Goal: Transaction & Acquisition: Purchase product/service

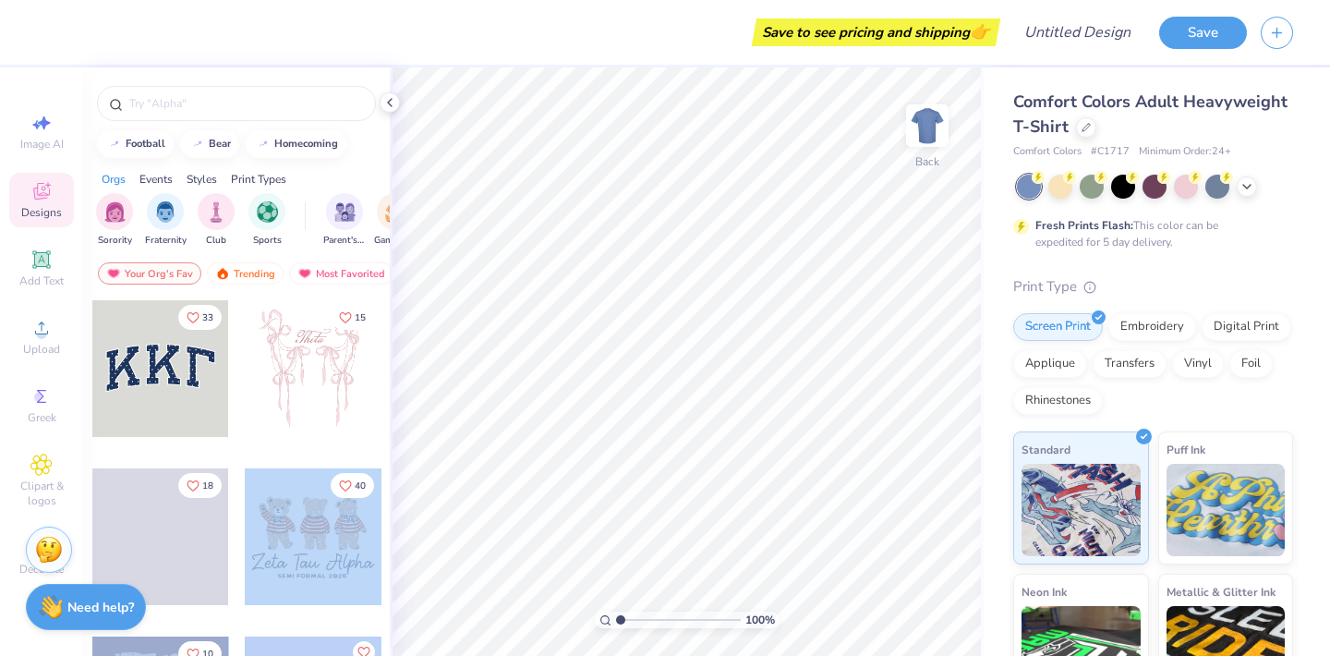
click at [674, 343] on div "Save to see pricing and shipping 👉 Design Title Save Image AI Designs Add Text …" at bounding box center [665, 328] width 1330 height 656
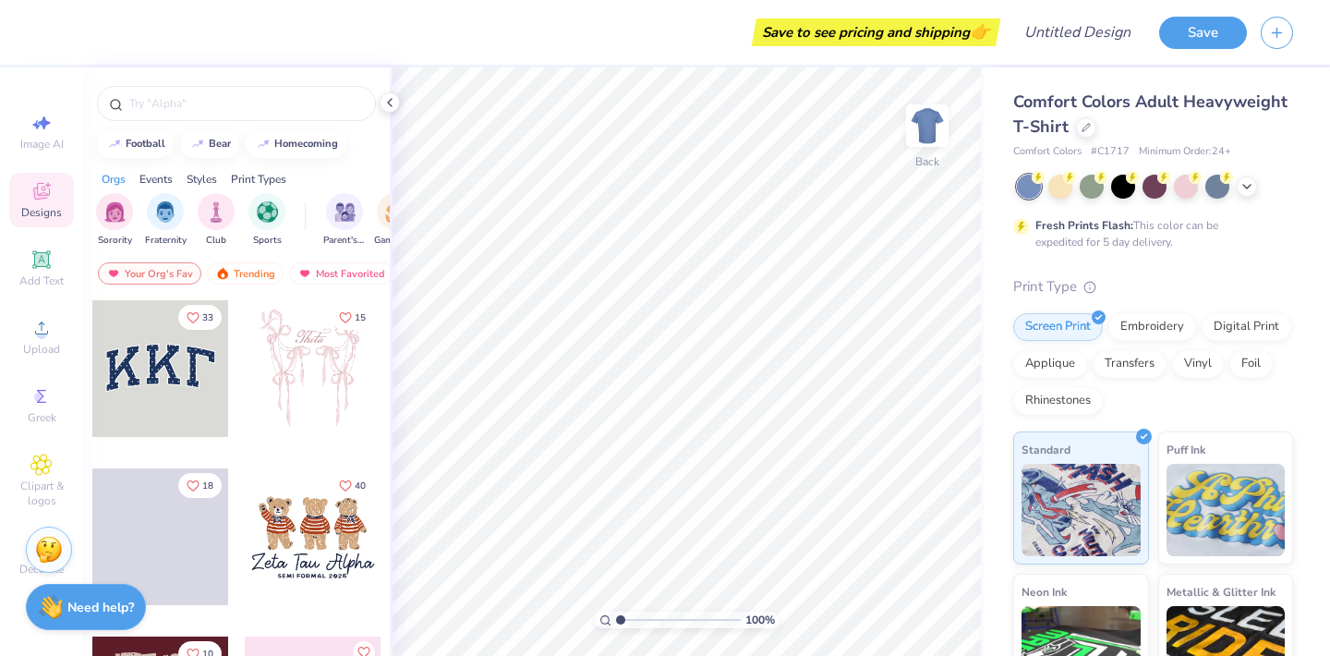
click at [305, 564] on div at bounding box center [313, 536] width 137 height 137
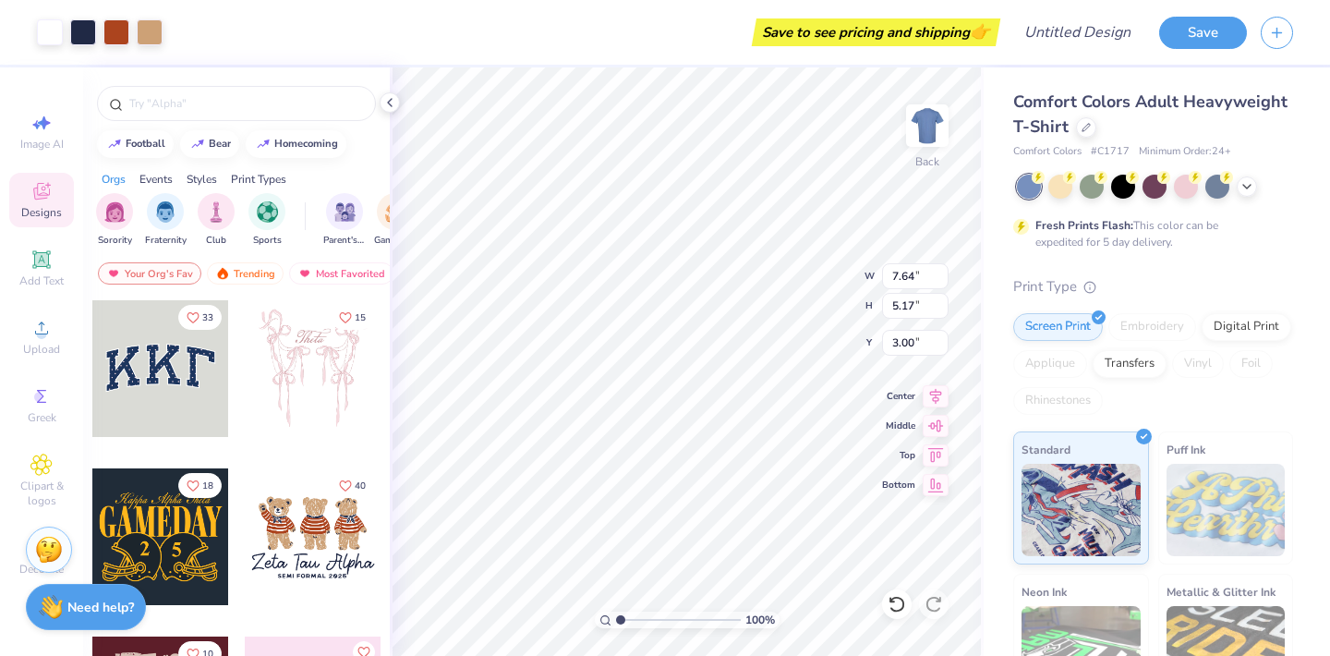
type input "10.66"
type input "7.21"
type input "13.03"
type input "8.81"
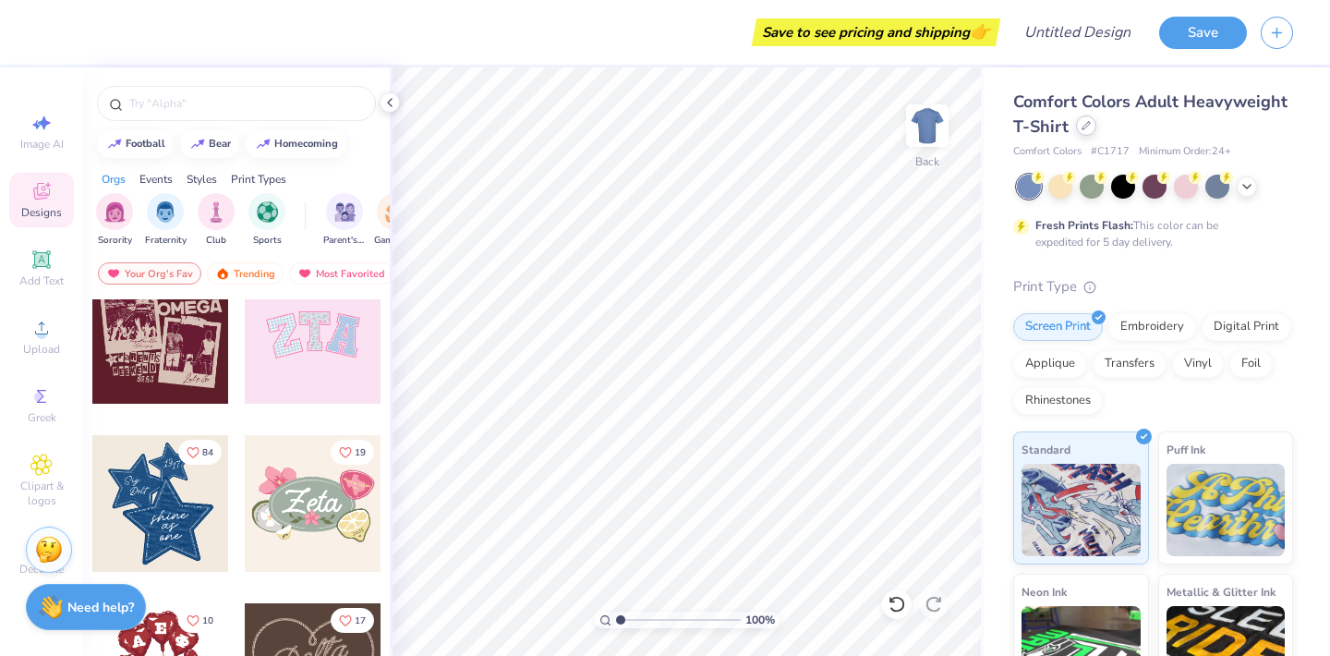
click at [1083, 136] on div "Comfort Colors Adult Heavyweight T-Shirt" at bounding box center [1153, 115] width 280 height 50
click at [1079, 128] on div at bounding box center [1086, 125] width 20 height 20
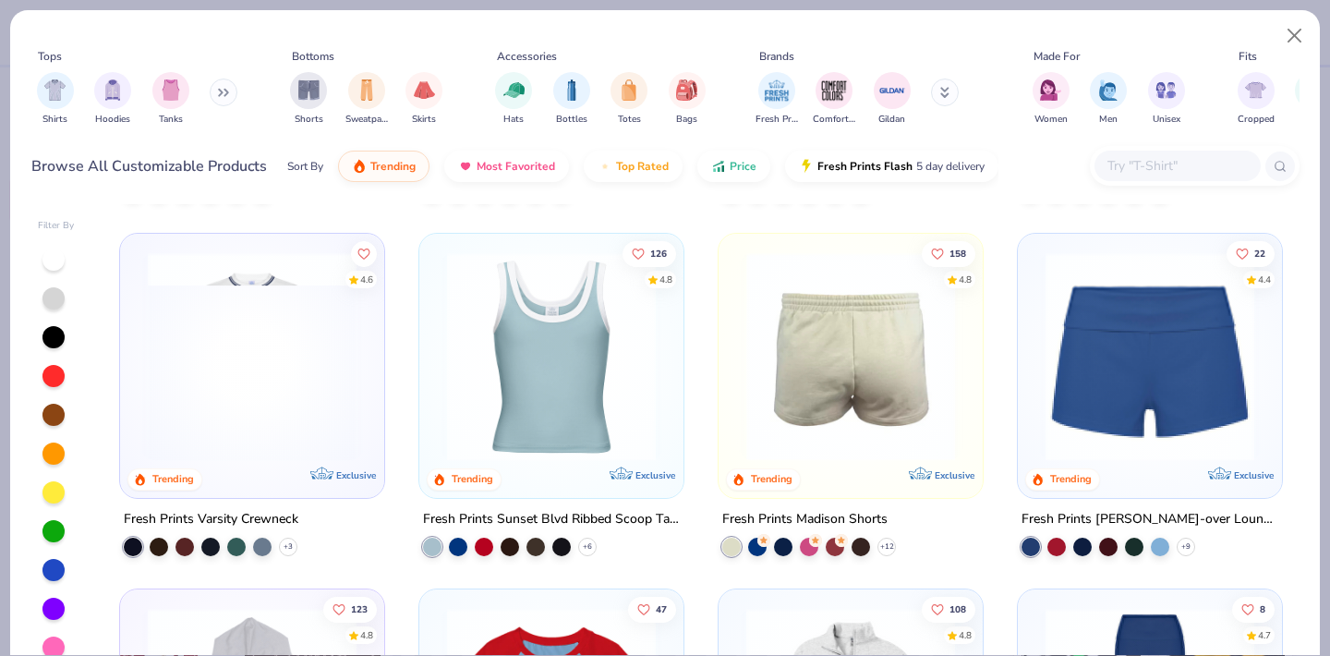
scroll to position [1760, 0]
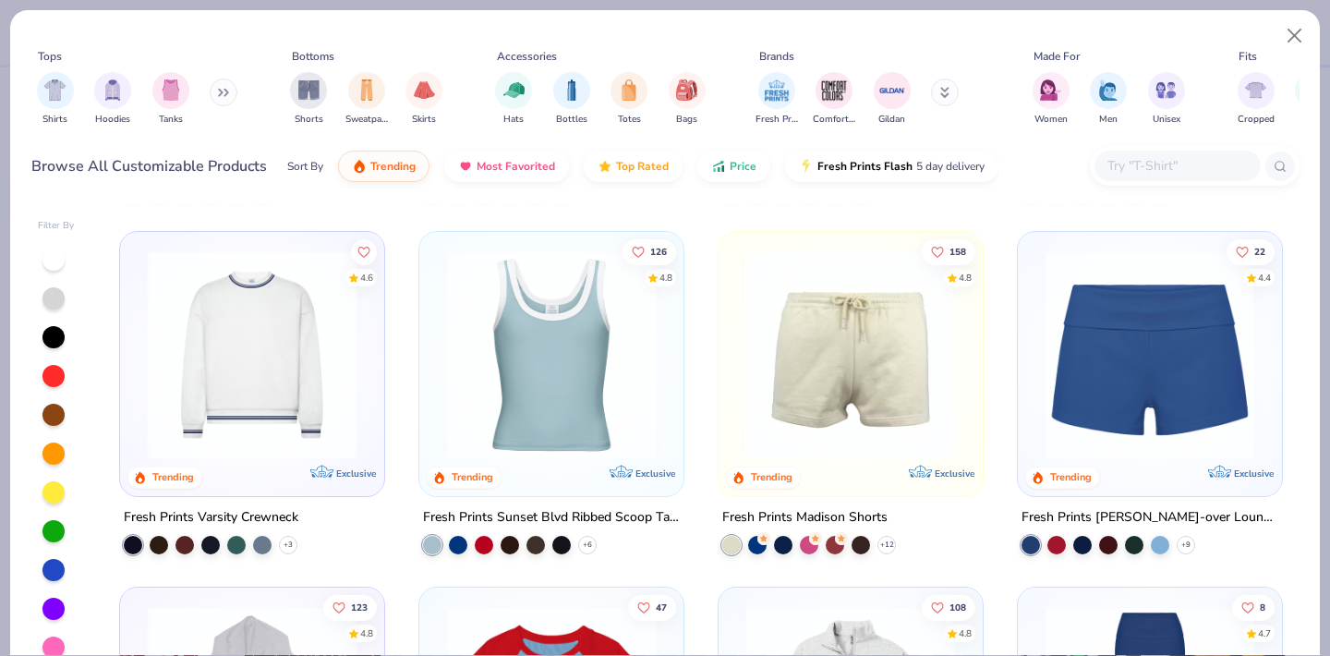
click at [135, 540] on div at bounding box center [133, 544] width 18 height 18
click at [162, 543] on div at bounding box center [159, 542] width 18 height 18
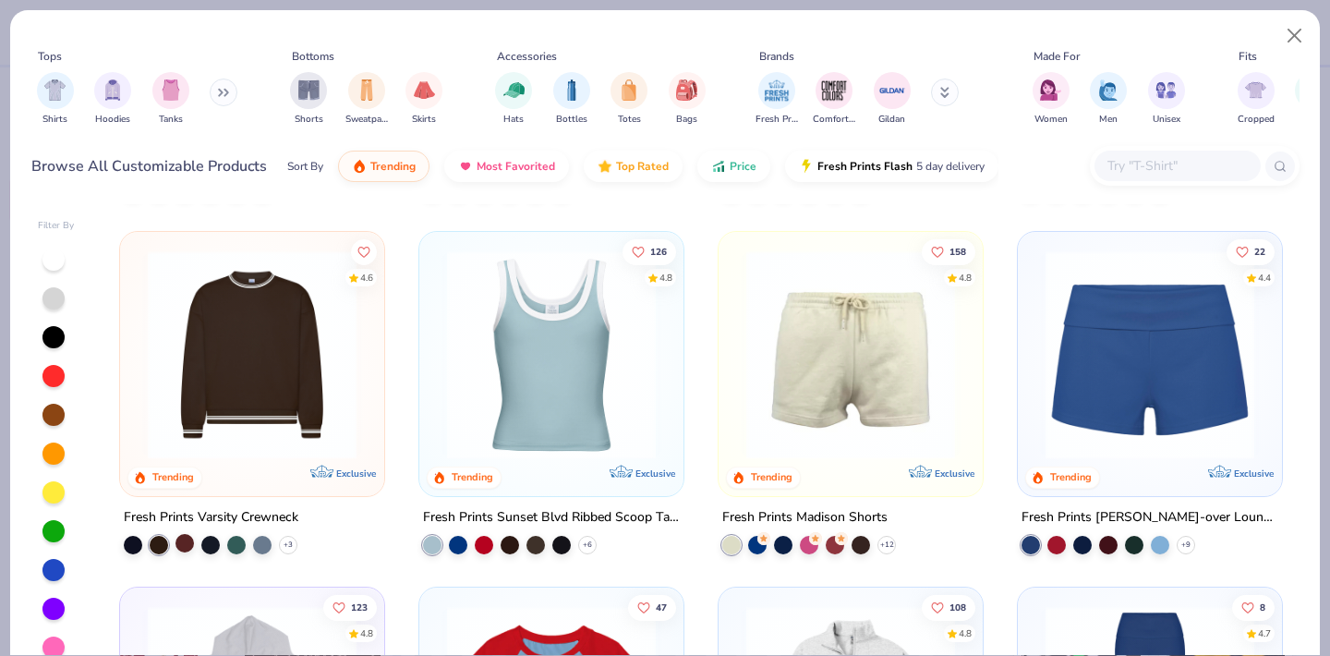
click at [183, 544] on div at bounding box center [185, 542] width 18 height 18
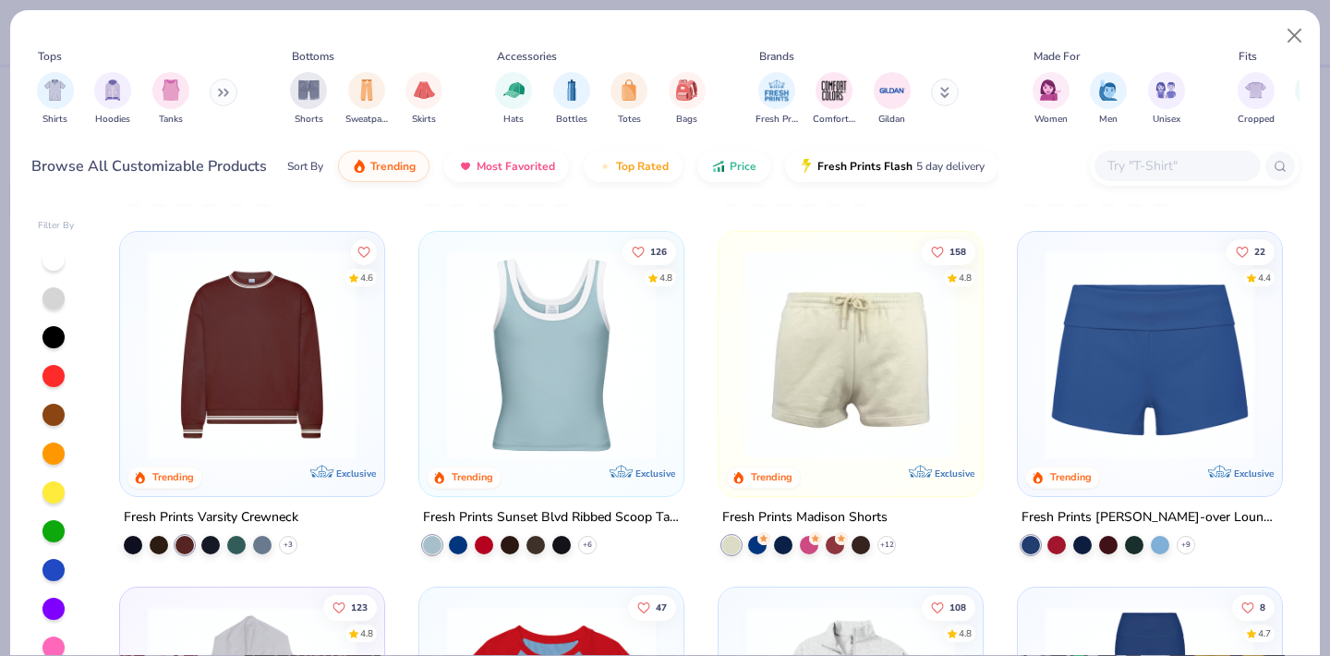
click at [199, 545] on div "+ 3" at bounding box center [211, 544] width 174 height 18
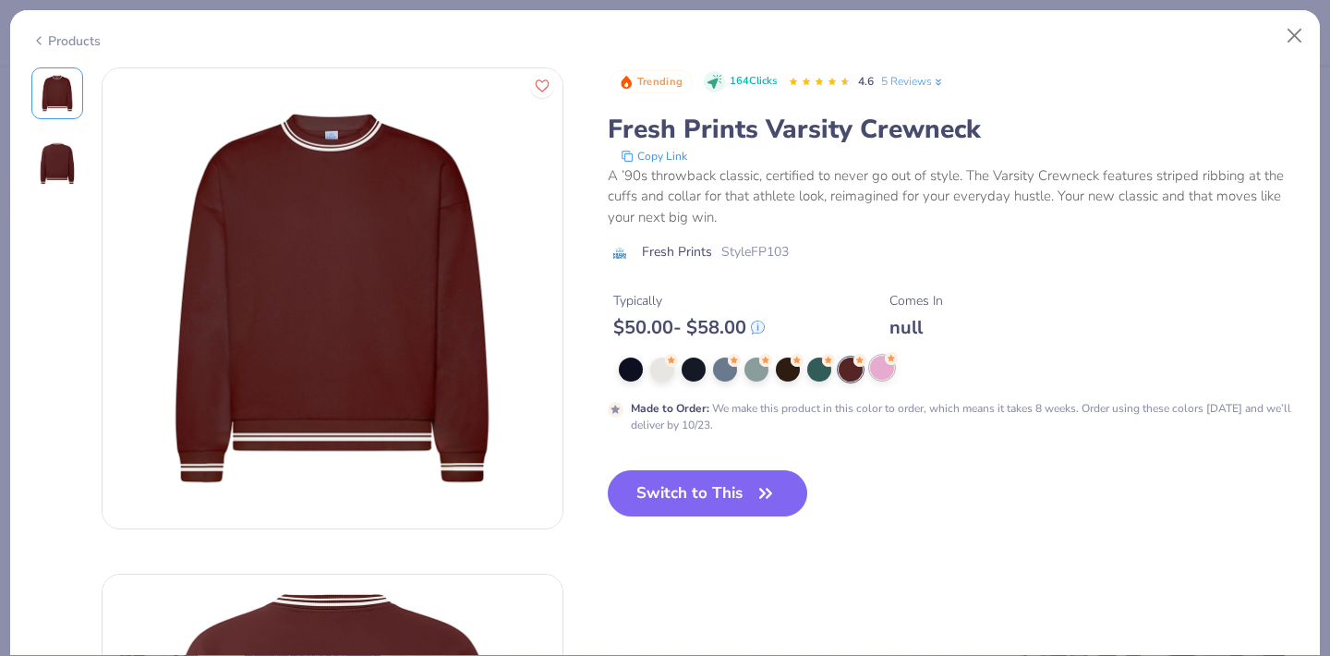
click at [889, 371] on div at bounding box center [882, 368] width 24 height 24
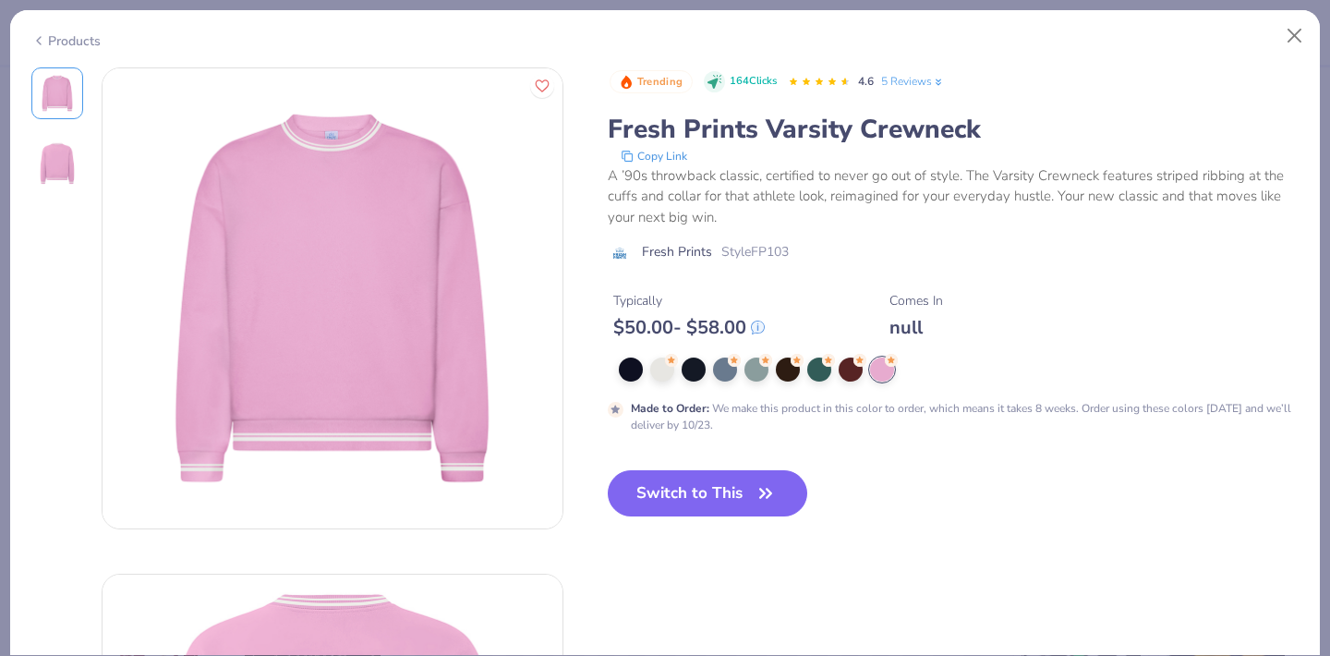
click at [836, 380] on div at bounding box center [959, 369] width 681 height 24
click at [809, 378] on div at bounding box center [819, 368] width 24 height 24
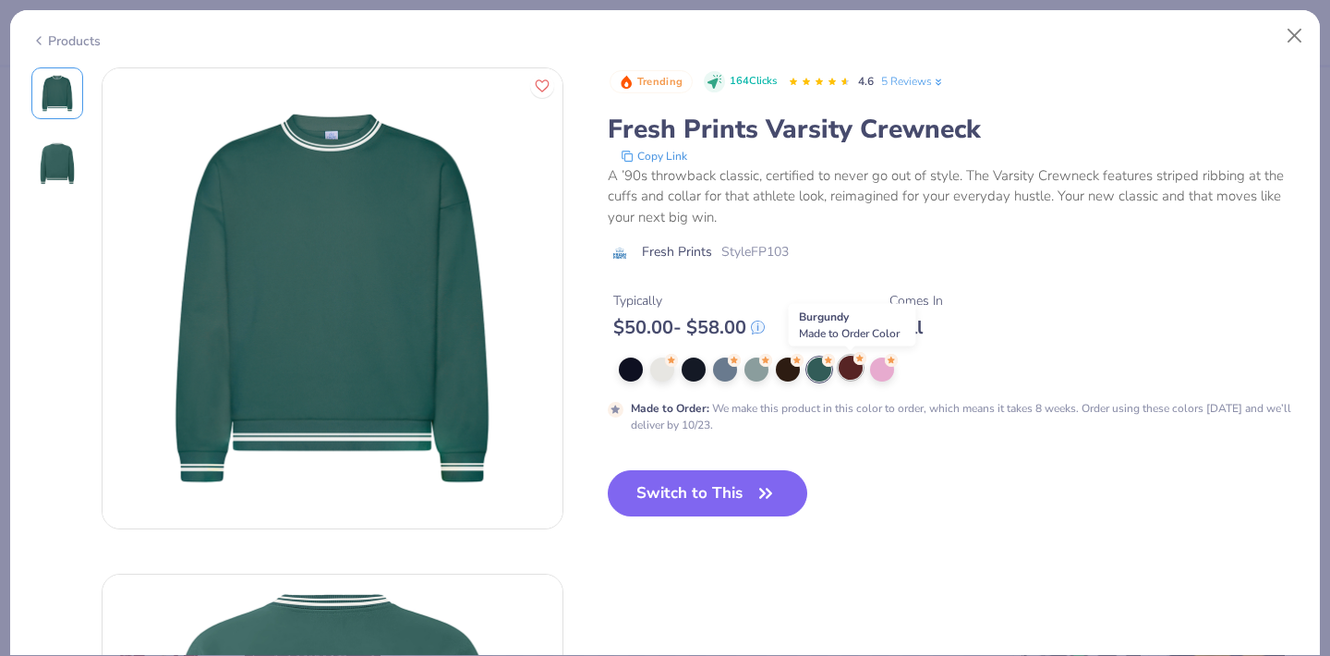
click at [850, 372] on div at bounding box center [851, 368] width 24 height 24
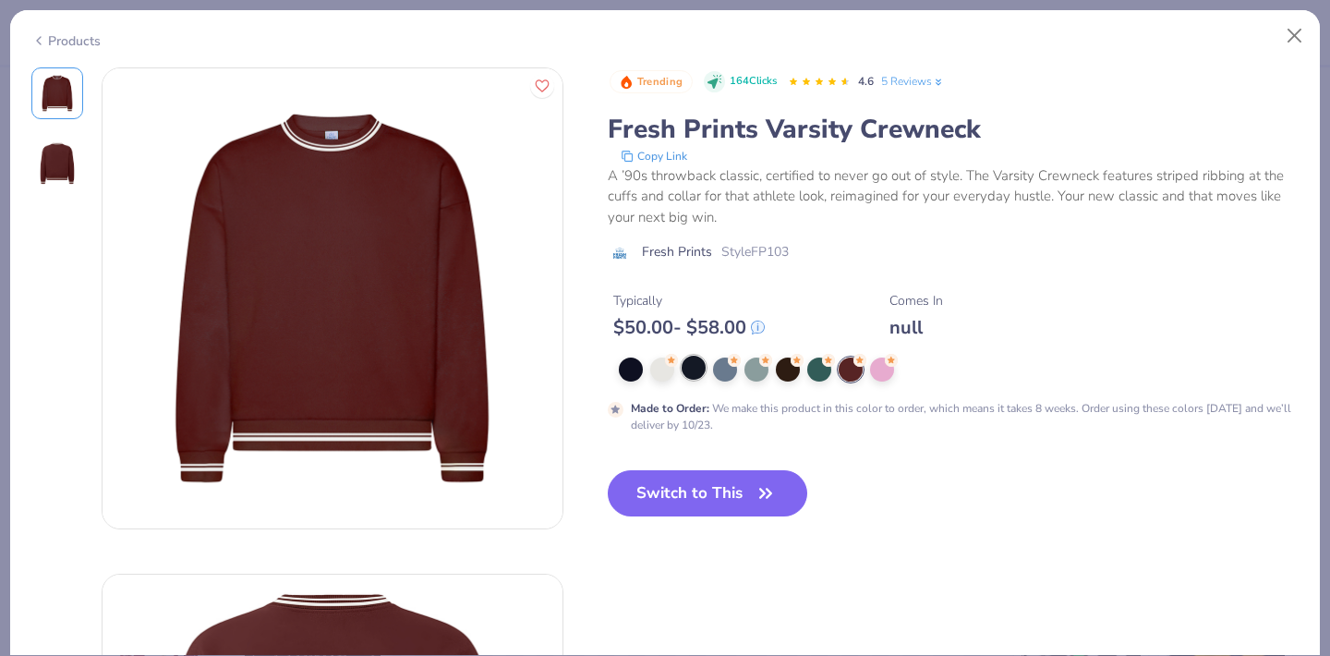
click at [691, 378] on div at bounding box center [694, 368] width 24 height 24
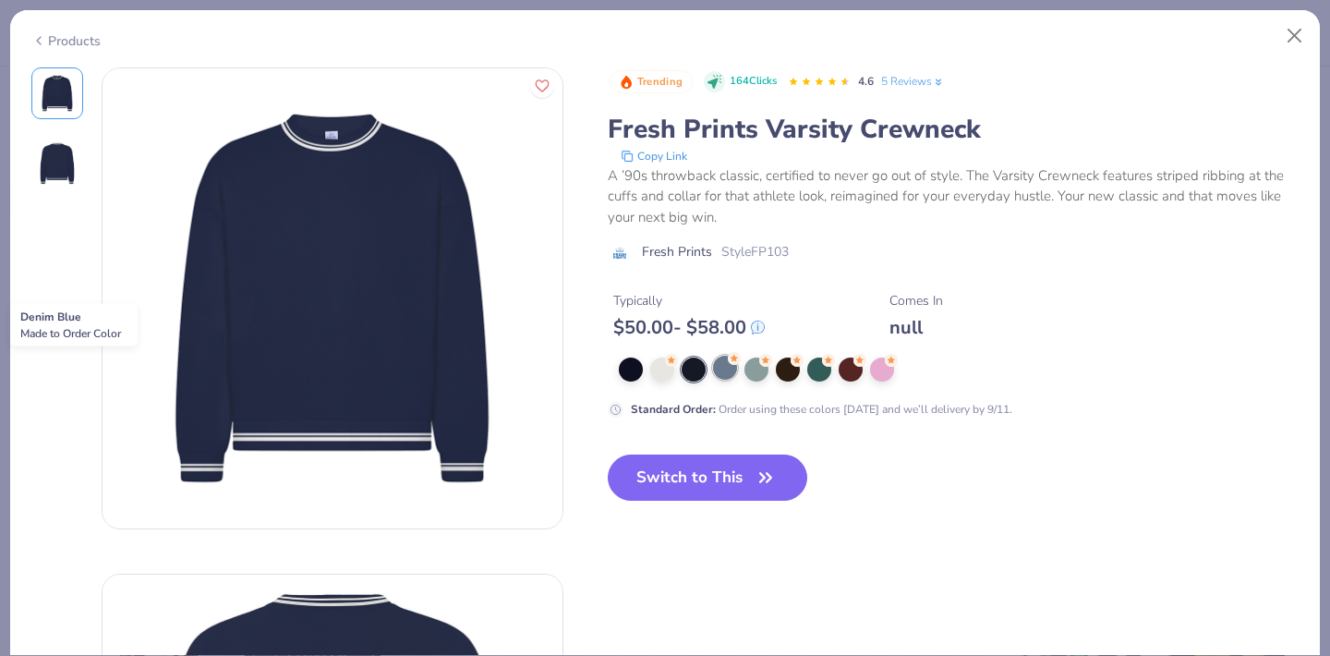
click at [719, 379] on div at bounding box center [725, 368] width 24 height 24
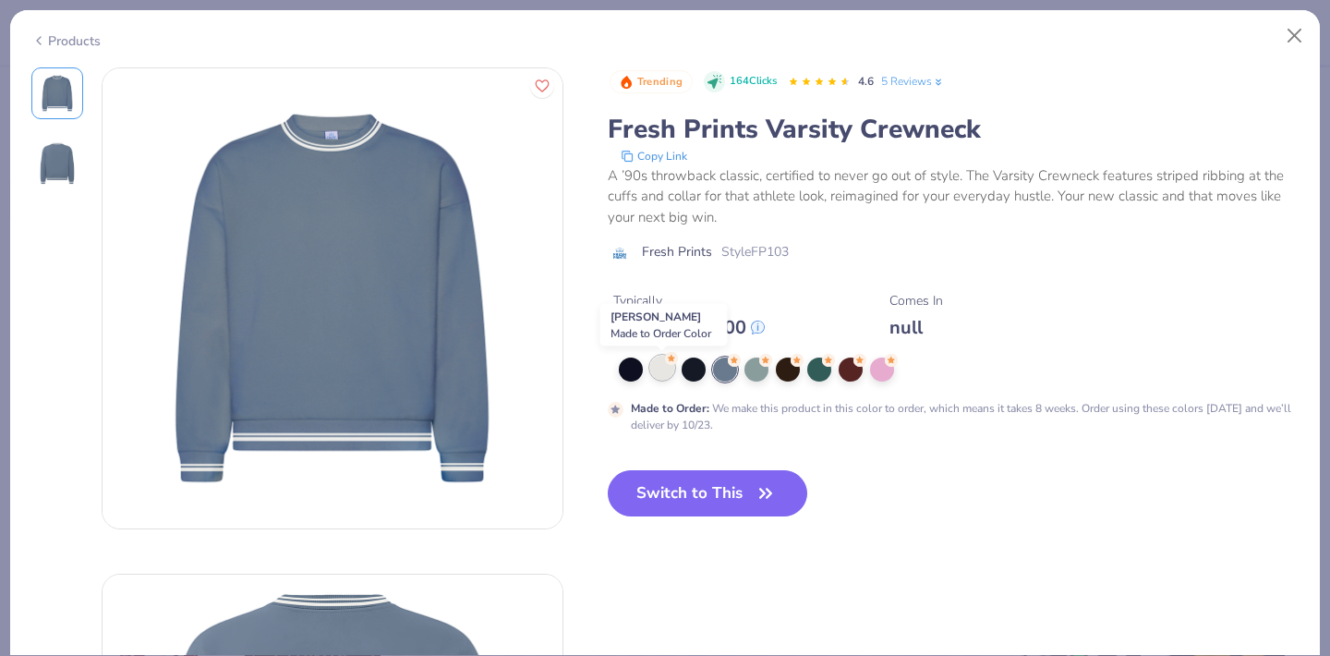
click at [665, 379] on div at bounding box center [662, 368] width 24 height 24
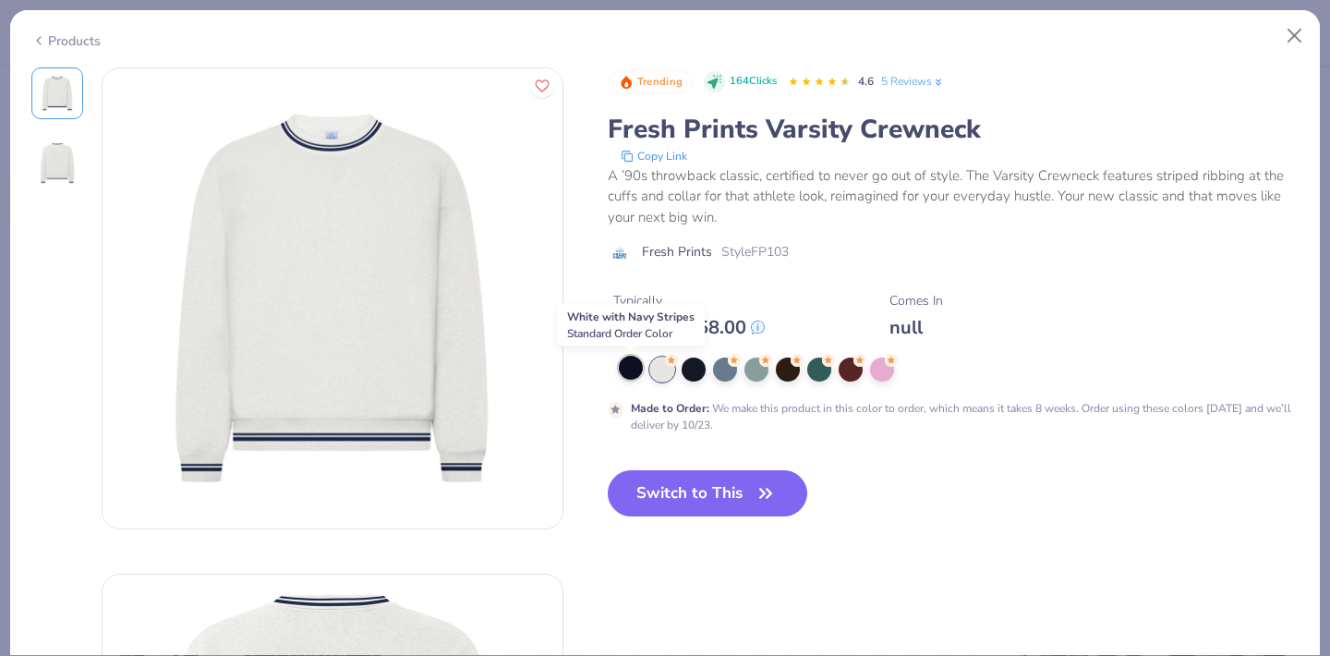
click at [635, 376] on div at bounding box center [631, 368] width 24 height 24
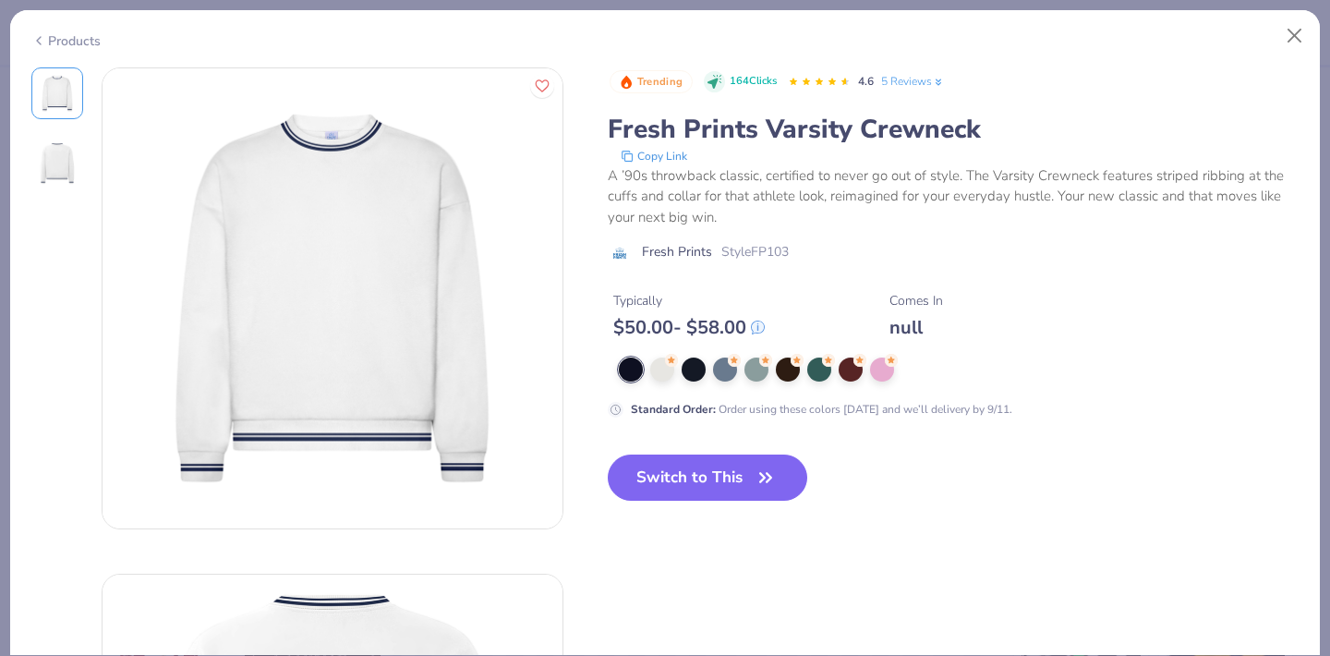
click at [707, 381] on div at bounding box center [959, 369] width 681 height 24
click at [1289, 37] on button "Close" at bounding box center [1294, 35] width 35 height 35
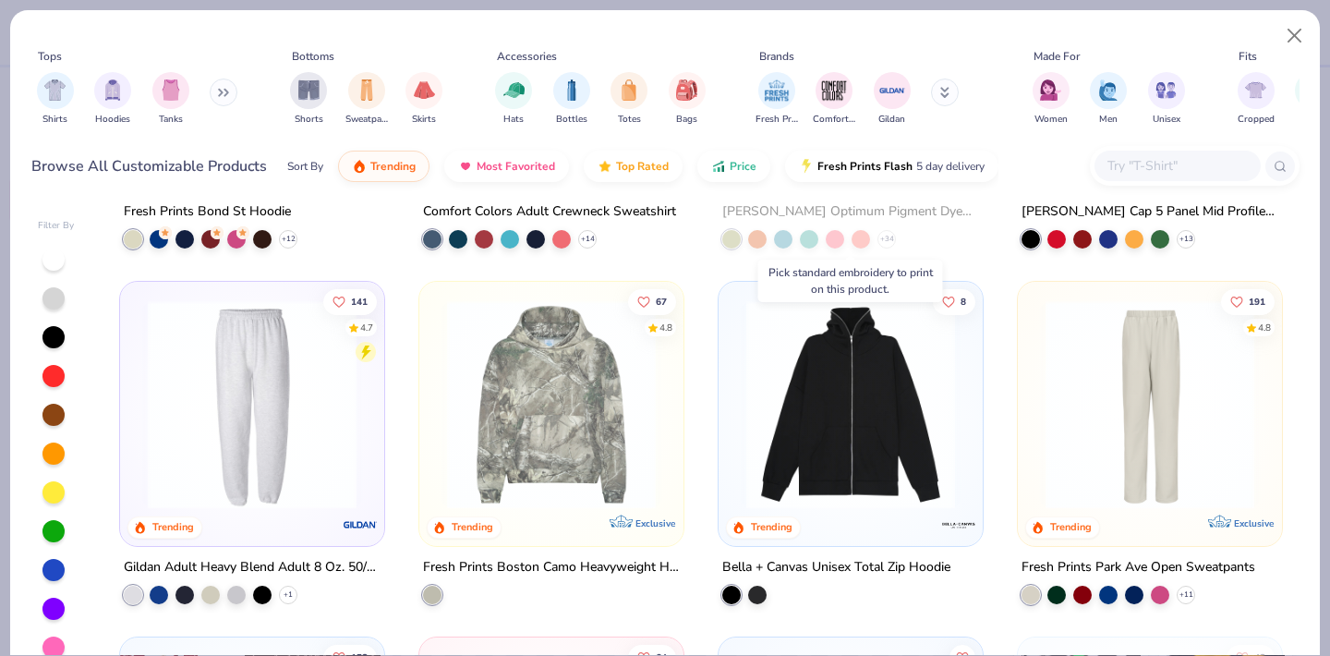
scroll to position [2776, 0]
click at [537, 401] on div at bounding box center [324, 404] width 681 height 209
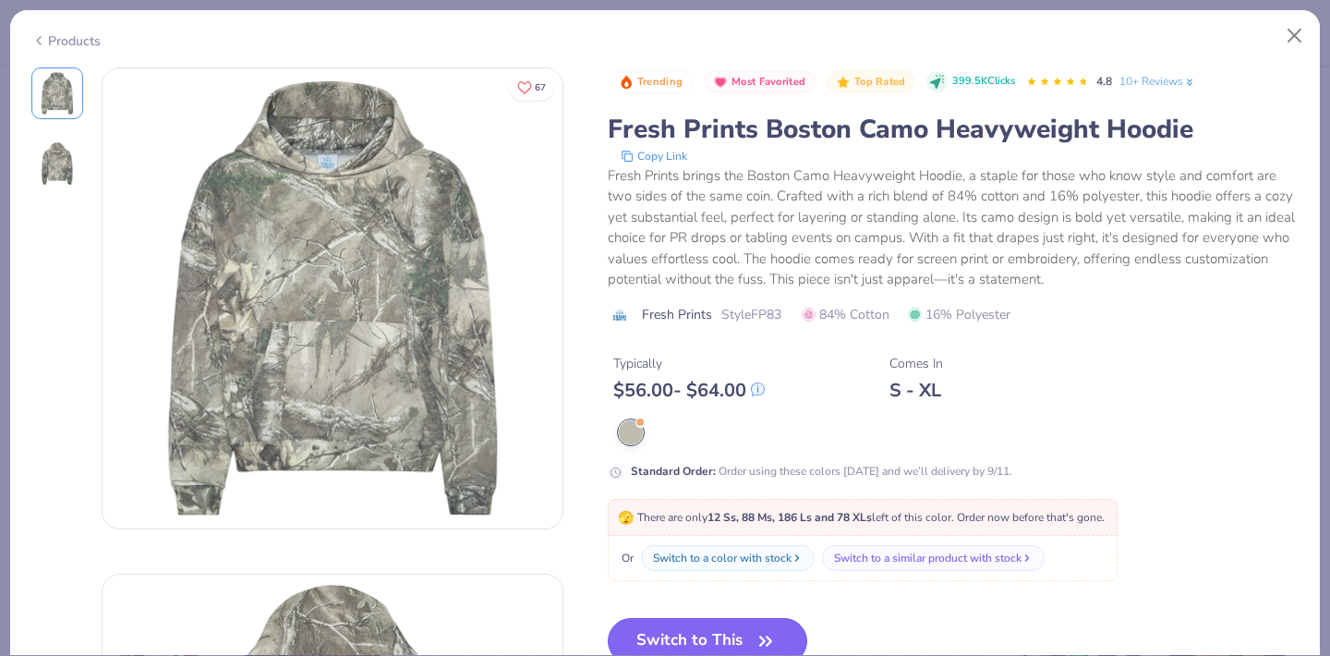
click at [681, 643] on button "Switch to This" at bounding box center [708, 641] width 200 height 46
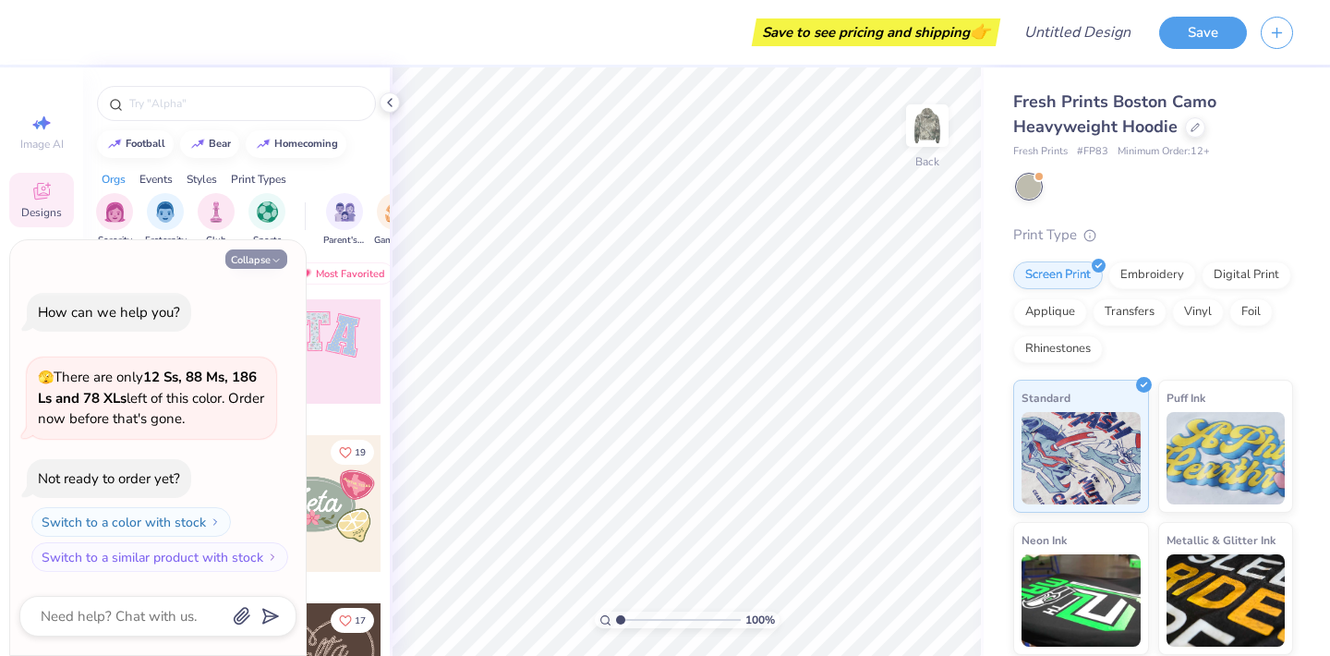
click at [277, 266] on icon "button" at bounding box center [276, 260] width 11 height 11
type textarea "x"
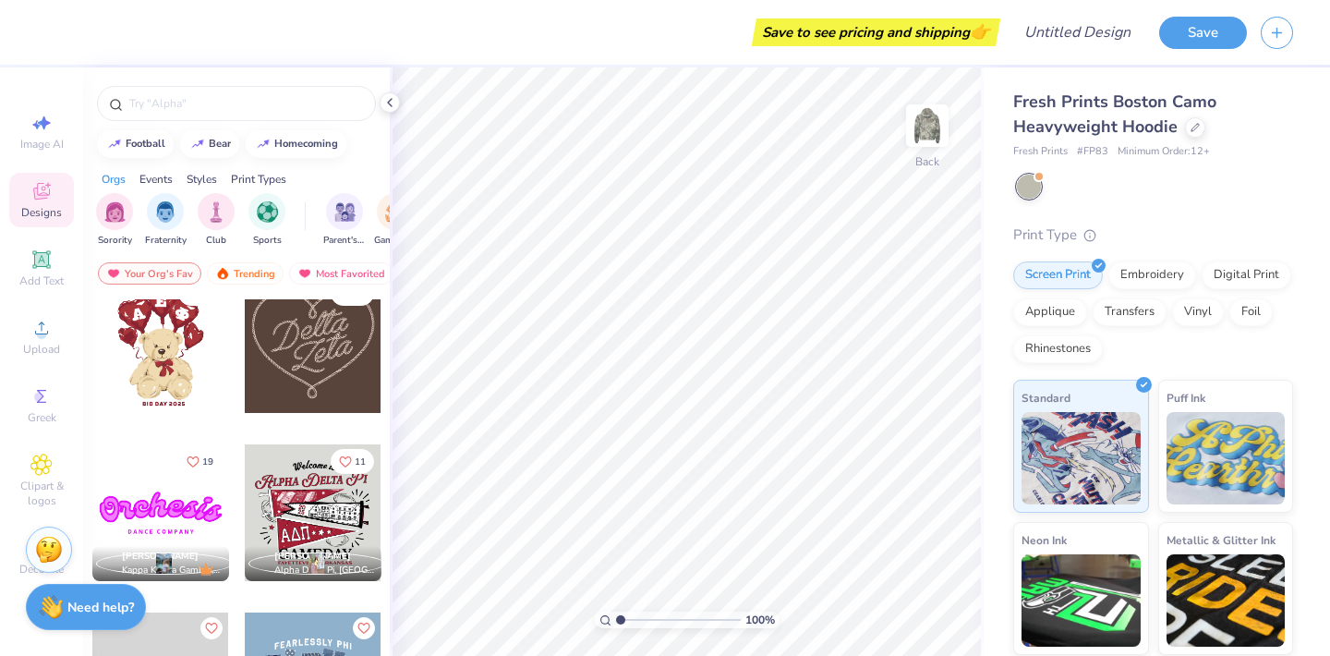
scroll to position [706, 0]
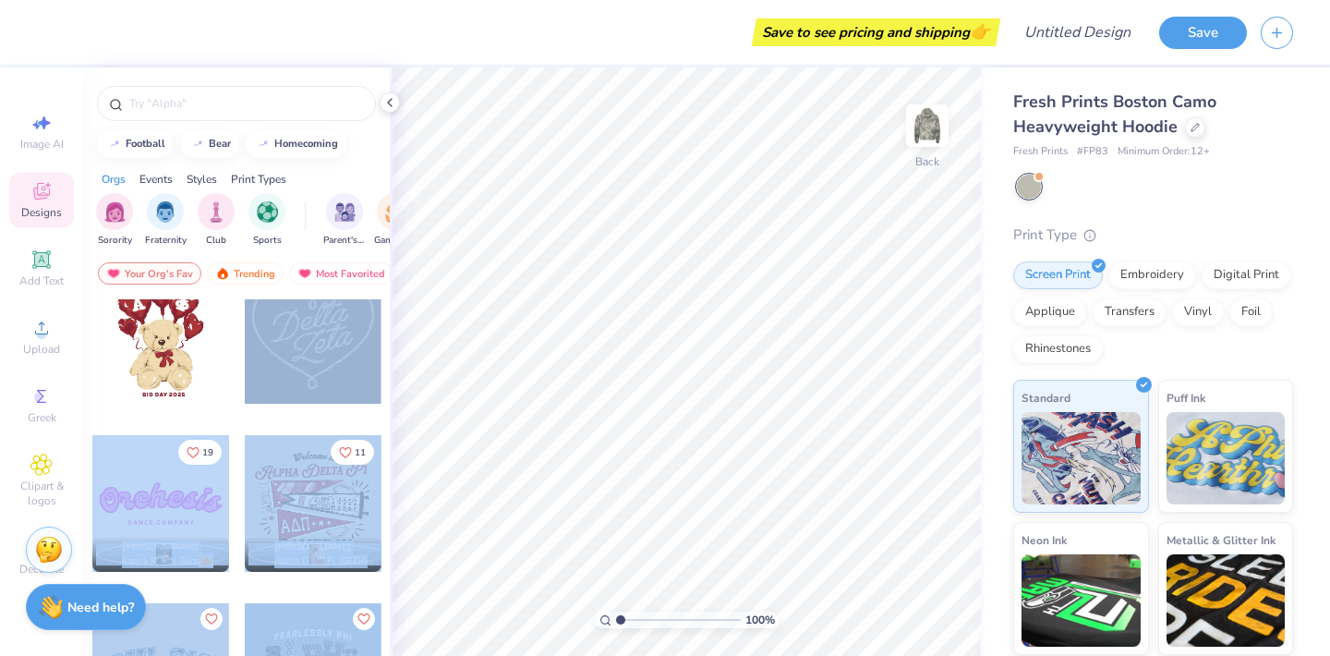
click at [680, 339] on div "Save to see pricing and shipping 👉 Design Title Save Image AI Designs Add Text …" at bounding box center [665, 328] width 1330 height 656
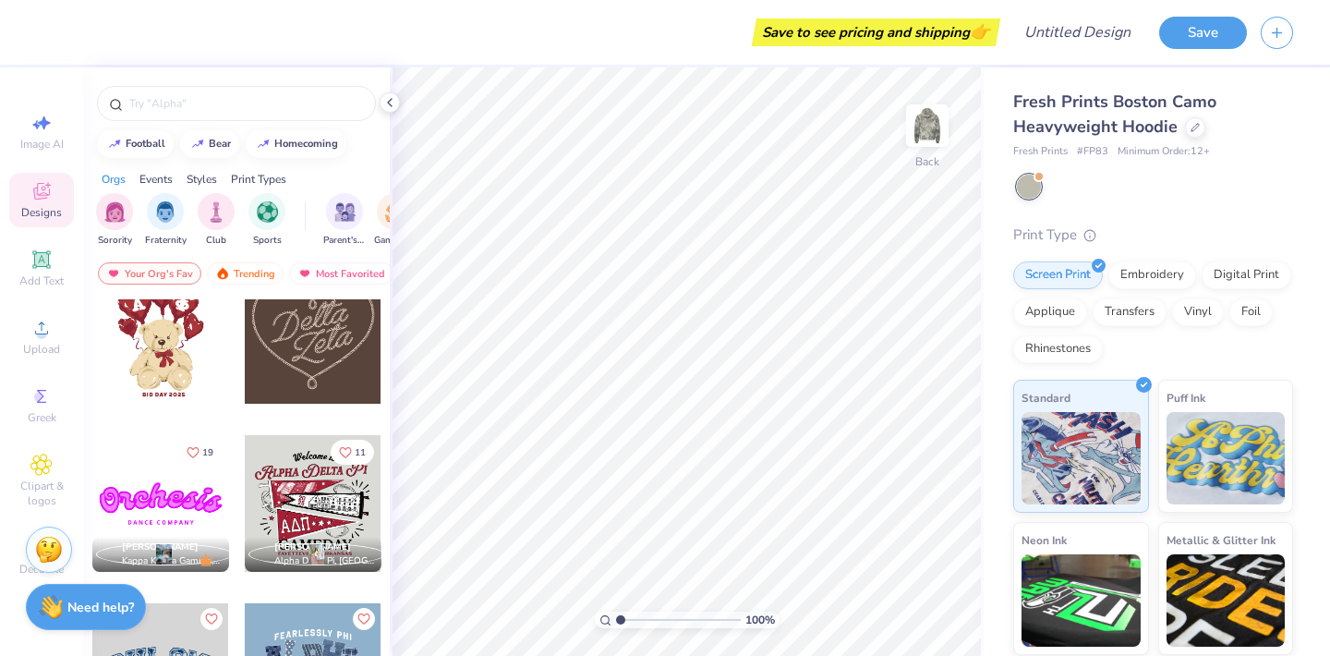
click at [340, 384] on div at bounding box center [313, 335] width 137 height 137
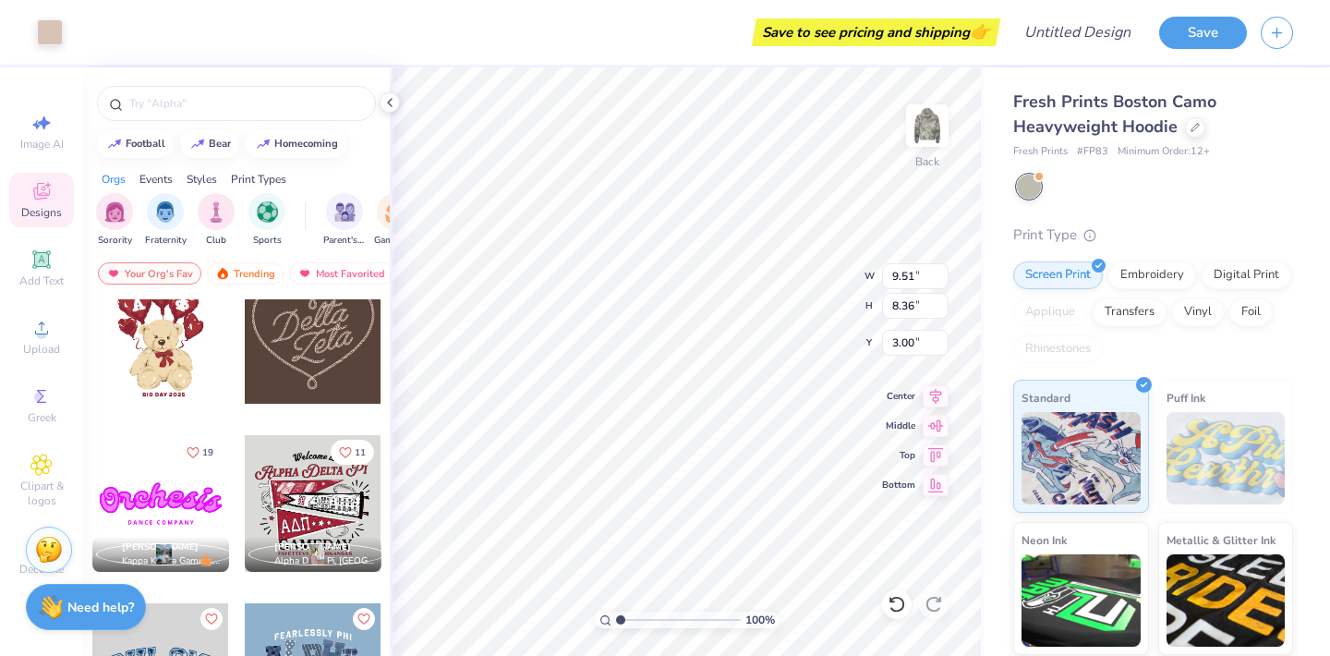
type input "3.89"
click at [1129, 272] on div "Embroidery" at bounding box center [1152, 273] width 88 height 28
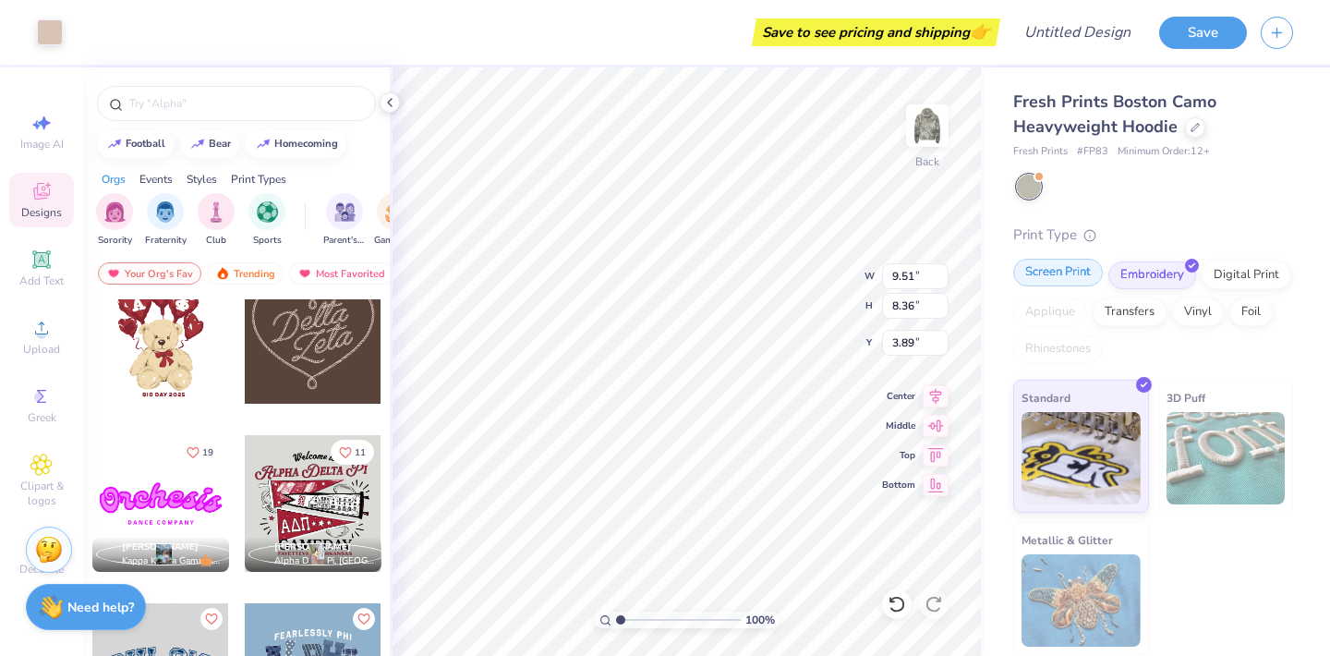
click at [1060, 283] on div "Screen Print" at bounding box center [1058, 273] width 90 height 28
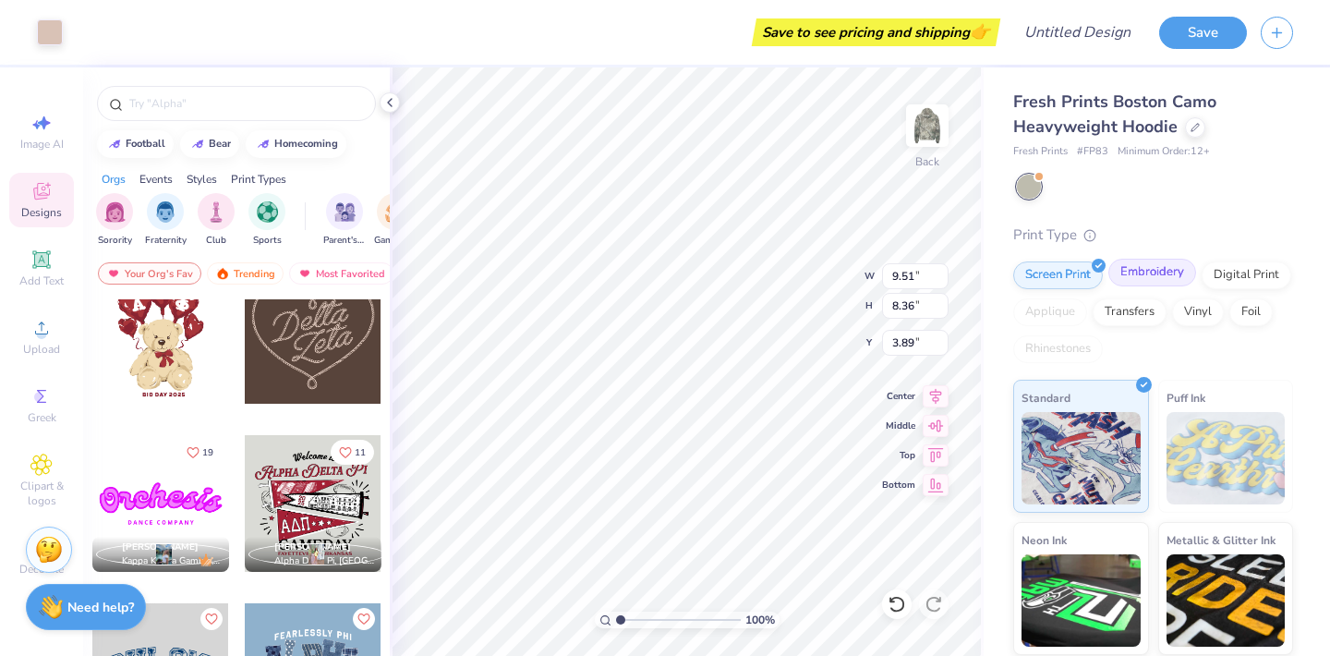
click at [1154, 272] on div "Embroidery" at bounding box center [1152, 273] width 88 height 28
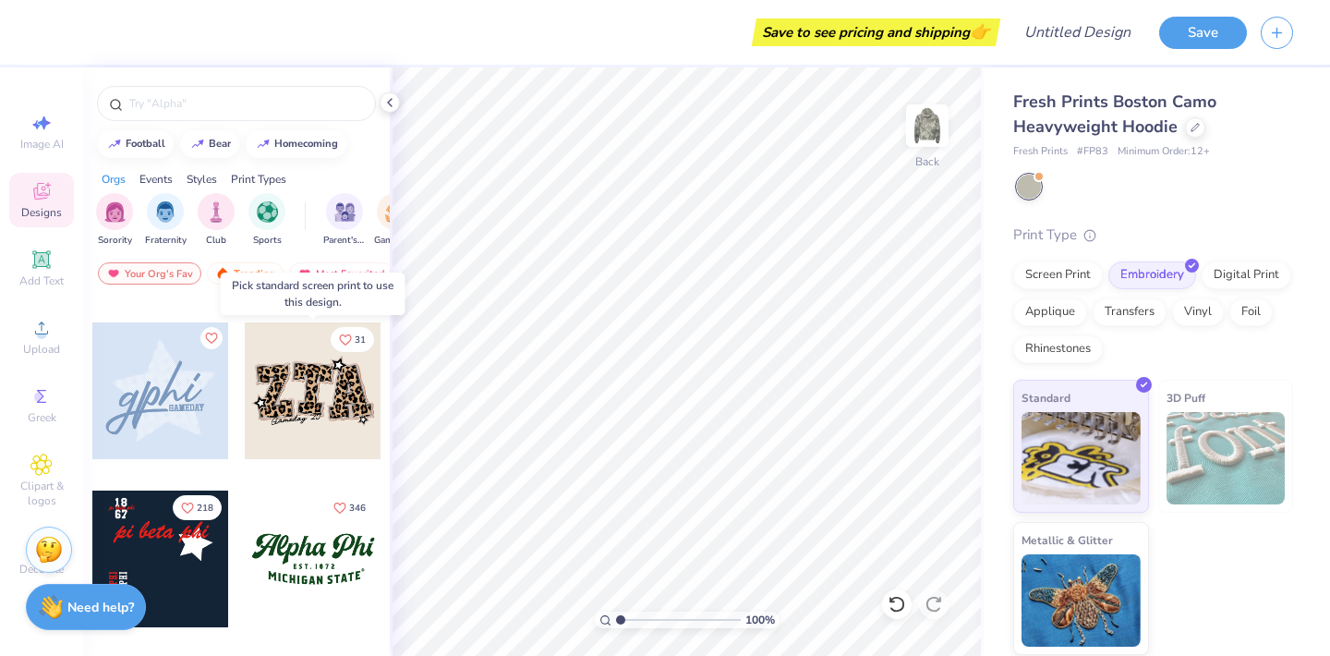
scroll to position [1495, 0]
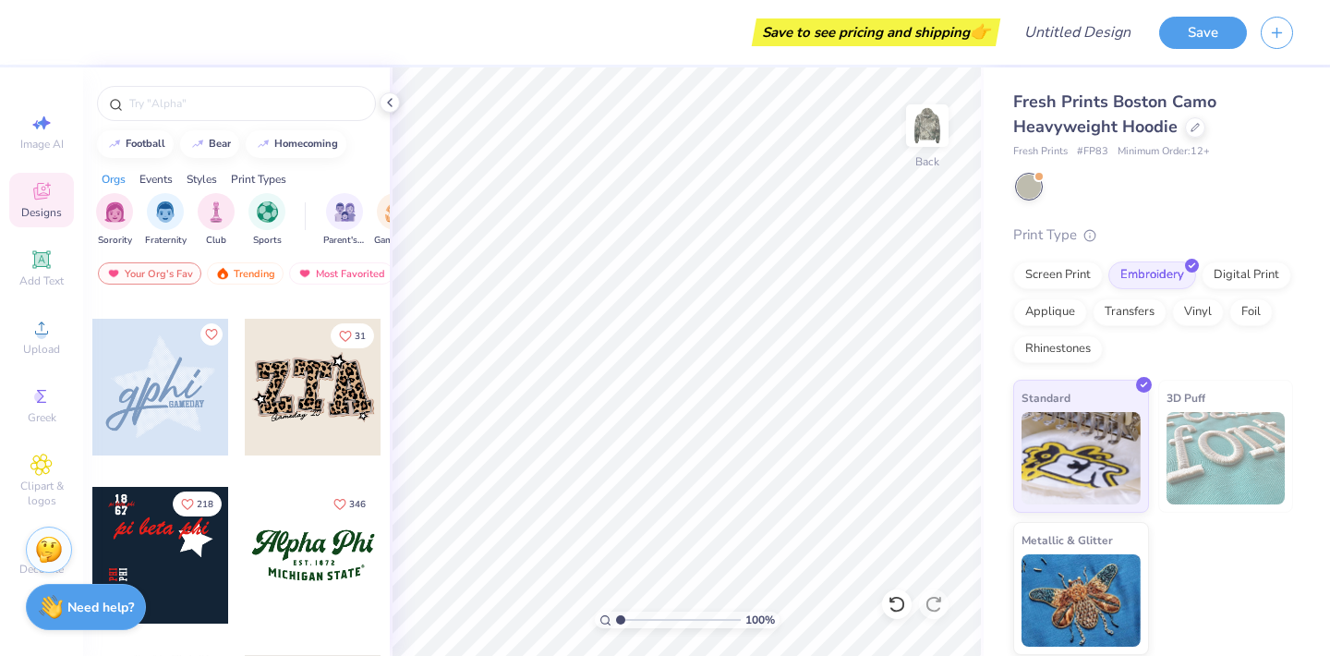
click at [312, 543] on div at bounding box center [313, 555] width 137 height 137
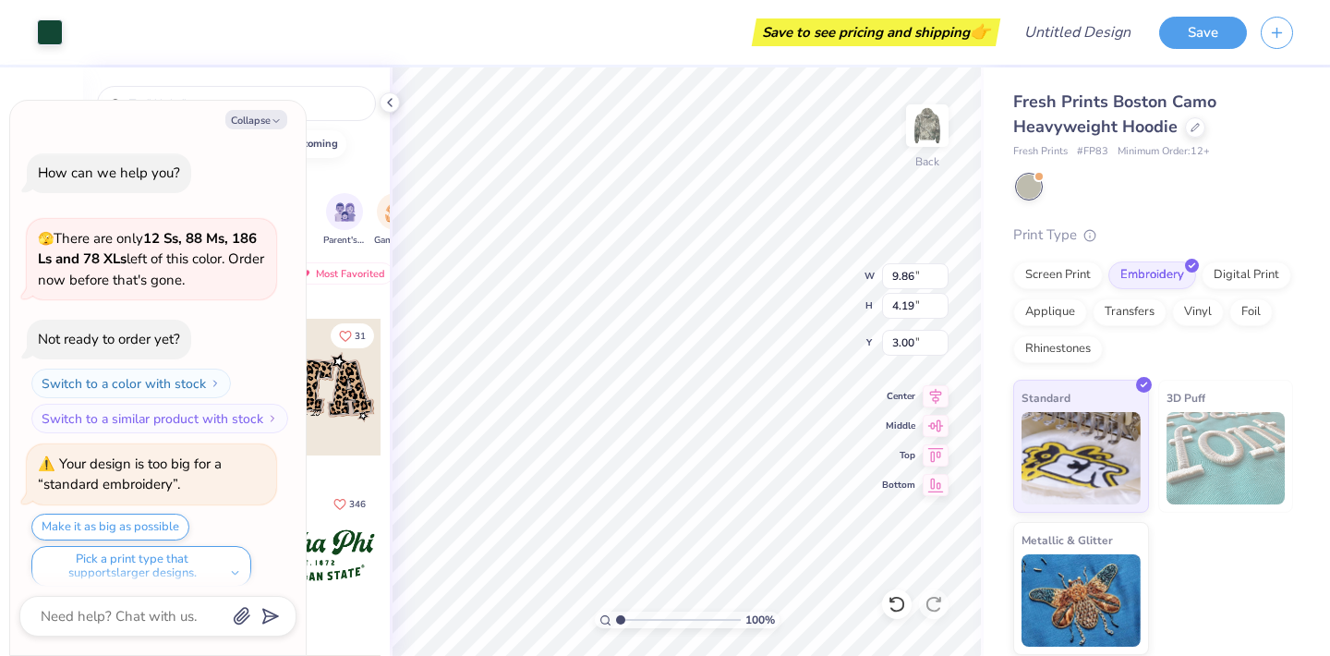
scroll to position [11, 0]
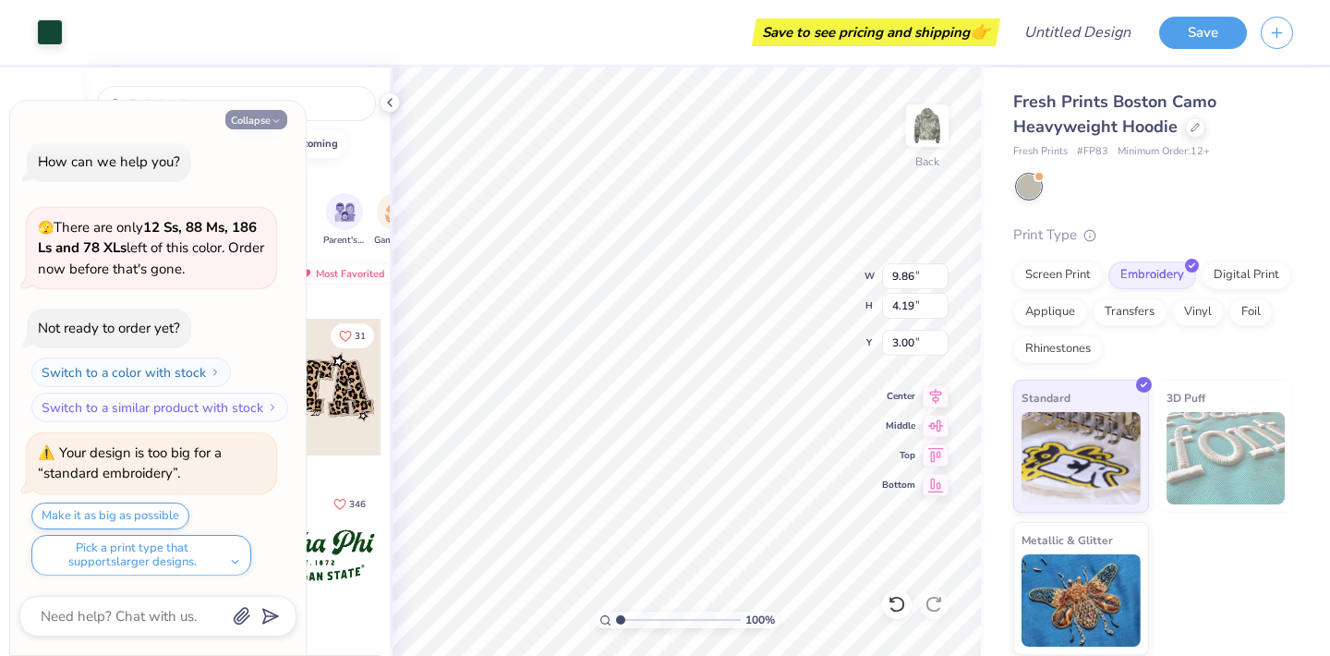
click at [263, 120] on button "Collapse" at bounding box center [256, 119] width 62 height 19
type textarea "x"
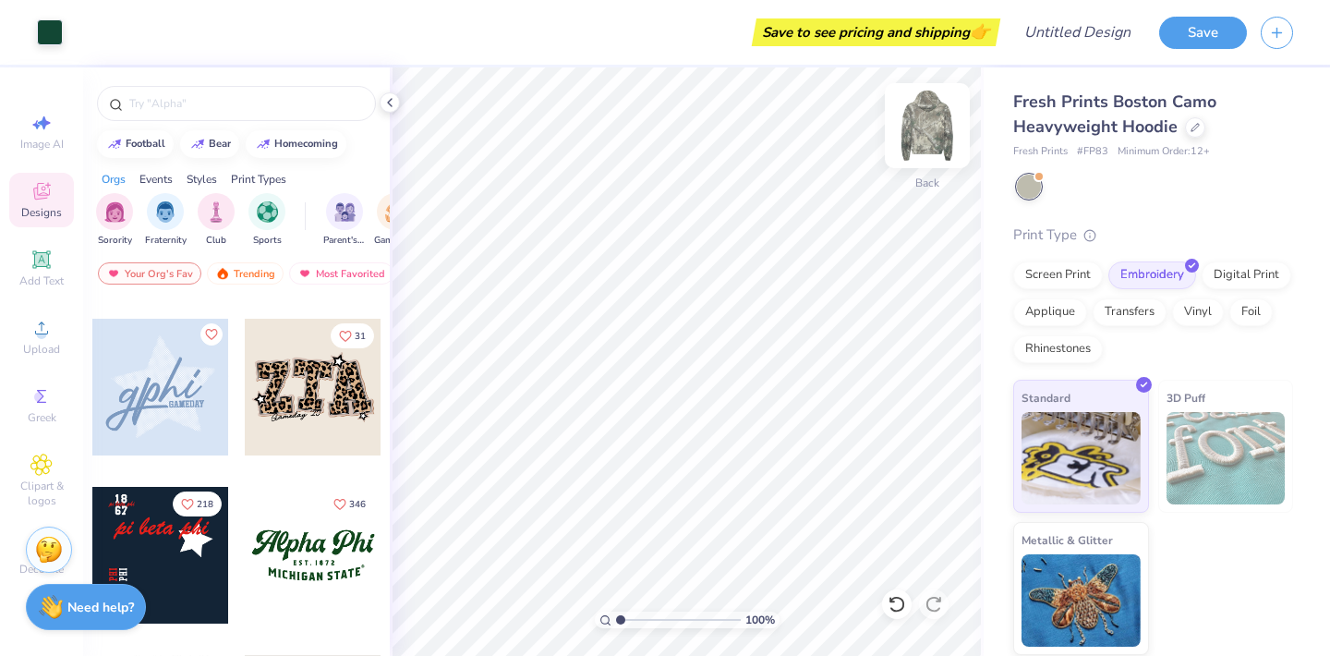
click at [920, 123] on img at bounding box center [927, 126] width 74 height 74
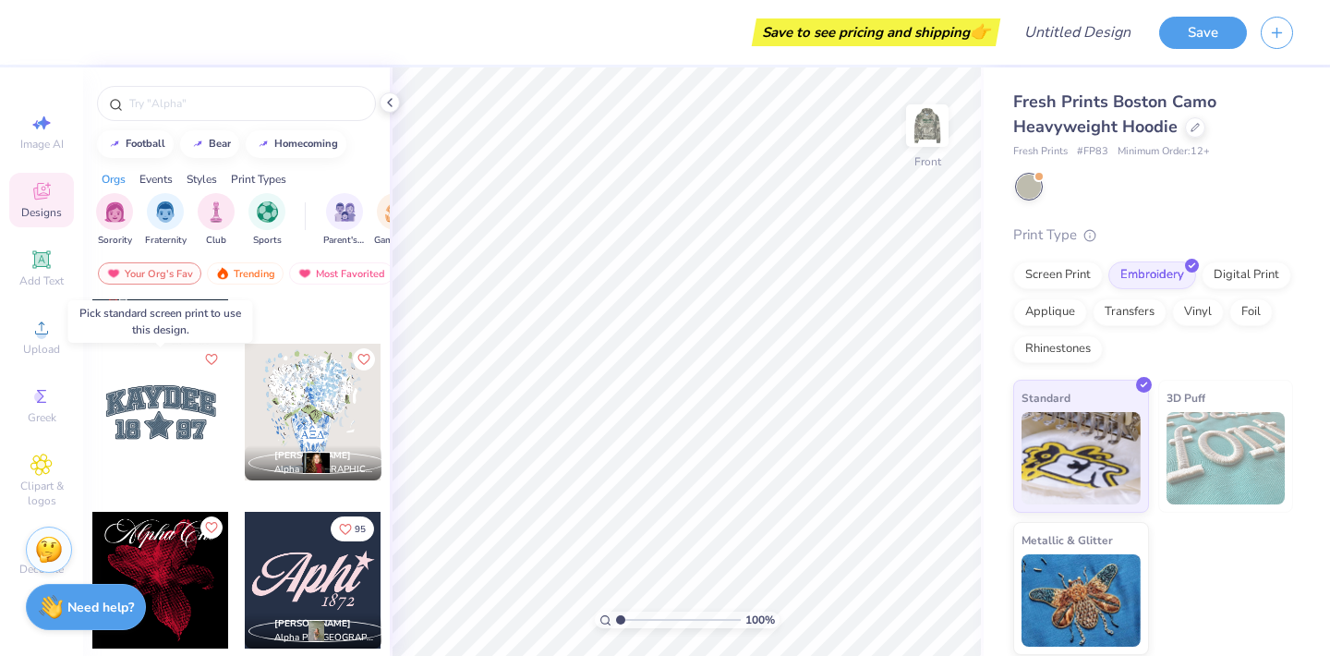
scroll to position [1795, 0]
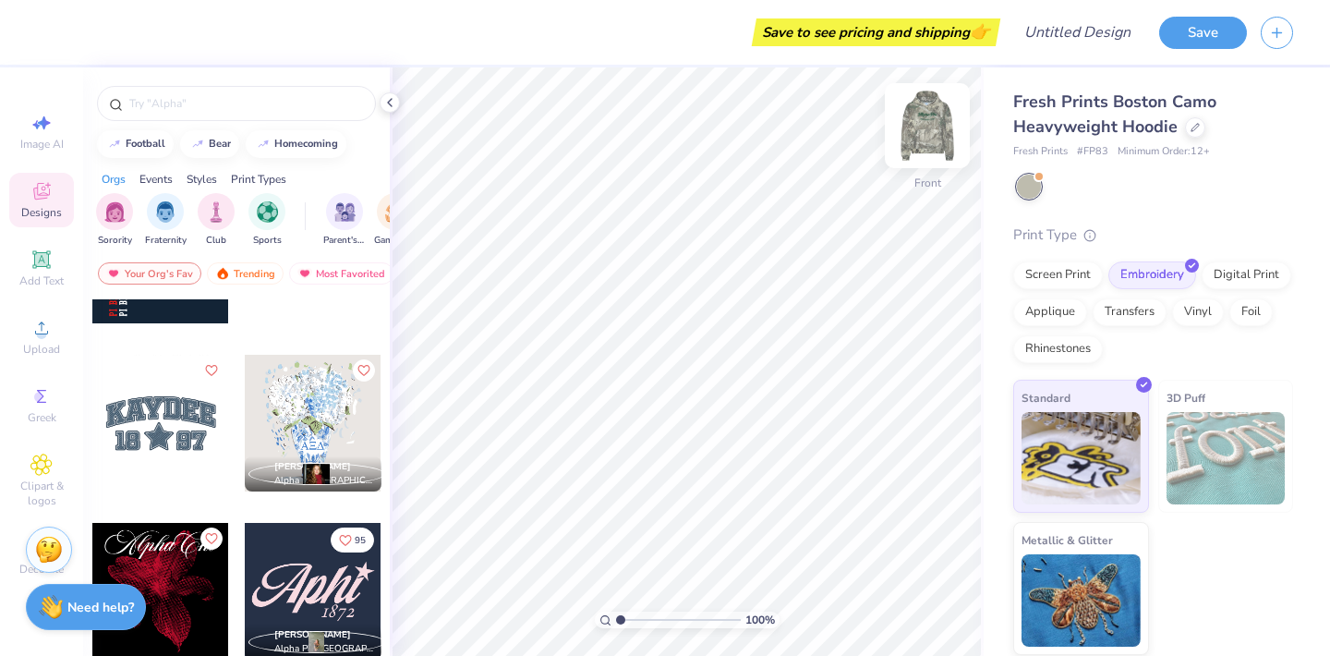
click at [957, 125] on img at bounding box center [927, 126] width 74 height 74
click at [160, 420] on div at bounding box center [160, 423] width 137 height 137
click at [196, 448] on div at bounding box center [160, 423] width 137 height 137
click at [138, 437] on div at bounding box center [160, 423] width 137 height 137
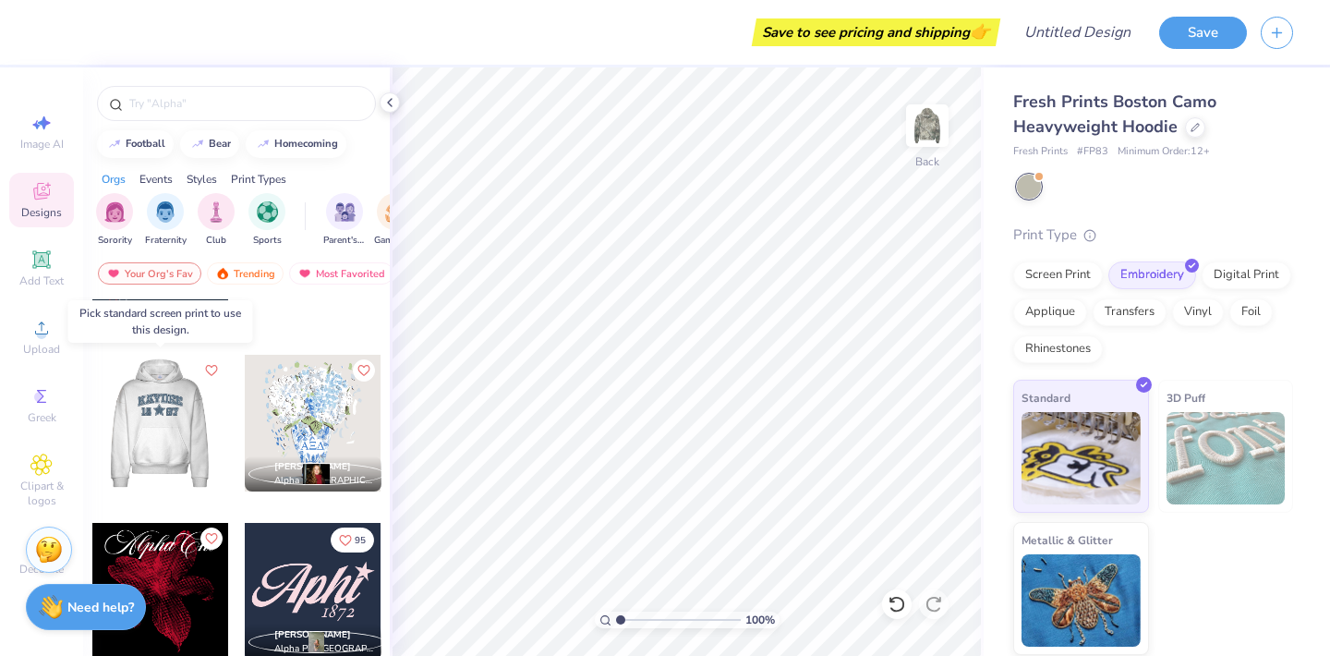
click at [138, 437] on div at bounding box center [159, 423] width 137 height 137
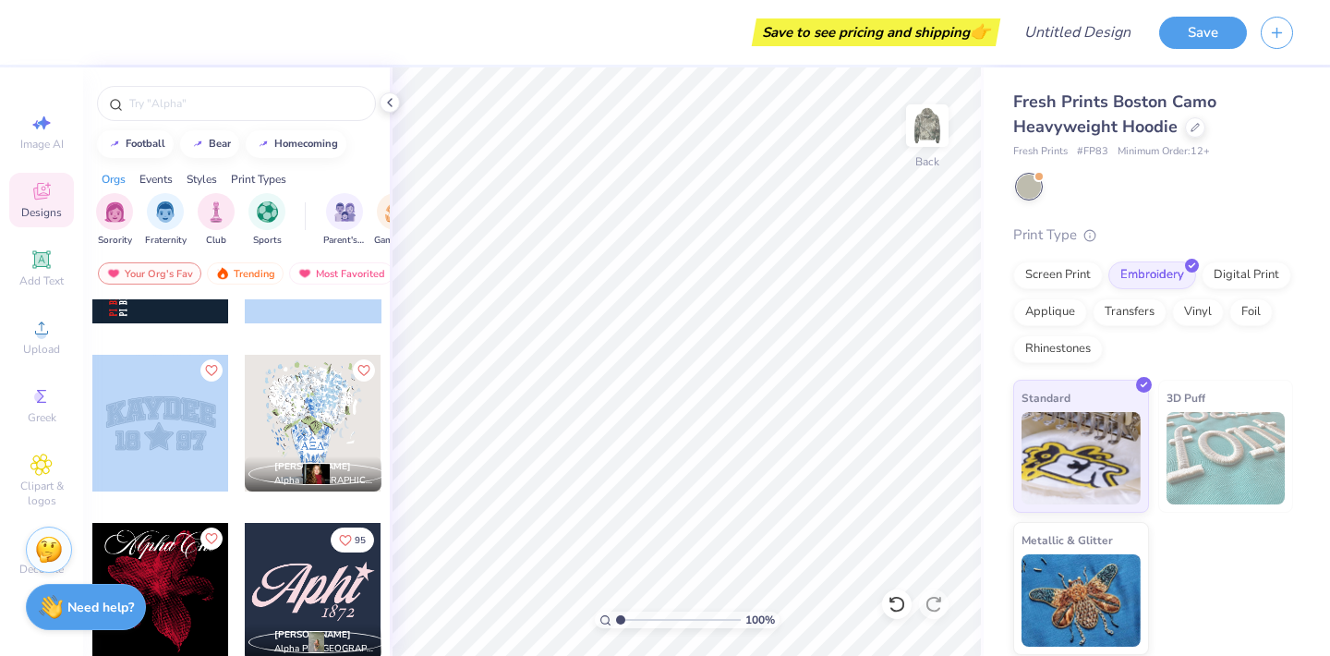
drag, startPoint x: 164, startPoint y: 437, endPoint x: 362, endPoint y: 349, distance: 216.3
click at [190, 416] on div at bounding box center [160, 423] width 137 height 137
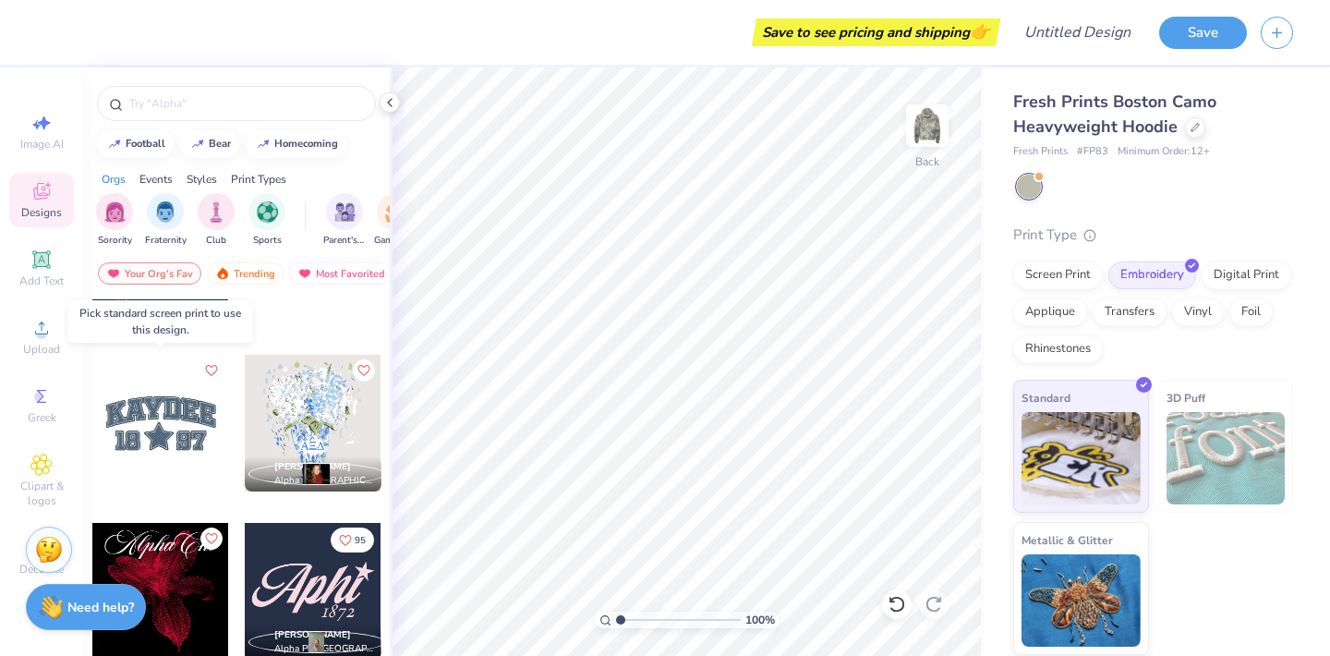
click at [190, 416] on div at bounding box center [160, 423] width 137 height 137
click at [1067, 279] on div "Screen Print" at bounding box center [1058, 273] width 90 height 28
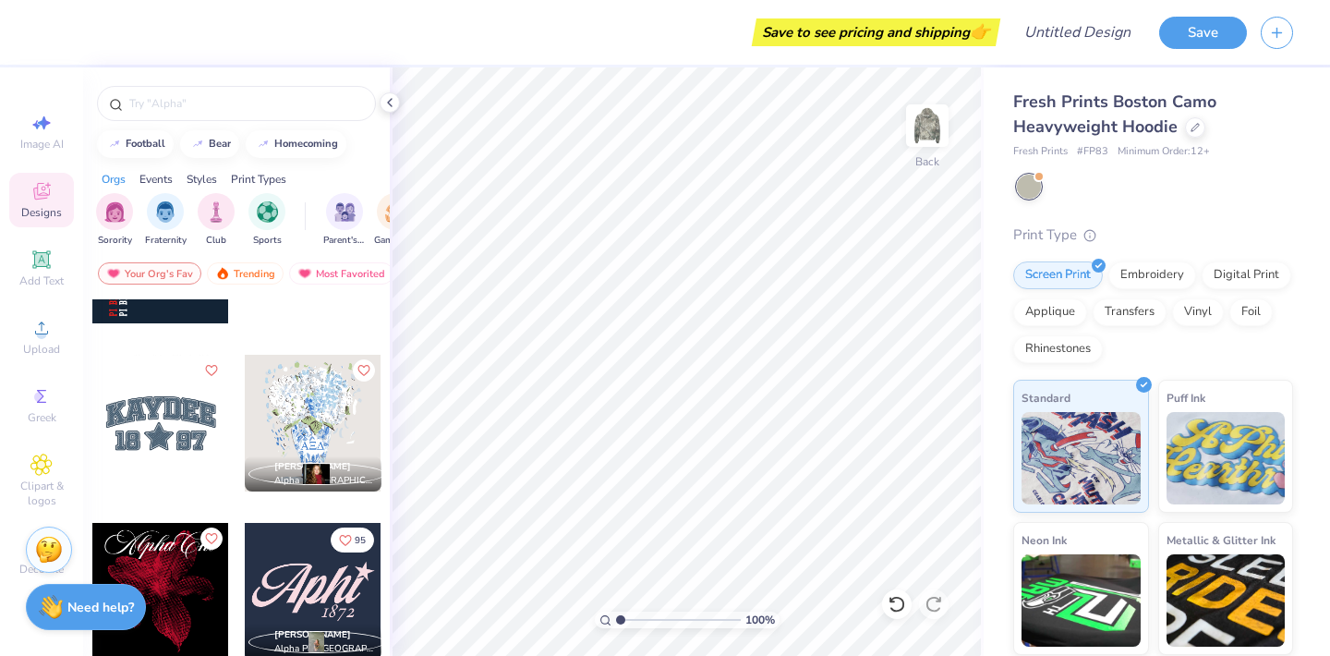
click at [187, 428] on div at bounding box center [160, 423] width 137 height 137
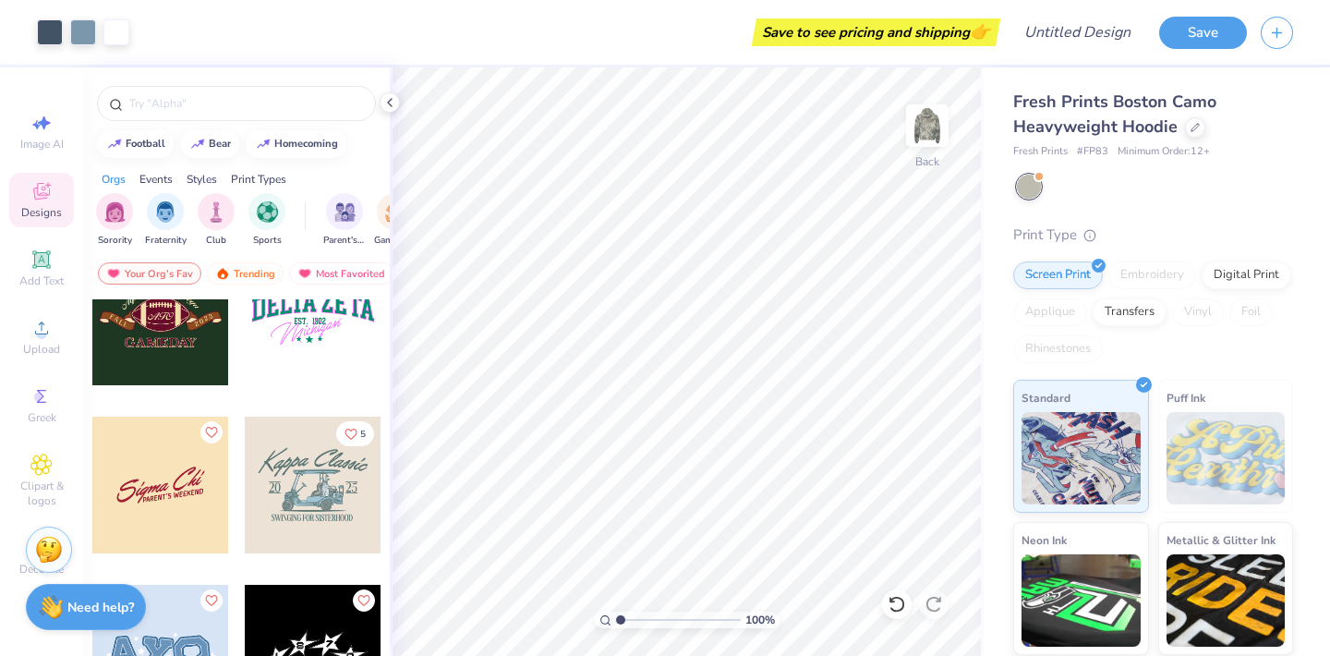
scroll to position [5937, 0]
click at [313, 497] on div at bounding box center [313, 483] width 137 height 137
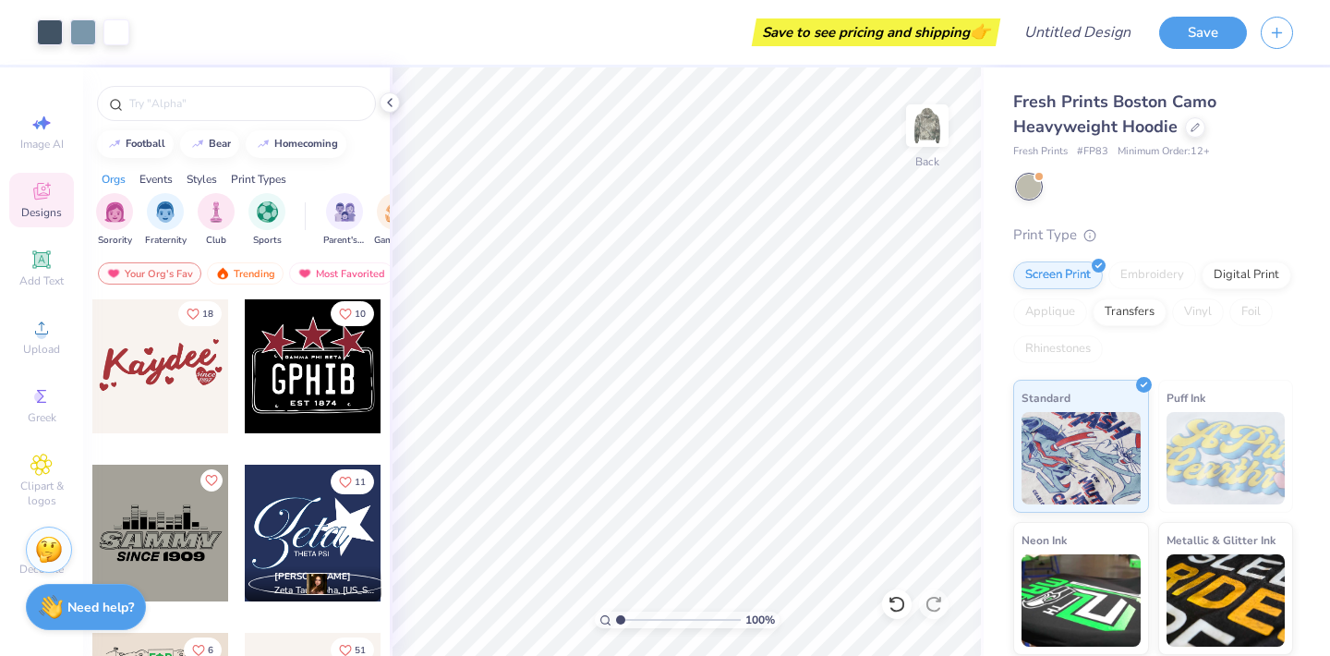
scroll to position [6730, 0]
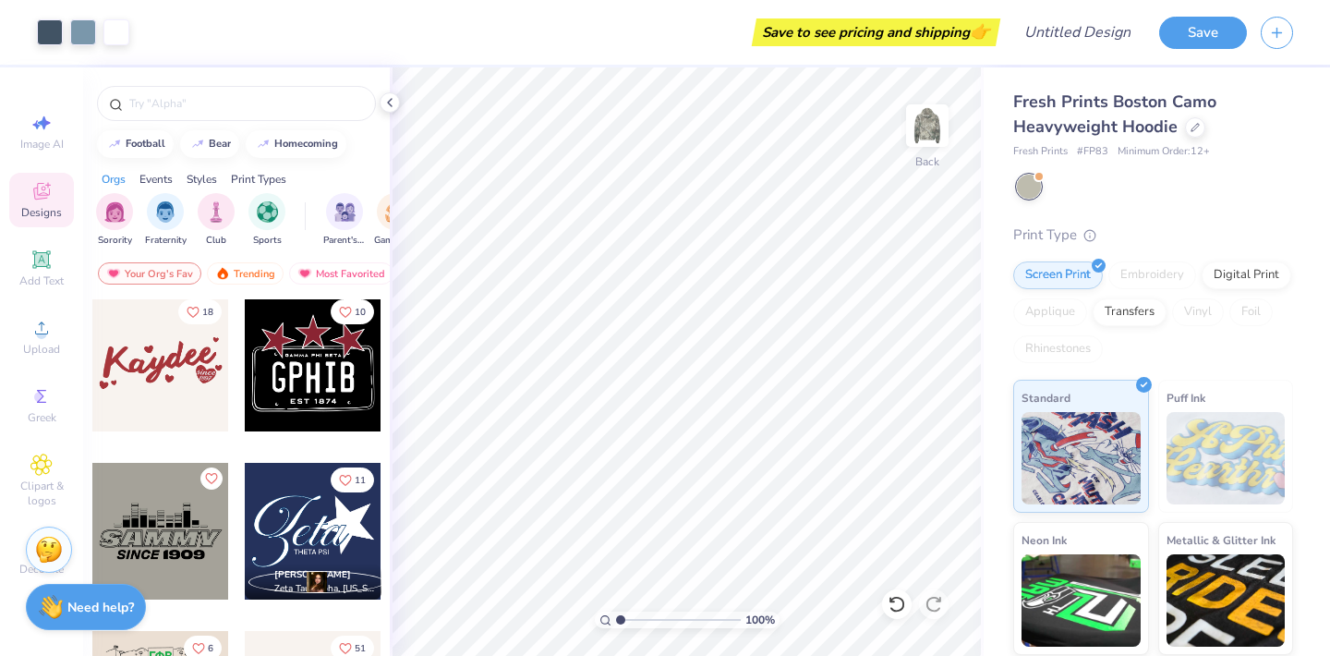
click at [175, 381] on div at bounding box center [160, 363] width 137 height 137
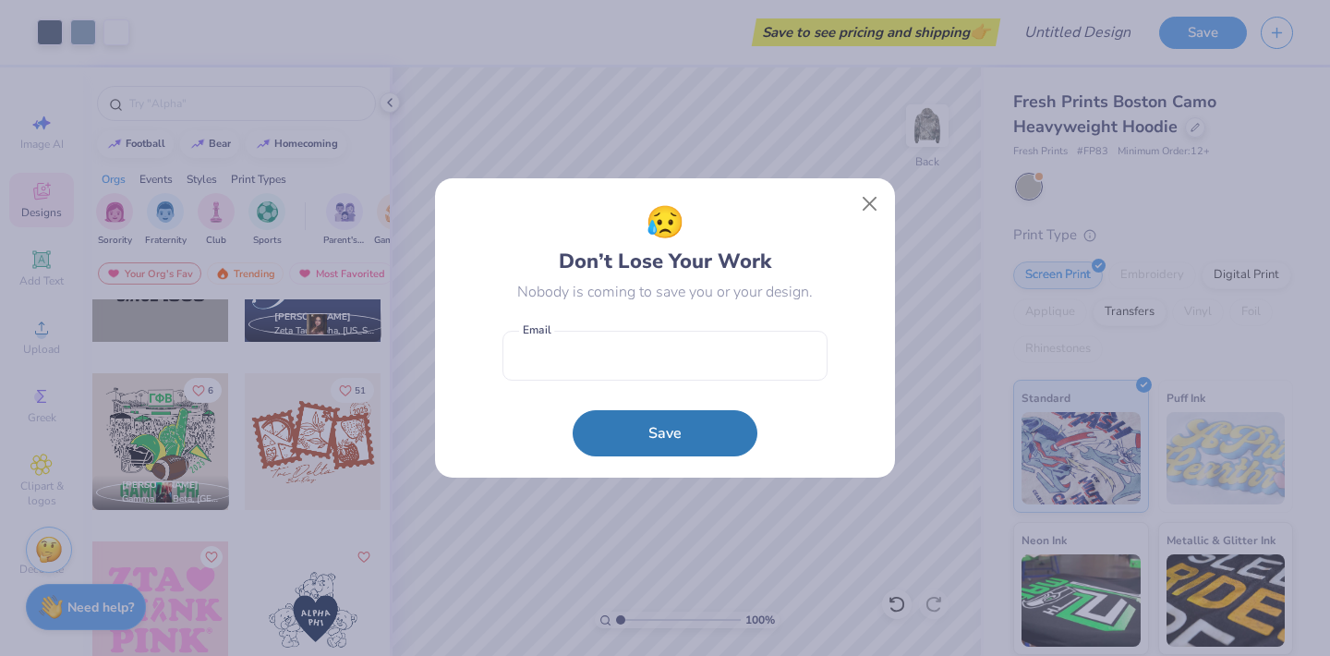
scroll to position [6997, 0]
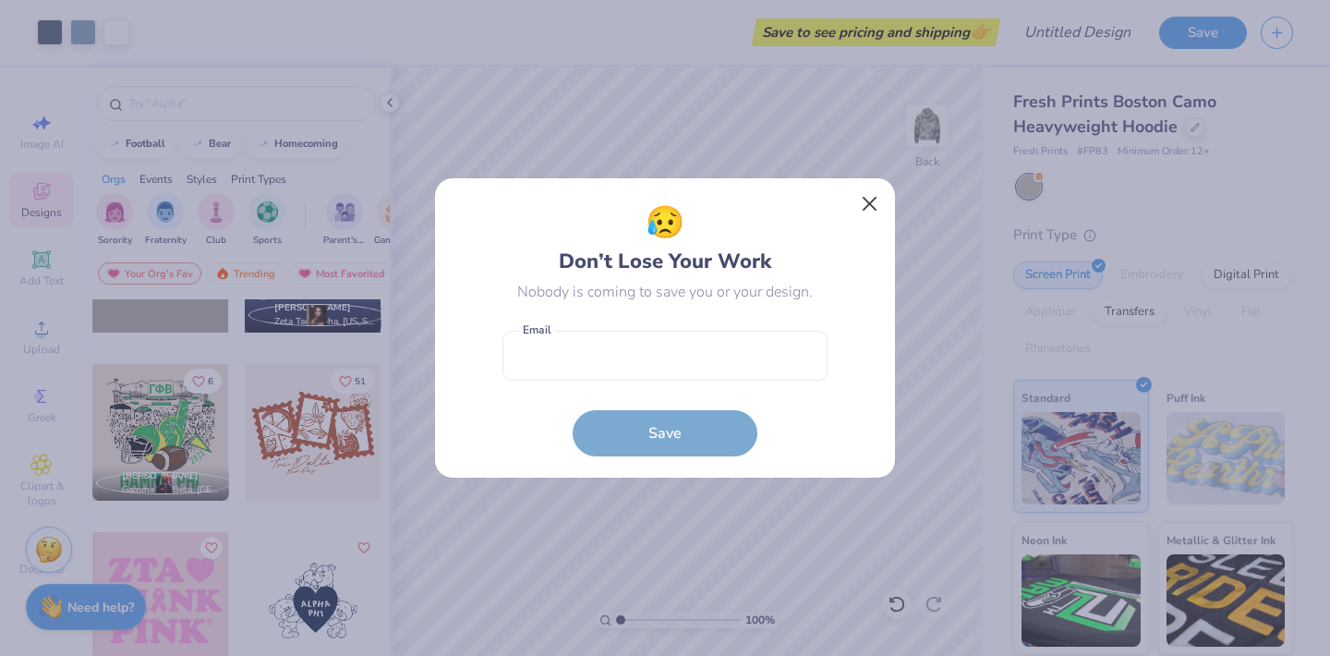
click at [873, 200] on button "Close" at bounding box center [870, 204] width 35 height 35
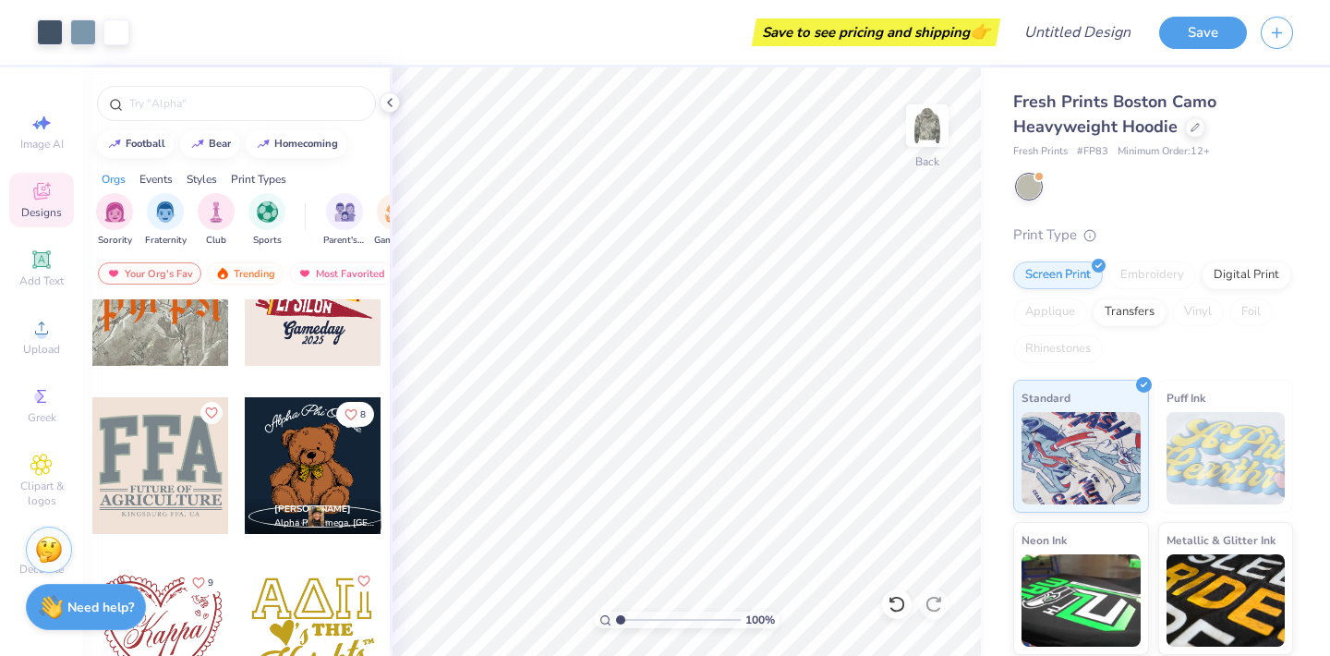
scroll to position [8141, 0]
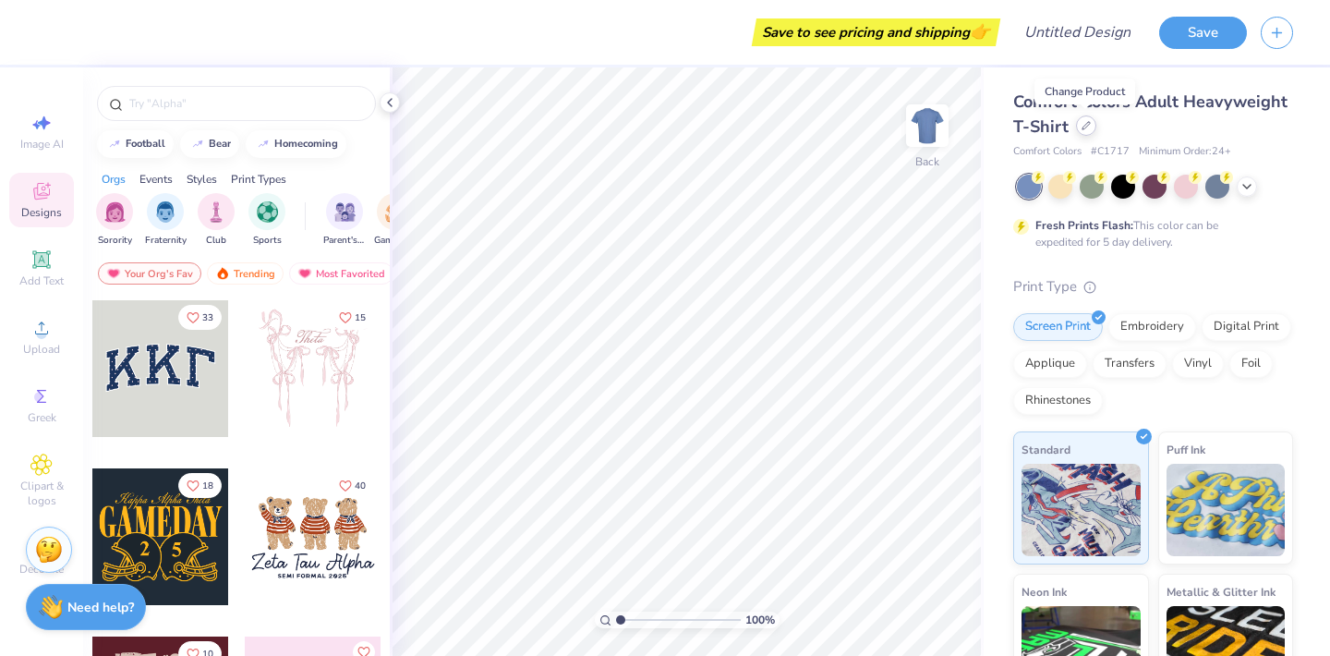
click at [1085, 126] on icon at bounding box center [1086, 125] width 9 height 9
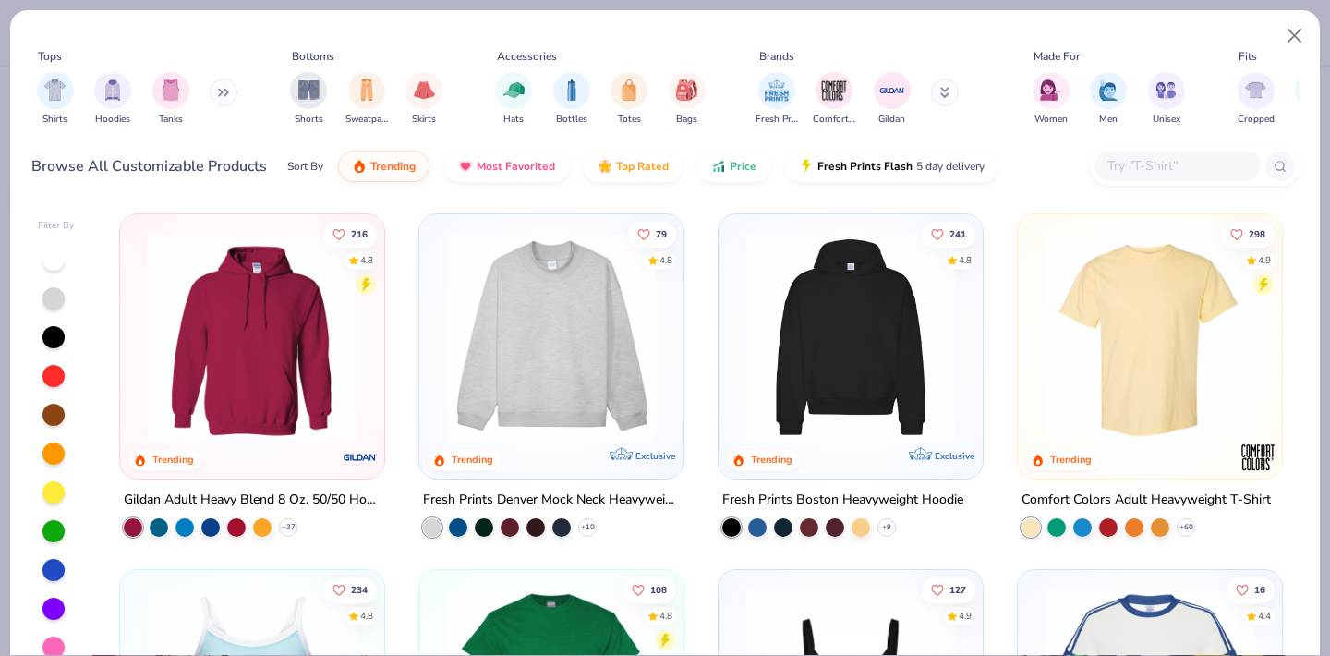
click at [1138, 175] on input "text" at bounding box center [1177, 165] width 142 height 21
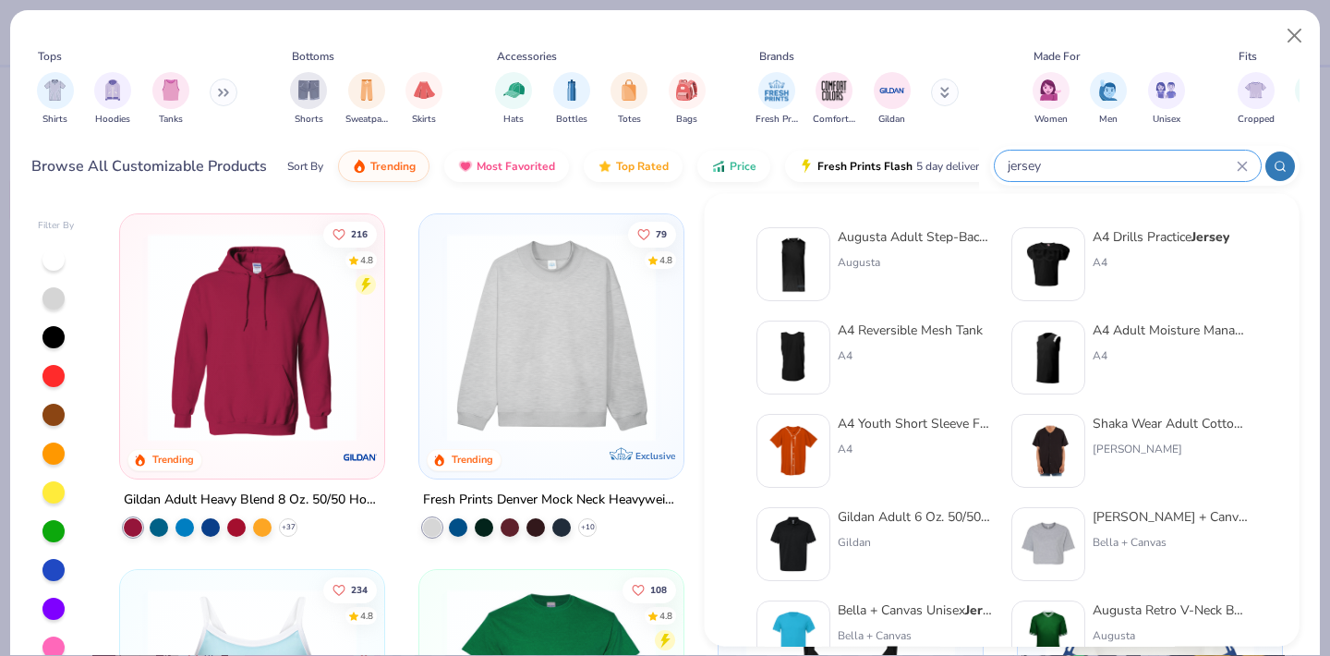
click at [1278, 163] on icon at bounding box center [1280, 166] width 13 height 13
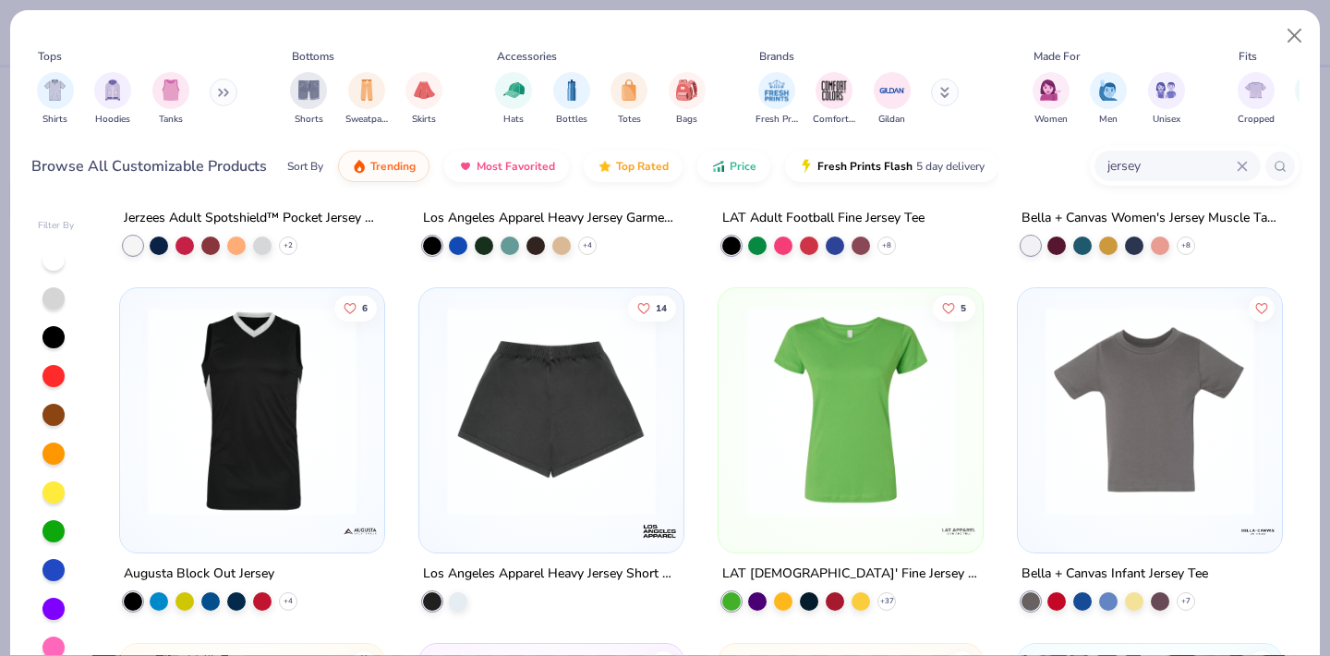
scroll to position [1553, 0]
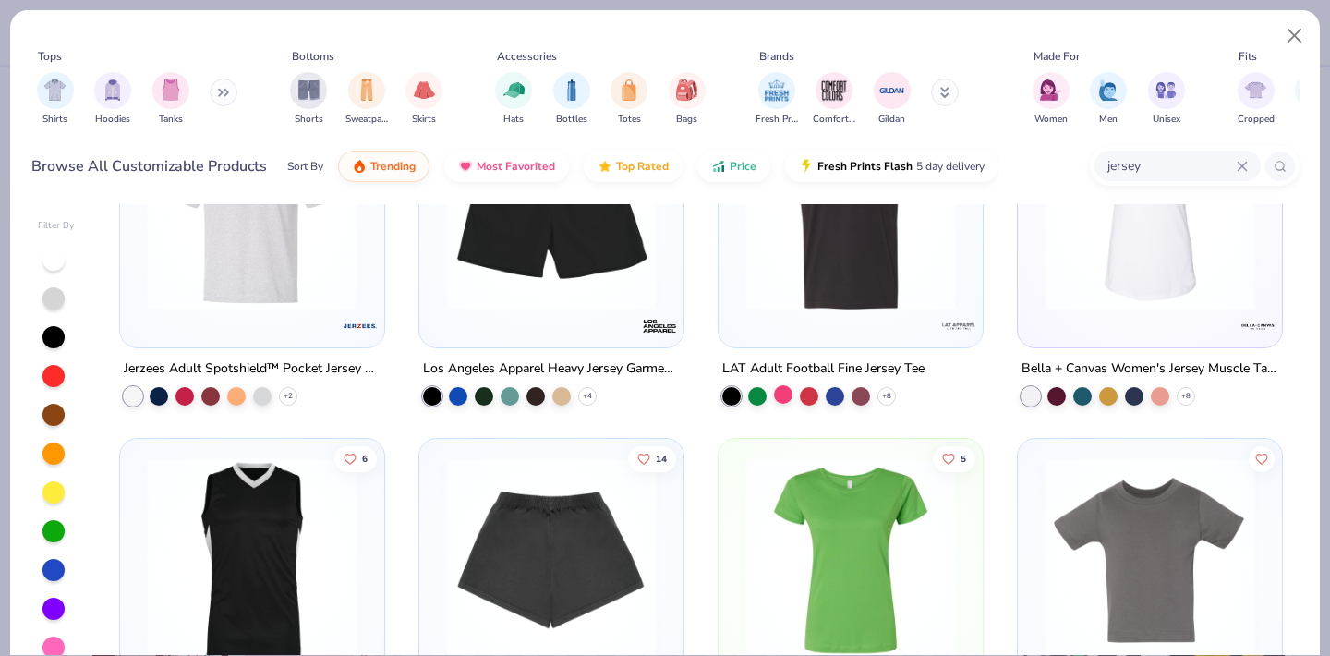
type input "jersey"
click at [781, 394] on div at bounding box center [783, 394] width 18 height 18
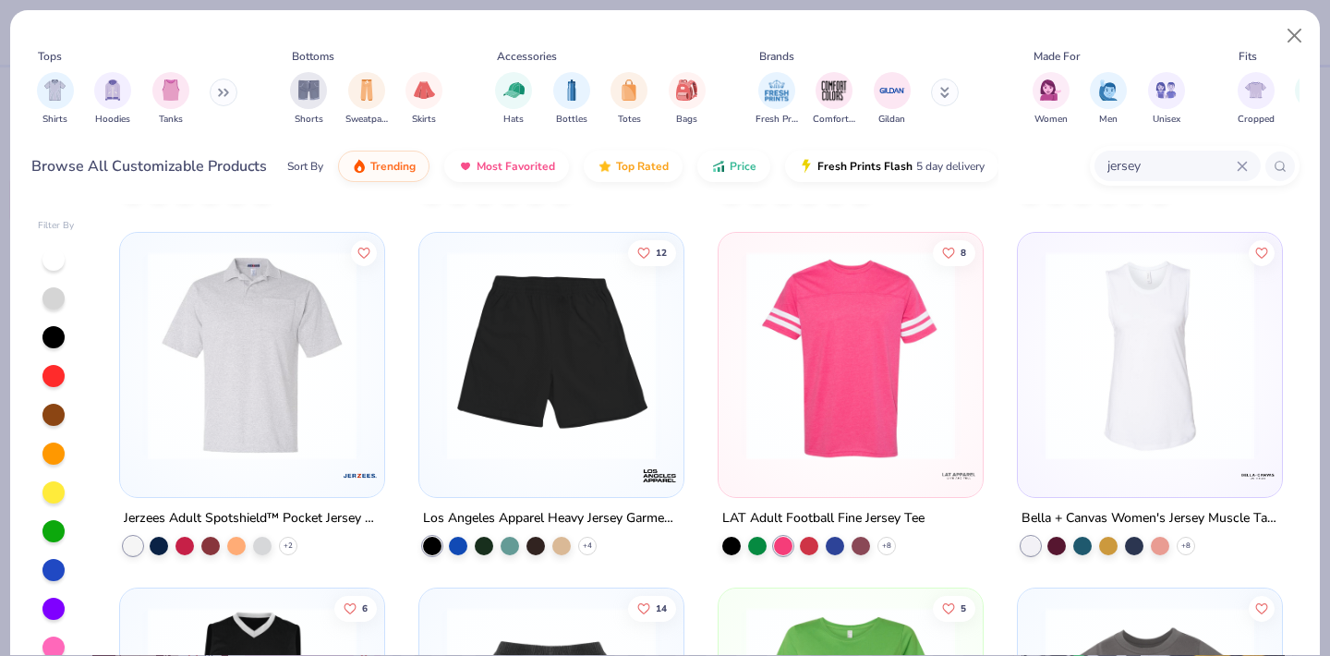
scroll to position [1393, 0]
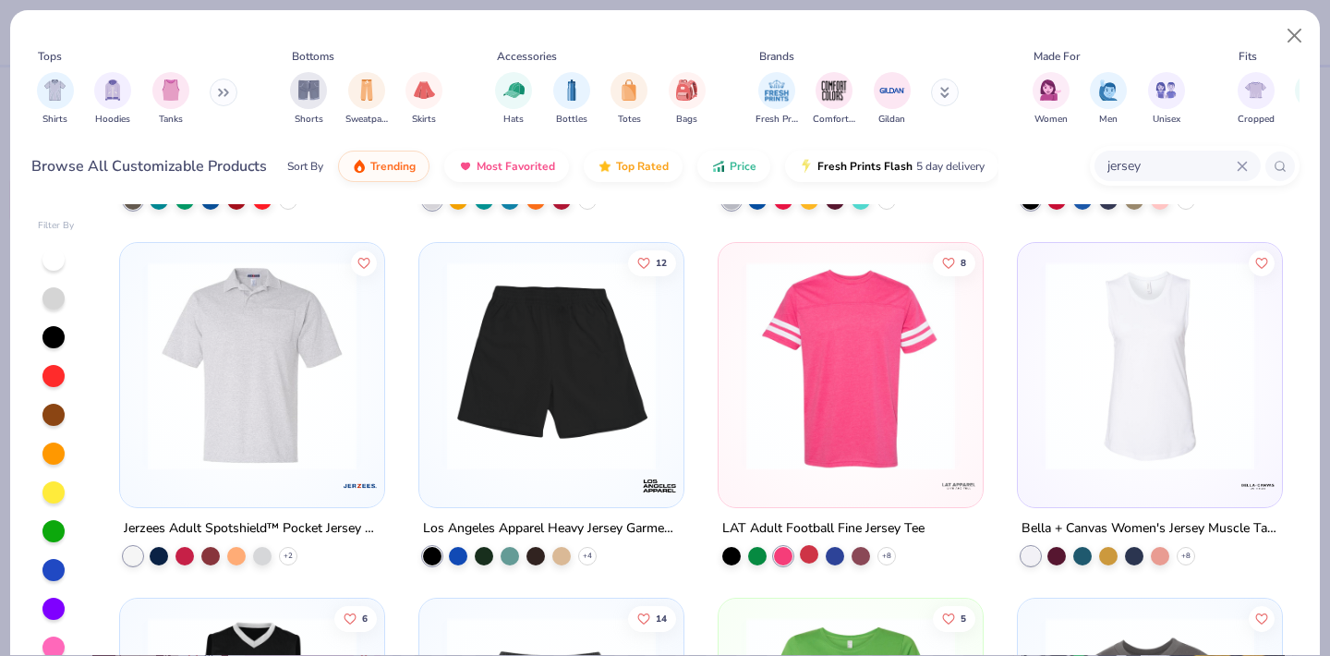
click at [812, 554] on div at bounding box center [809, 554] width 18 height 18
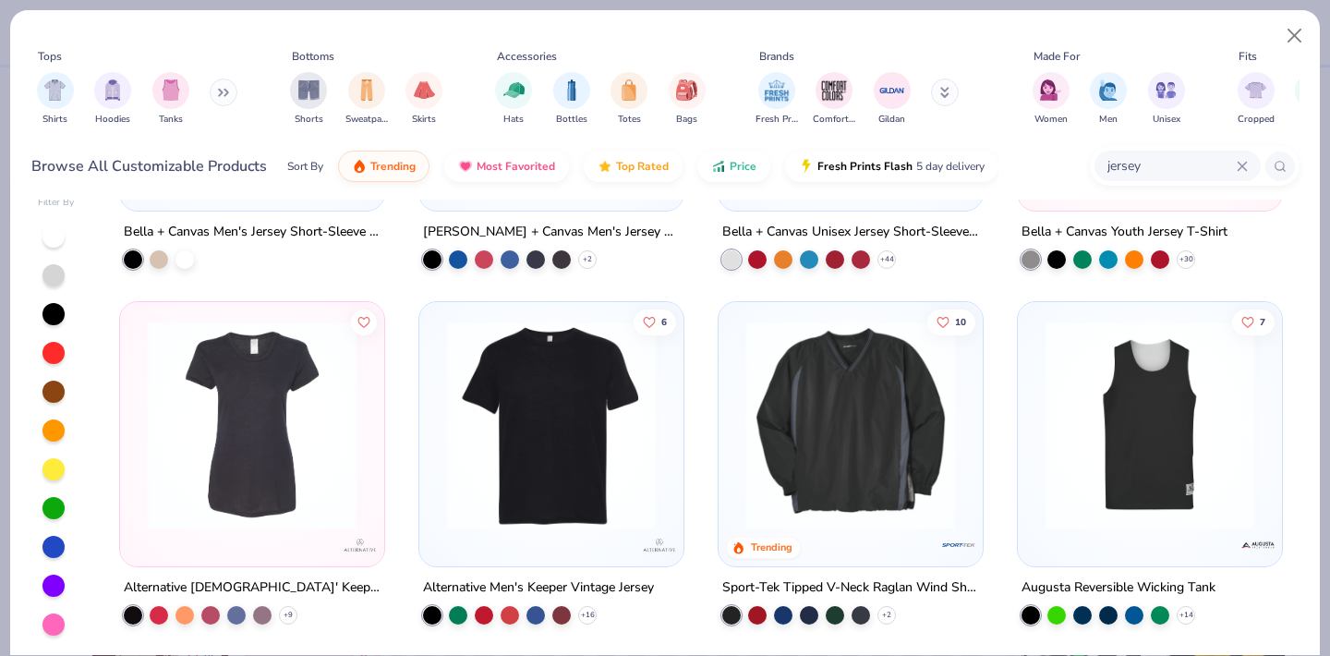
scroll to position [23, 0]
click at [787, 610] on div at bounding box center [783, 612] width 18 height 18
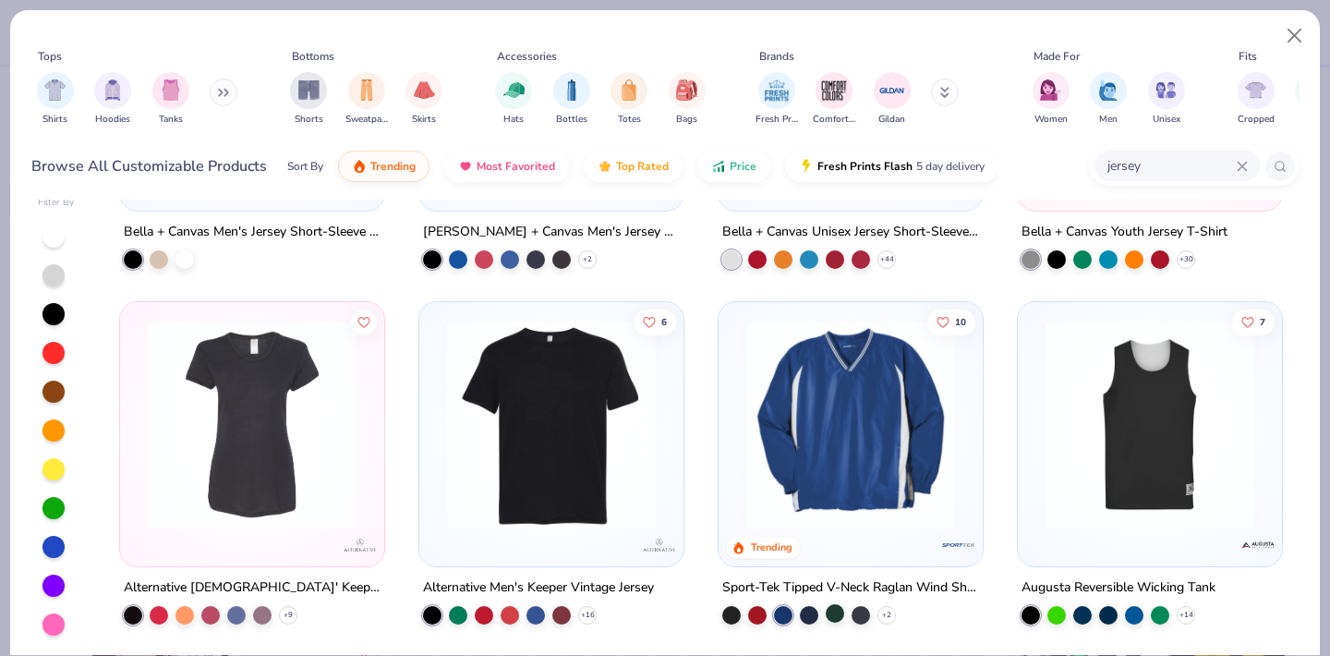
click at [837, 619] on div at bounding box center [835, 612] width 18 height 18
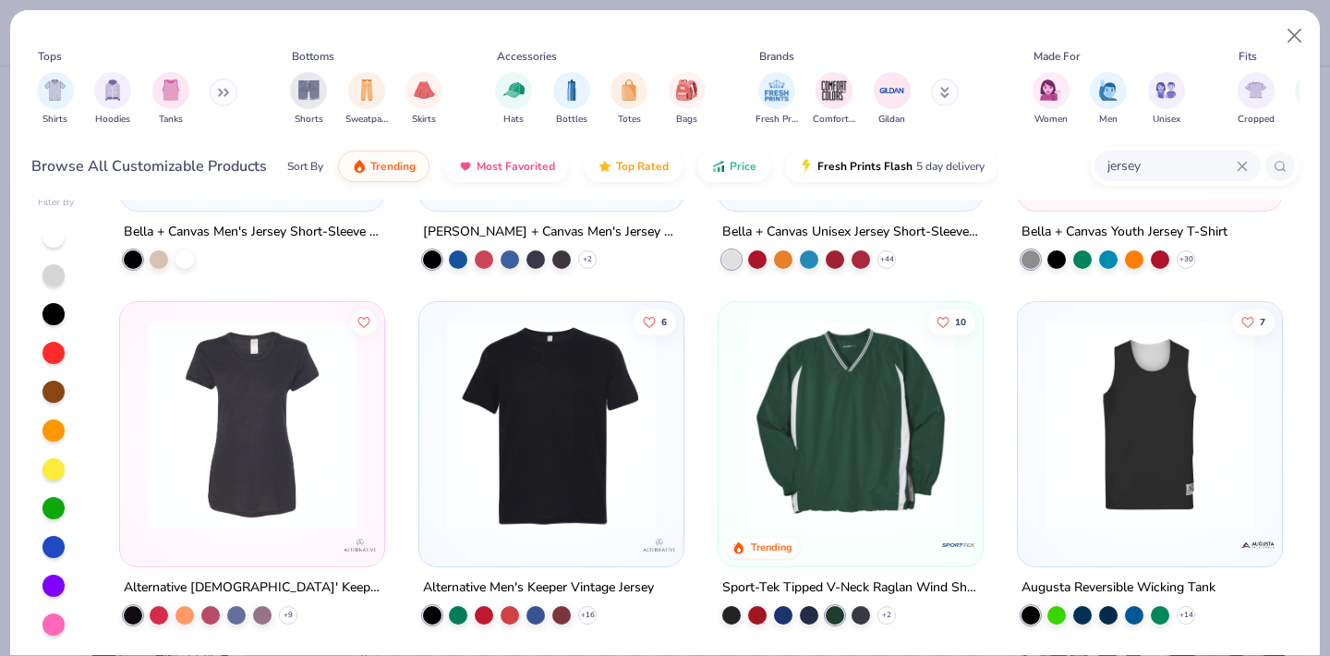
click at [902, 616] on div "Sport-Tek Tipped V-Neck Raglan Wind Shirt + 2" at bounding box center [851, 599] width 266 height 48
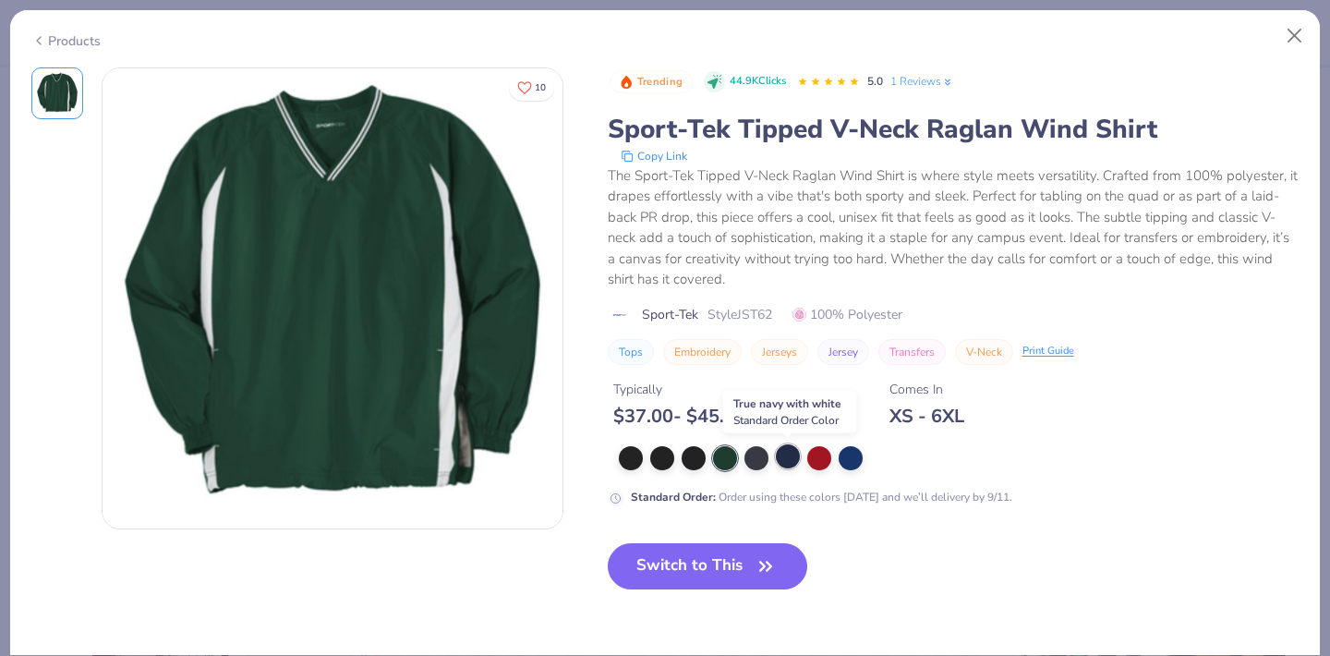
click at [795, 454] on div at bounding box center [788, 456] width 24 height 24
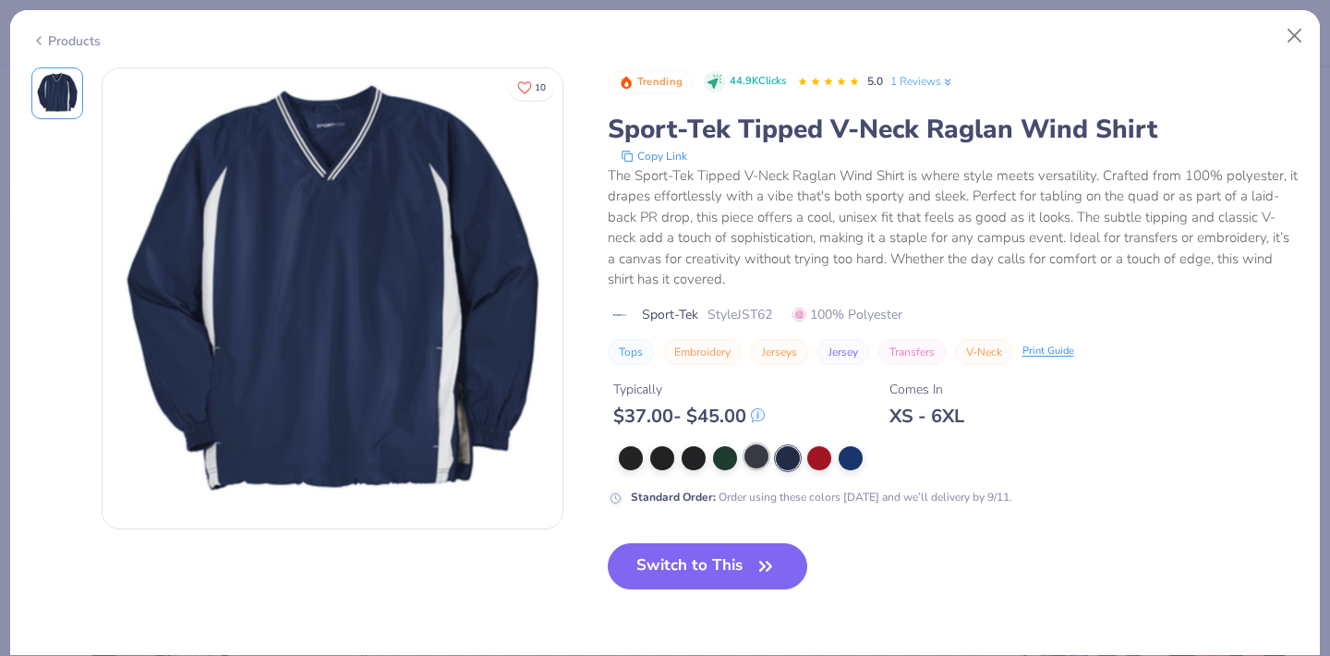
click at [760, 454] on div at bounding box center [756, 456] width 24 height 24
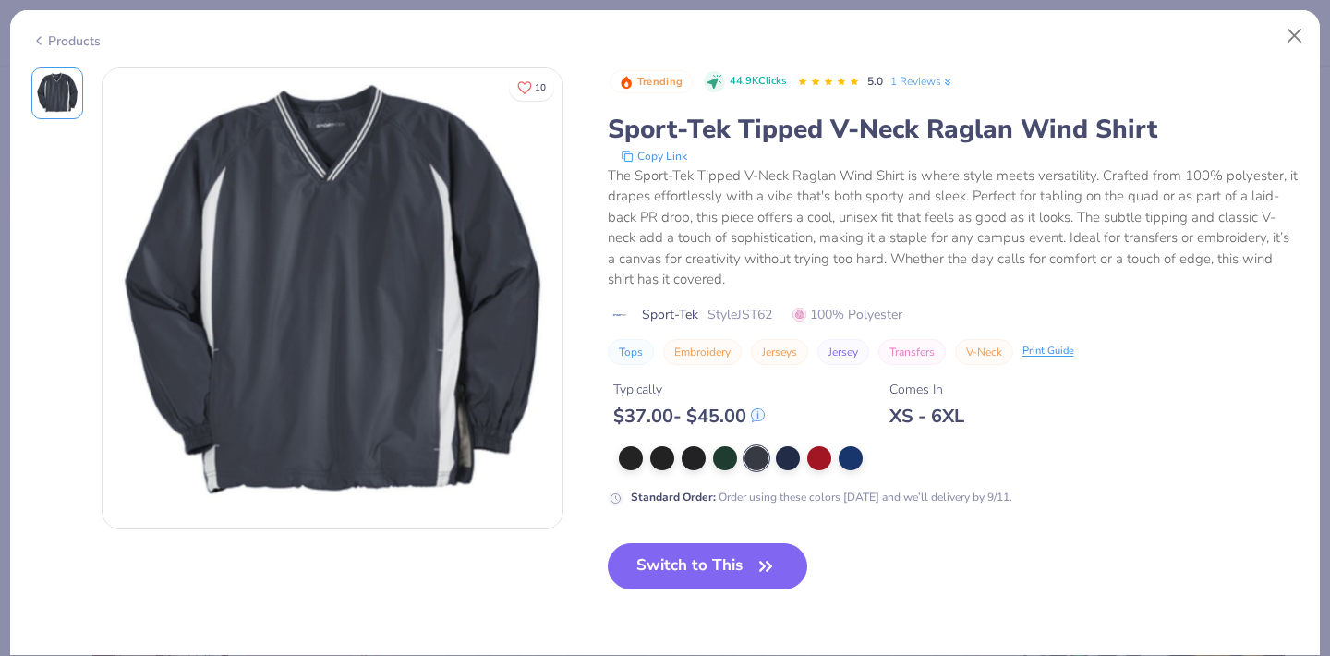
click at [744, 465] on div at bounding box center [756, 458] width 24 height 24
click at [724, 459] on div at bounding box center [725, 456] width 24 height 24
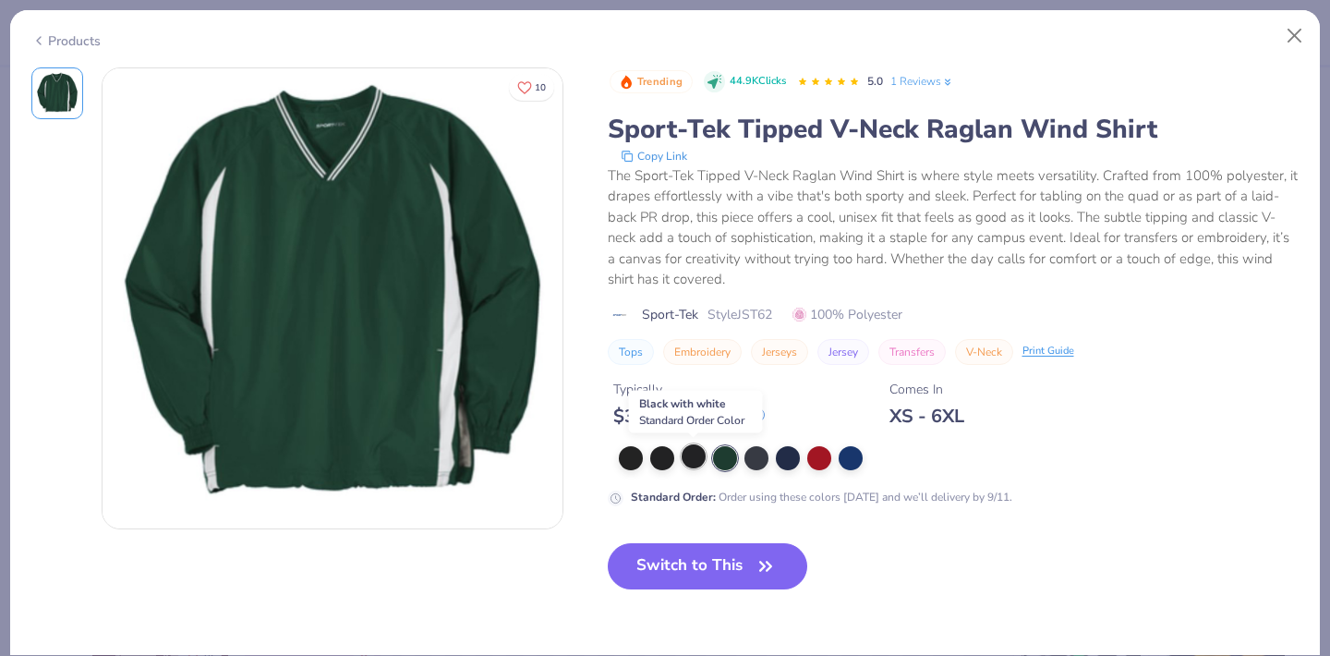
click at [698, 454] on div at bounding box center [694, 456] width 24 height 24
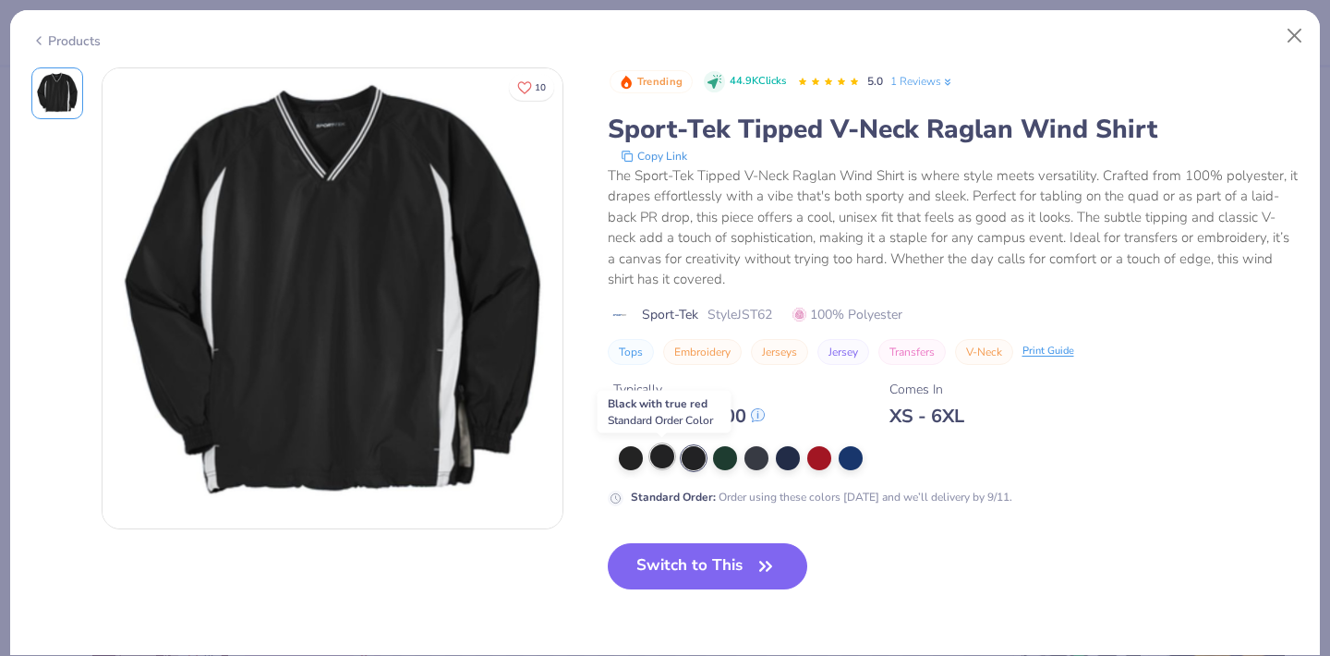
click at [660, 459] on div at bounding box center [662, 456] width 24 height 24
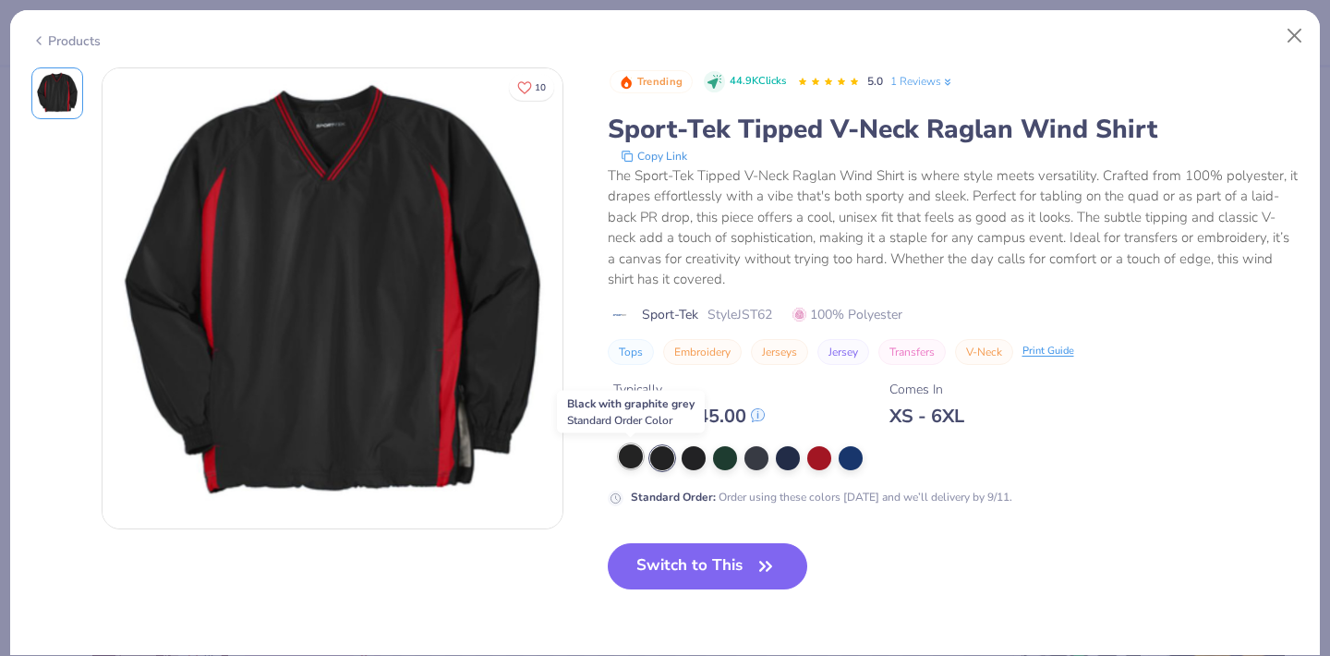
click at [628, 452] on div at bounding box center [631, 456] width 24 height 24
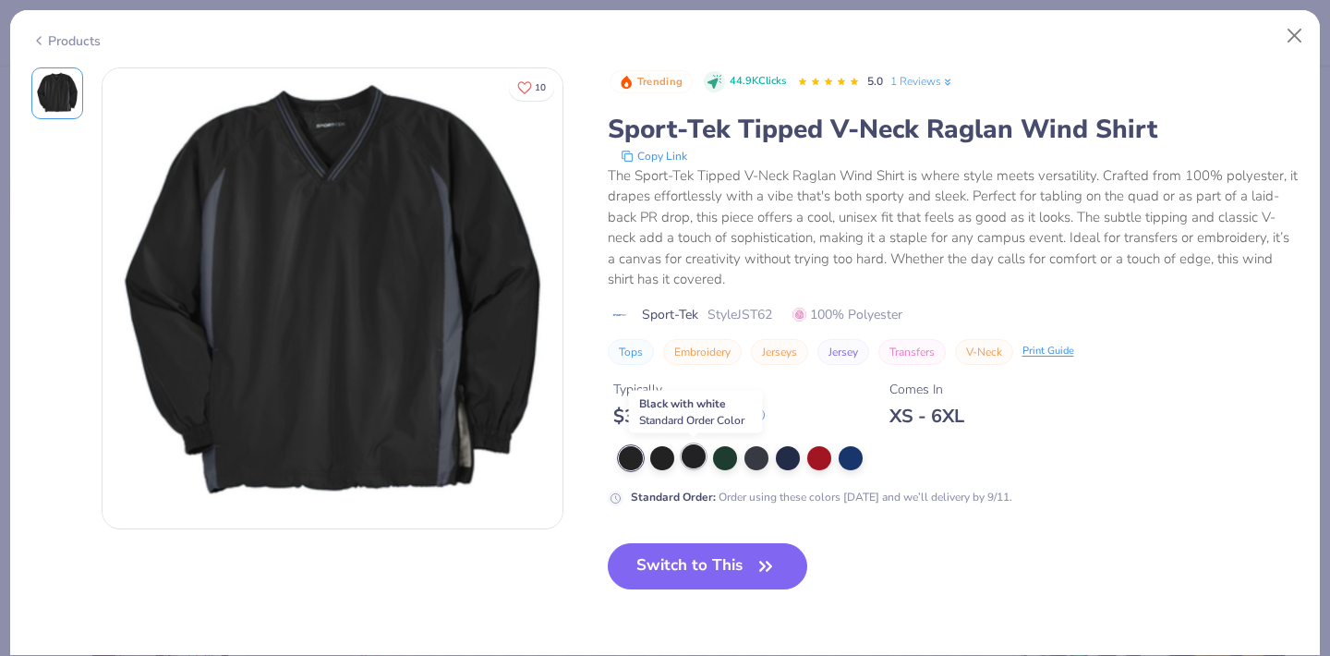
click at [698, 456] on div at bounding box center [694, 456] width 24 height 24
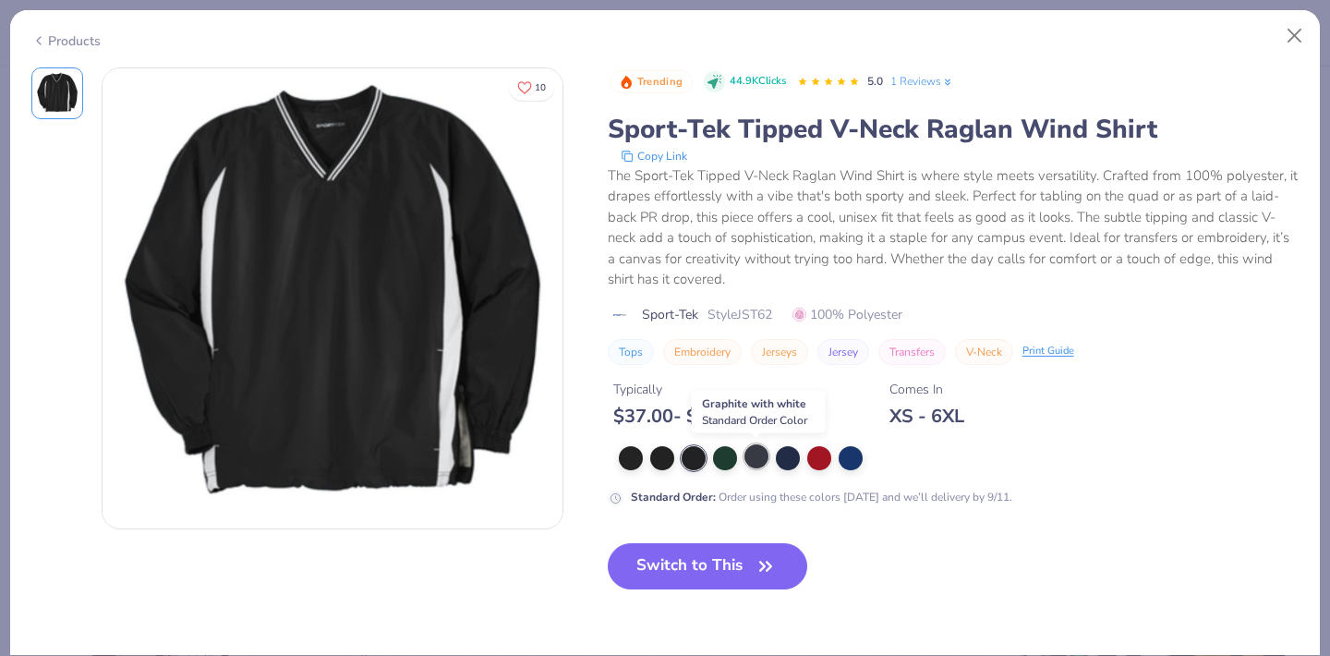
click at [756, 462] on div at bounding box center [756, 456] width 24 height 24
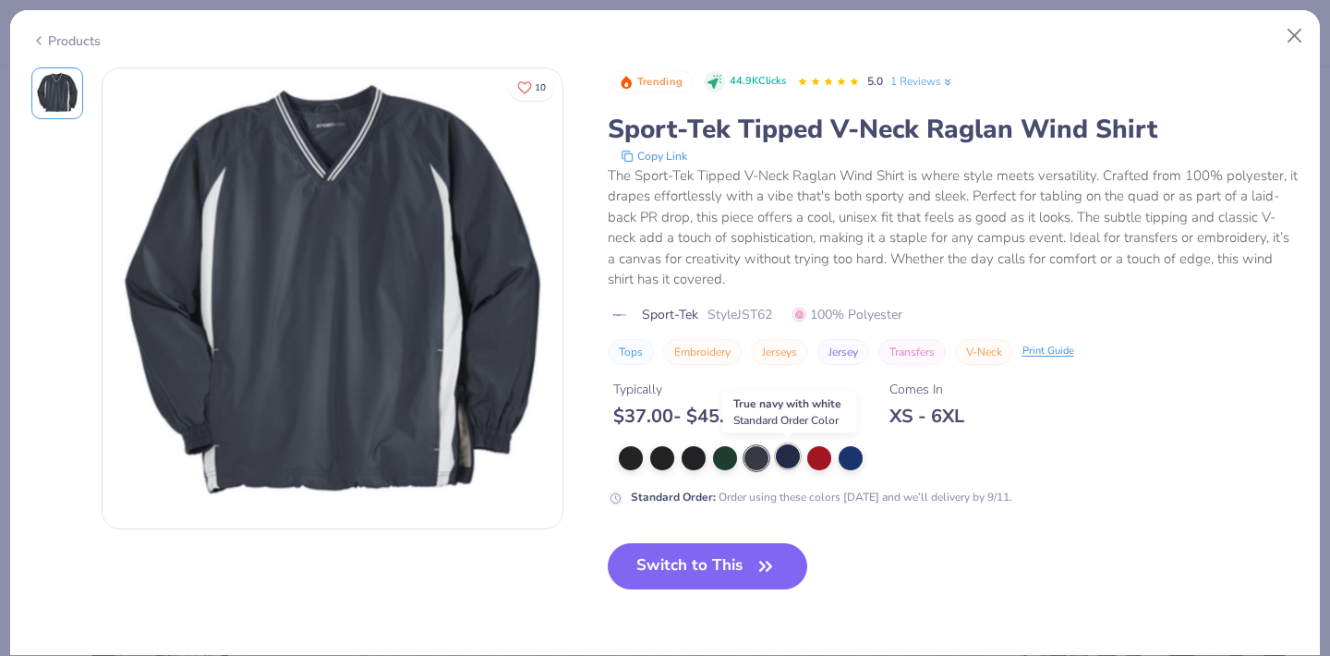
click at [790, 463] on div at bounding box center [788, 456] width 24 height 24
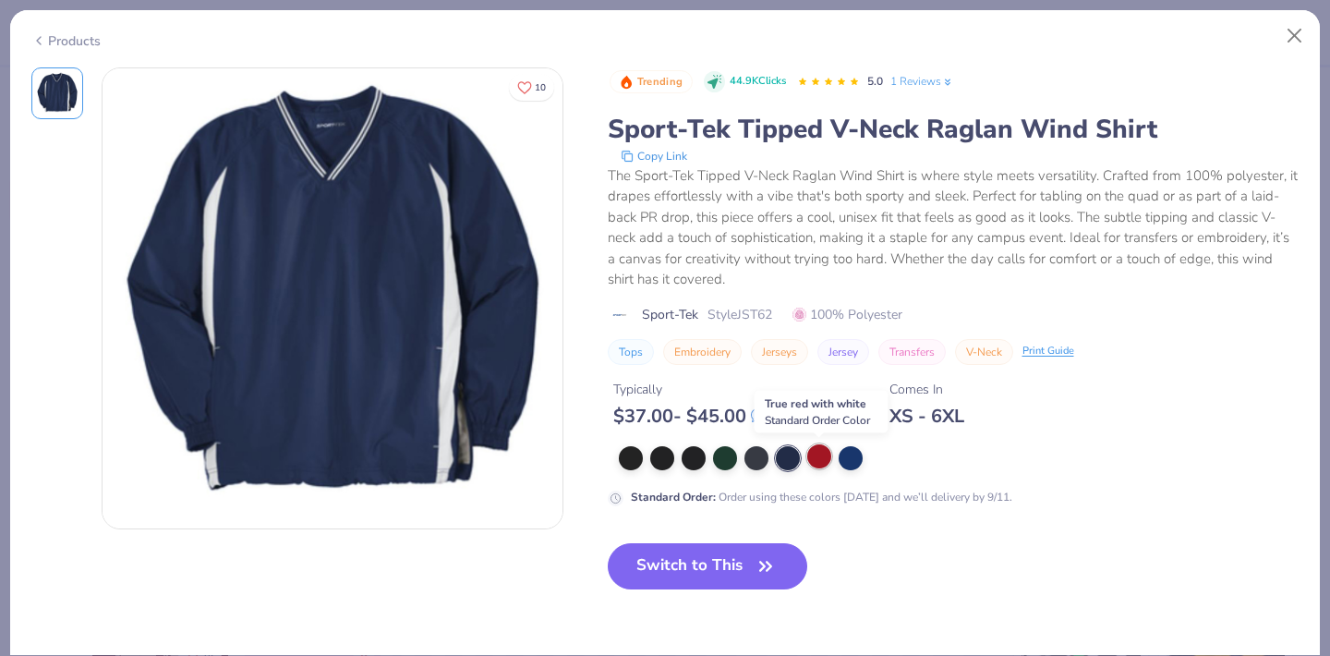
click at [823, 460] on div at bounding box center [819, 456] width 24 height 24
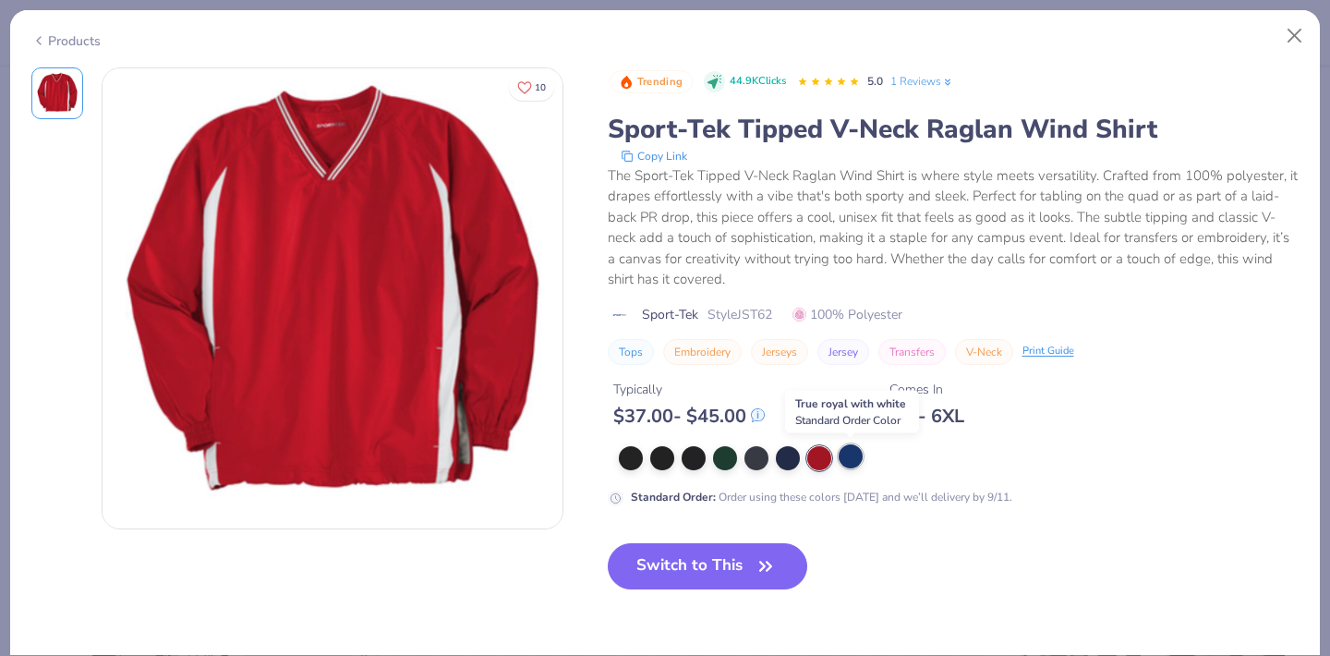
click at [855, 462] on div at bounding box center [851, 456] width 24 height 24
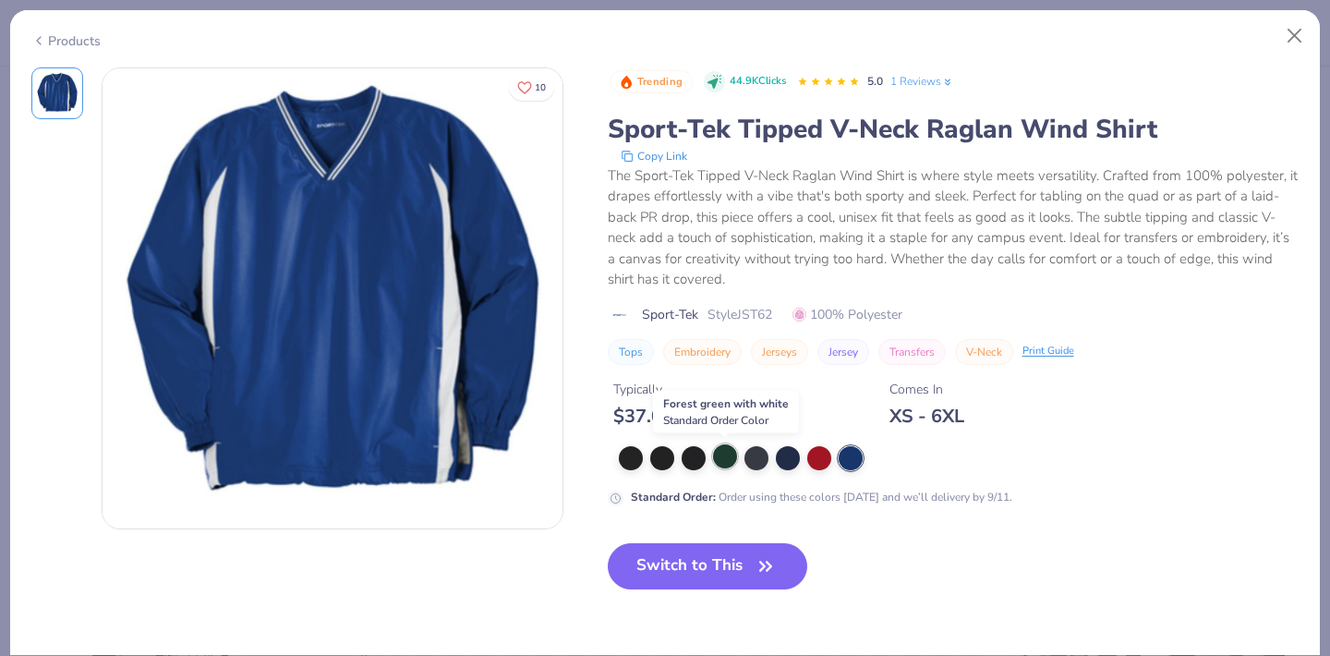
click at [726, 455] on div at bounding box center [725, 456] width 24 height 24
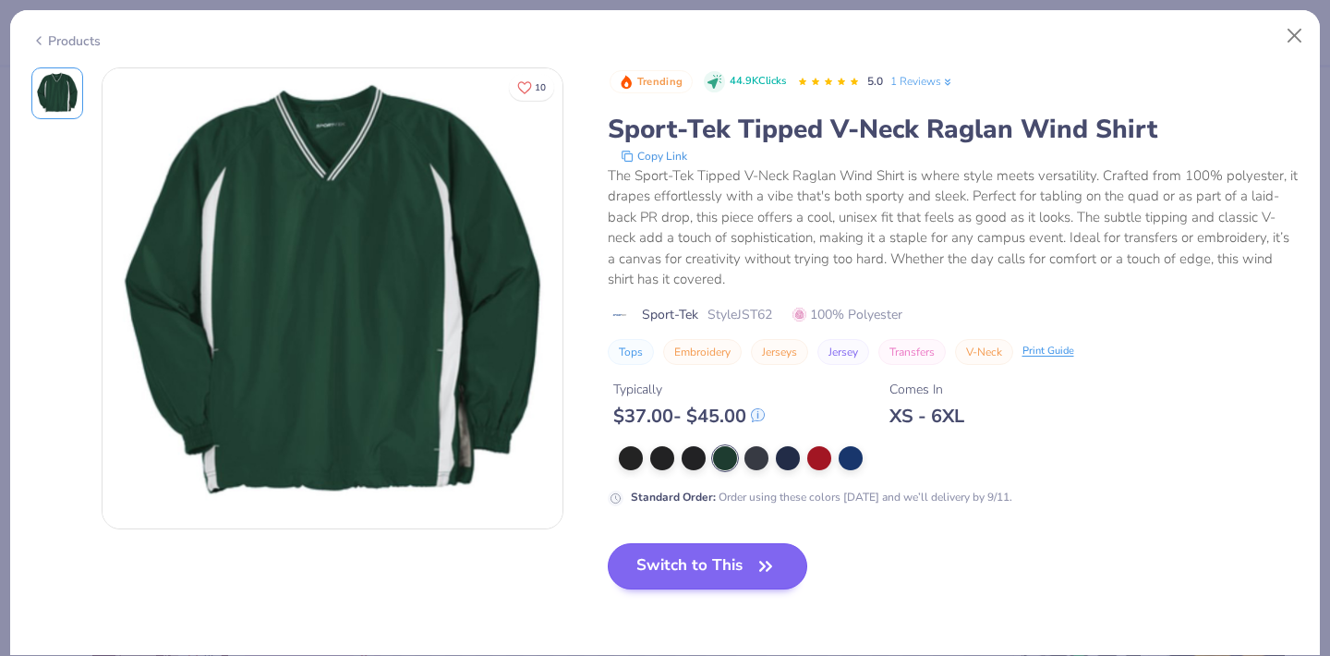
click at [718, 574] on button "Switch to This" at bounding box center [708, 566] width 200 height 46
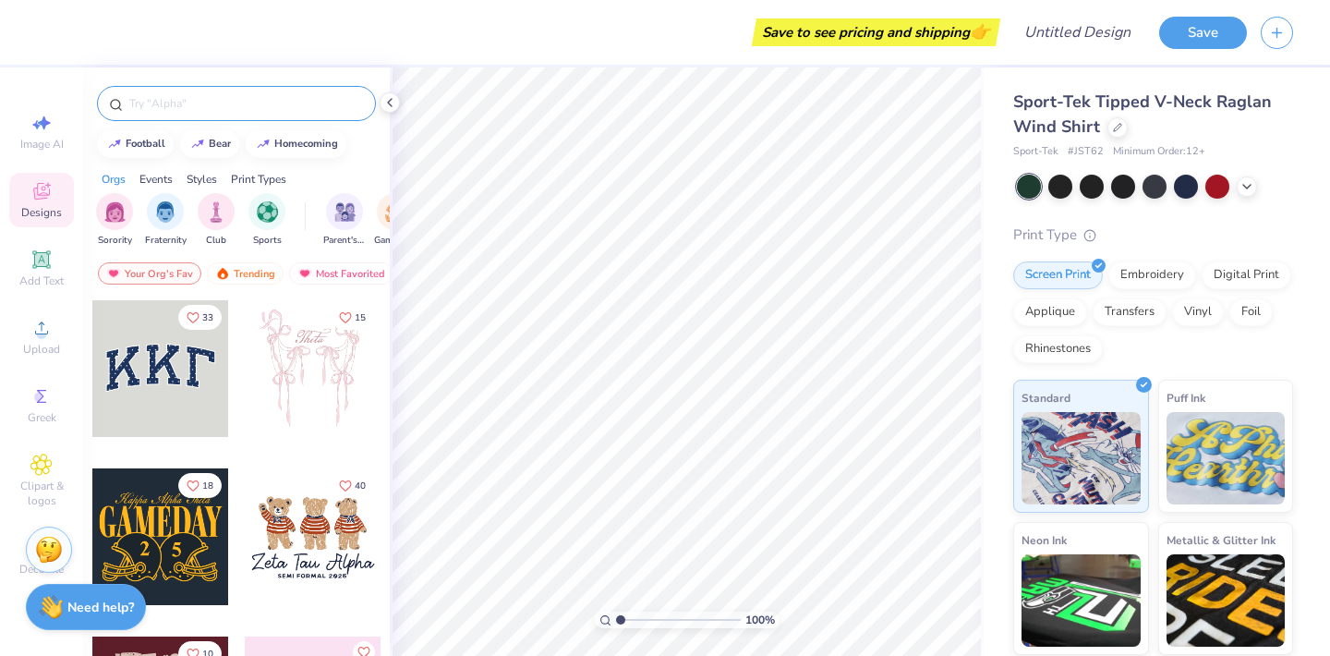
click at [229, 108] on input "text" at bounding box center [245, 103] width 236 height 18
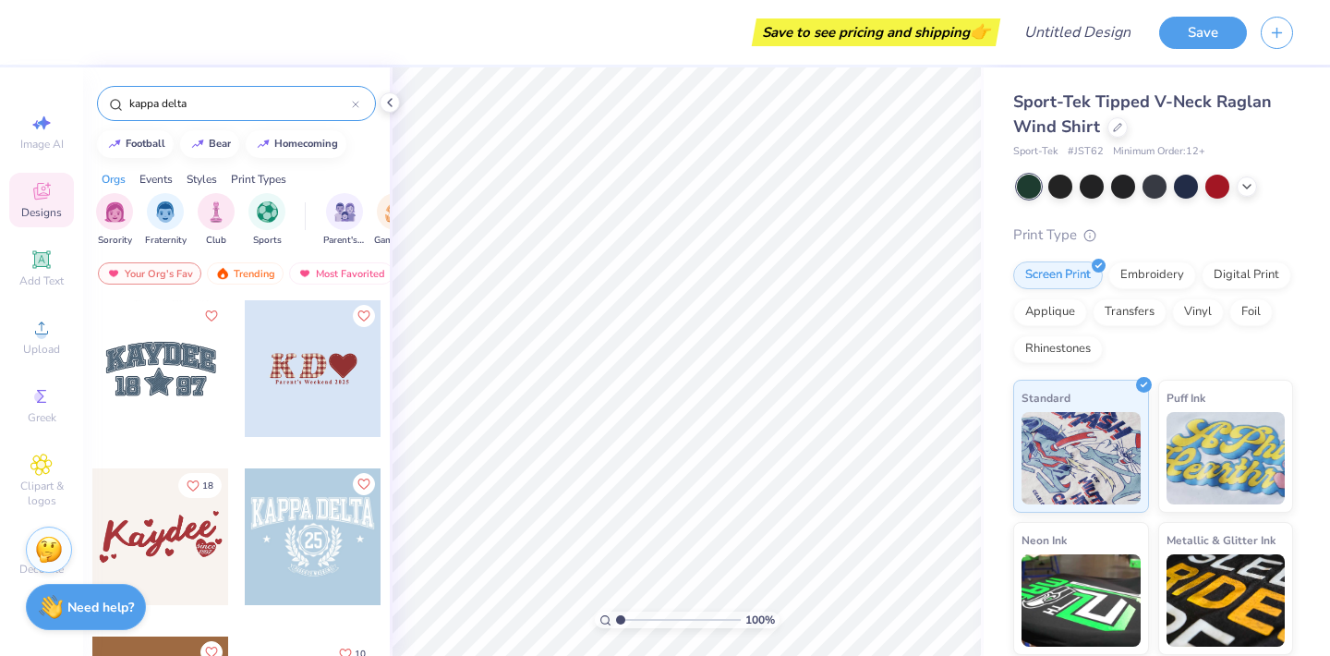
type input "kappa delta"
click at [115, 104] on icon at bounding box center [116, 105] width 14 height 14
click at [119, 107] on circle at bounding box center [115, 103] width 9 height 9
click at [237, 103] on input "kappa delta" at bounding box center [239, 103] width 224 height 18
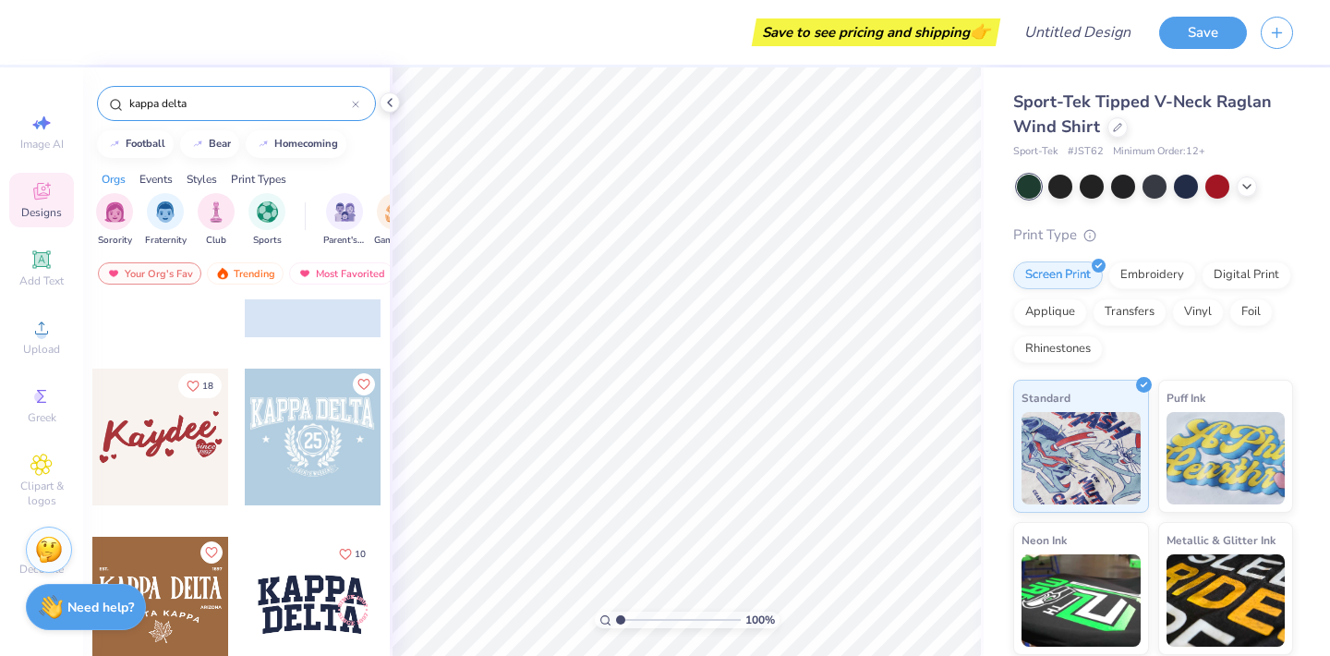
scroll to position [105, 0]
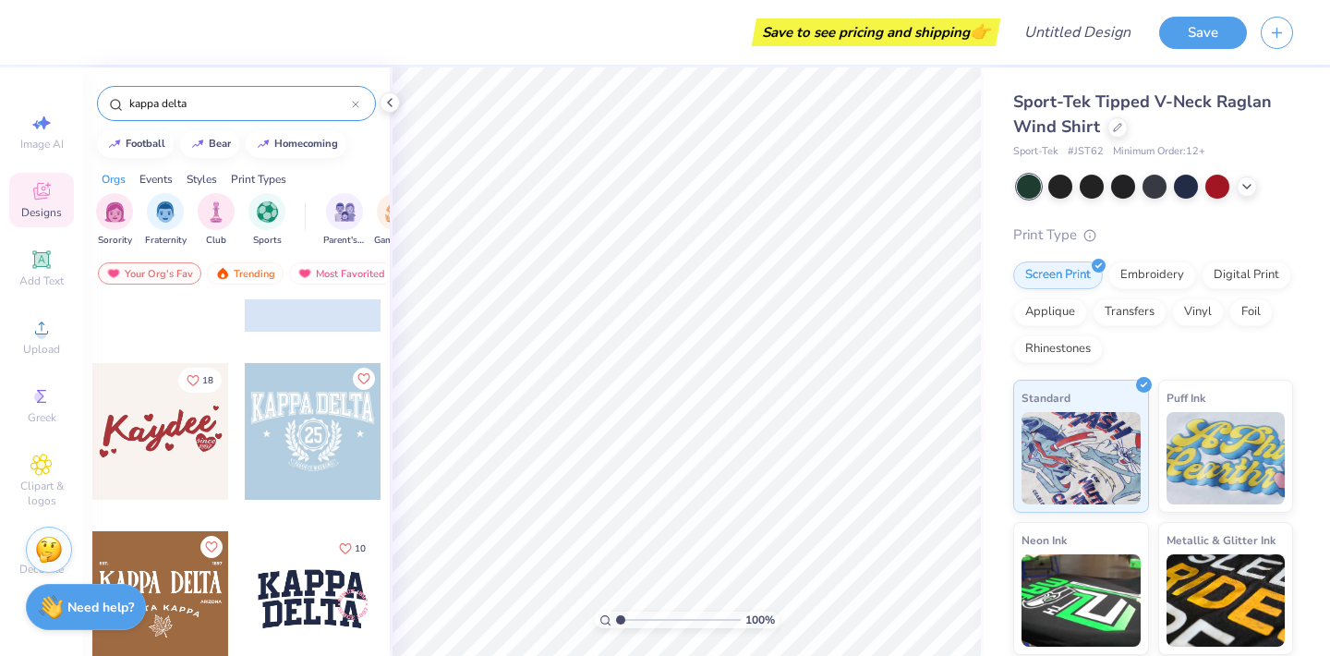
click at [310, 454] on div at bounding box center [313, 431] width 137 height 137
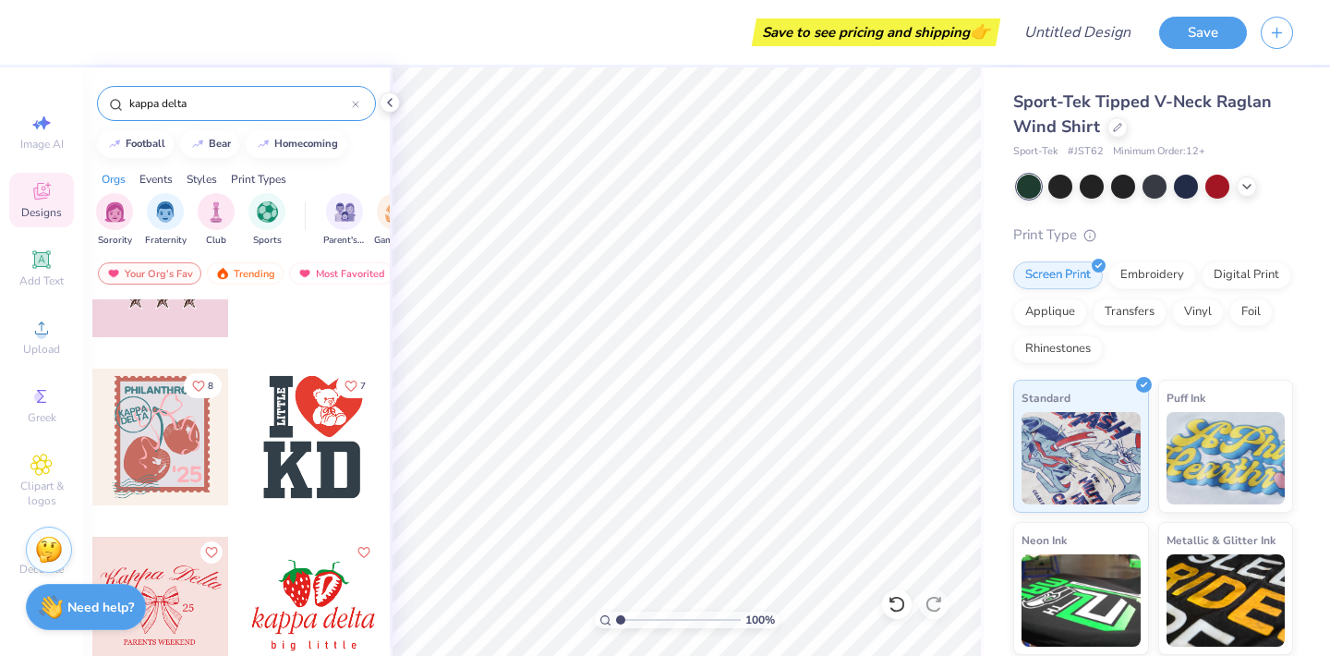
scroll to position [1120, 0]
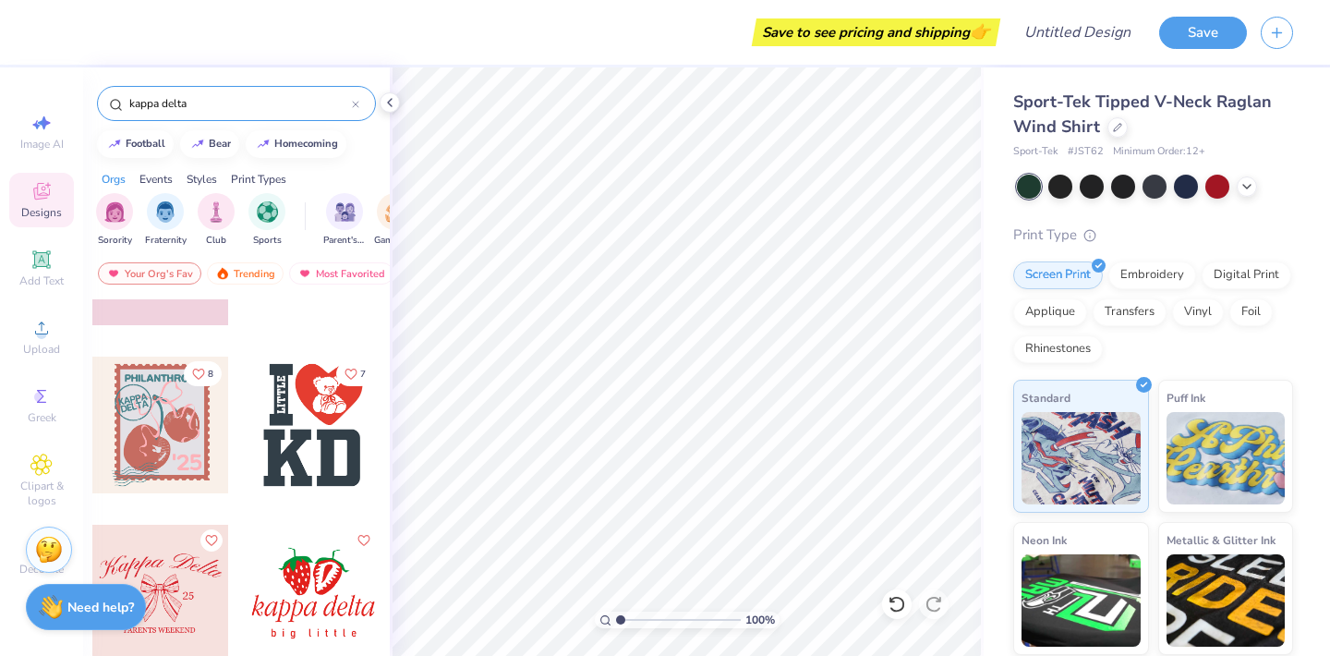
click at [297, 440] on div at bounding box center [313, 425] width 137 height 137
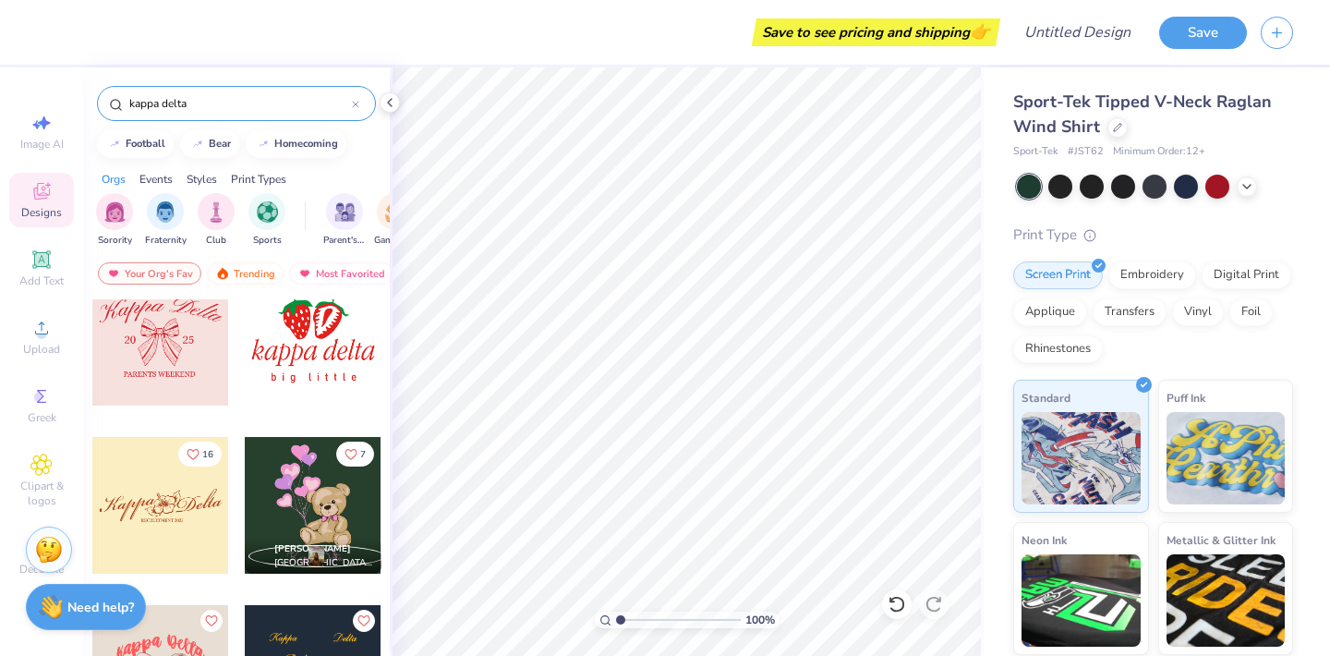
scroll to position [1378, 0]
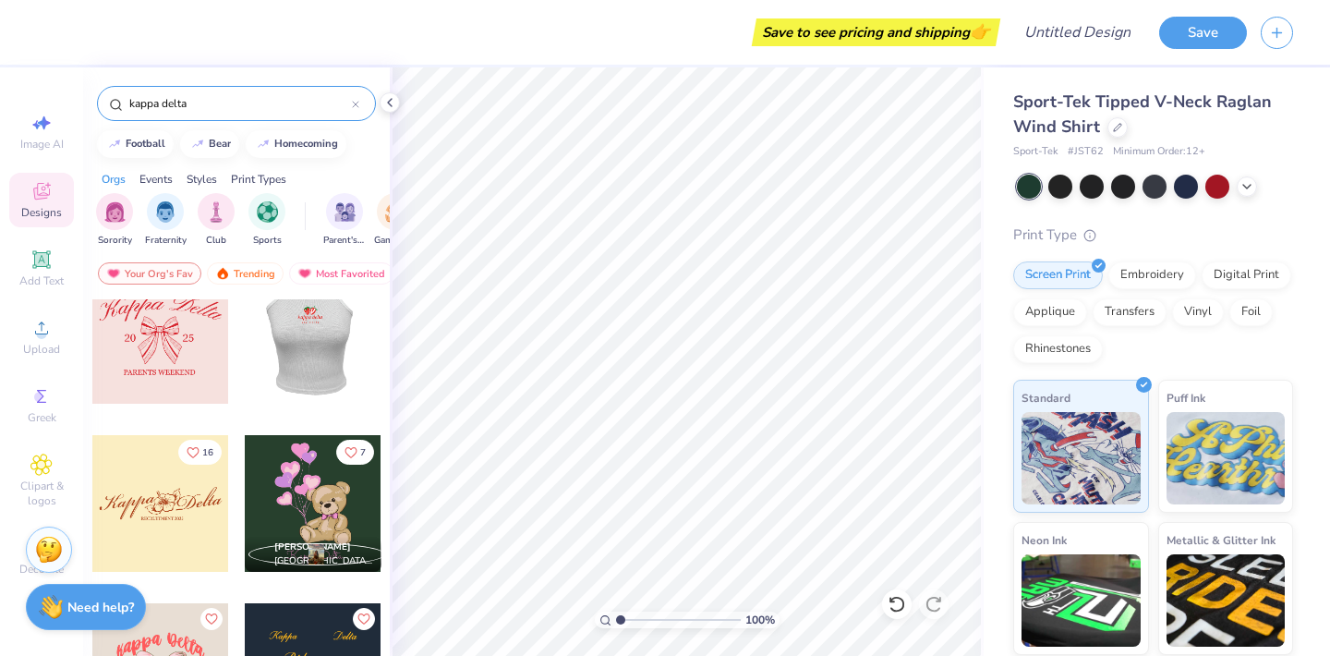
click at [245, 346] on div at bounding box center [176, 335] width 137 height 137
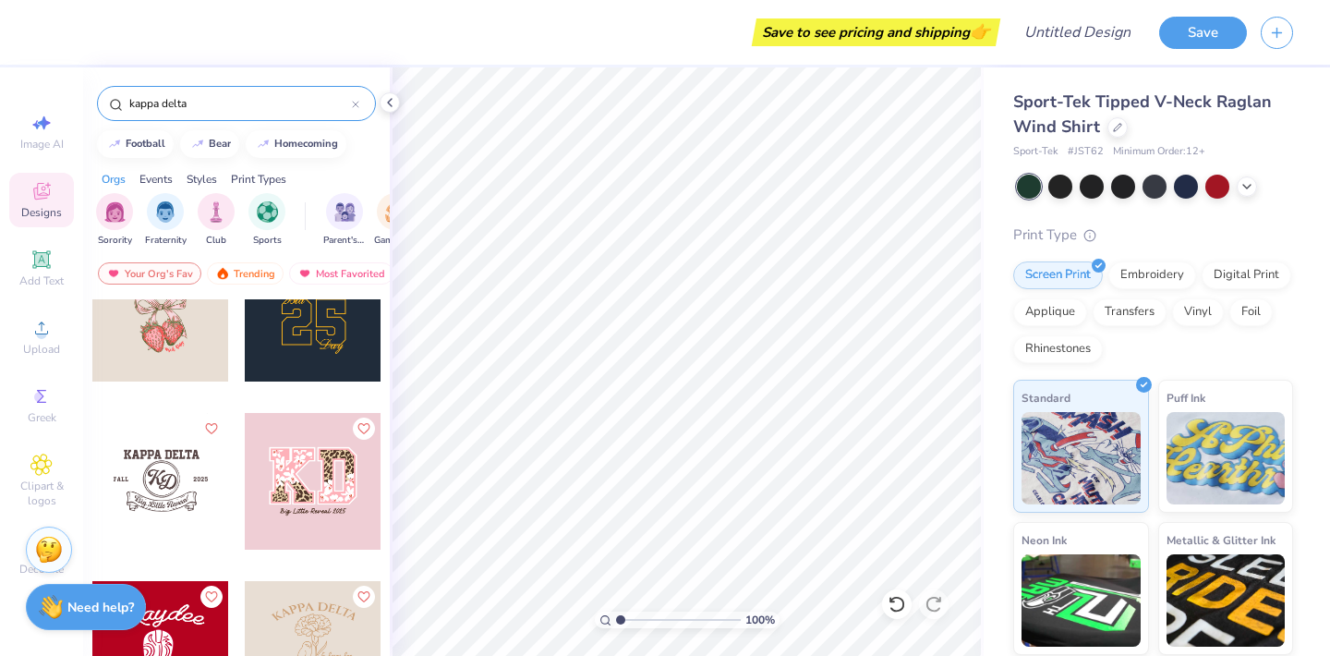
scroll to position [1737, 0]
click at [178, 490] on div at bounding box center [160, 480] width 137 height 137
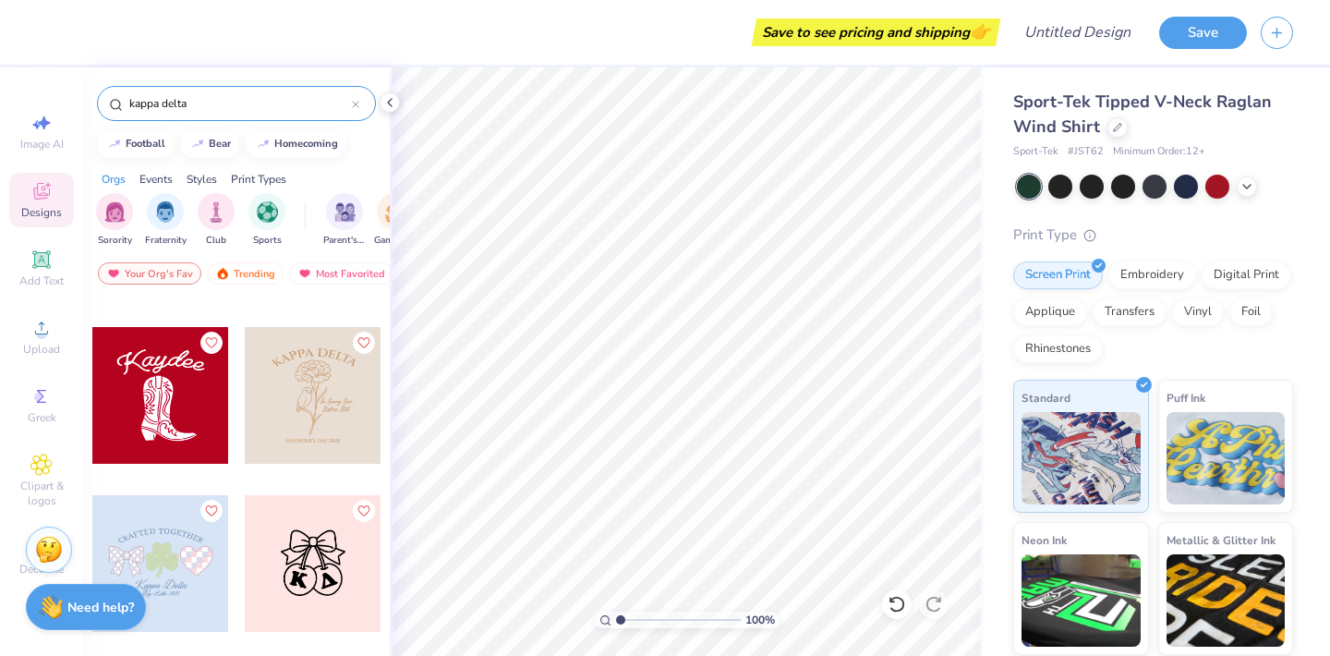
scroll to position [1992, 0]
click at [164, 415] on div at bounding box center [160, 393] width 137 height 137
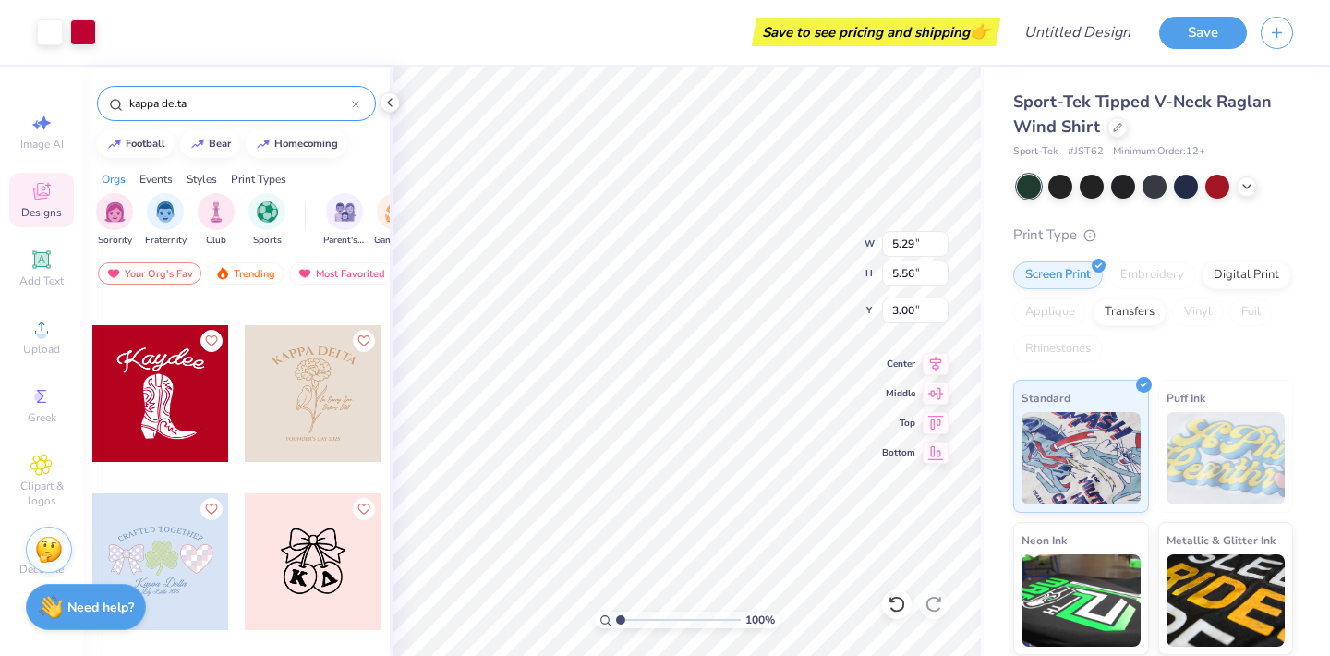
type input "11.78"
type input "12.38"
type input "2.11"
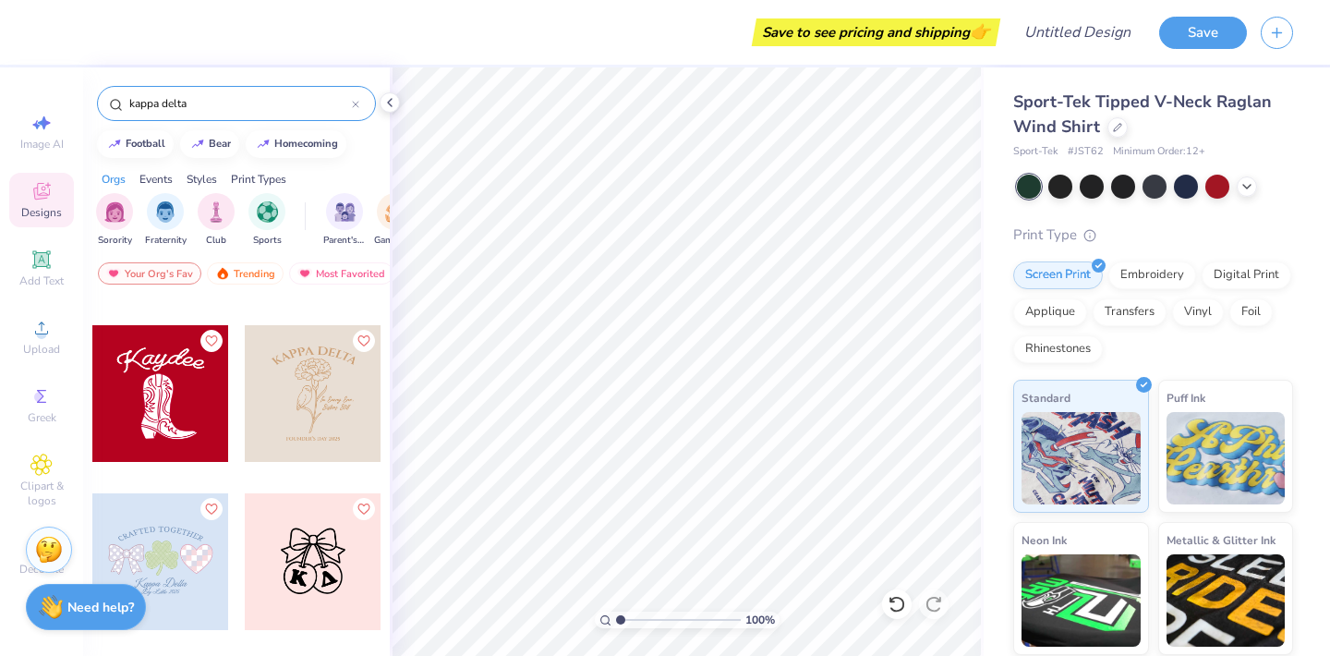
click at [316, 558] on div at bounding box center [313, 561] width 137 height 137
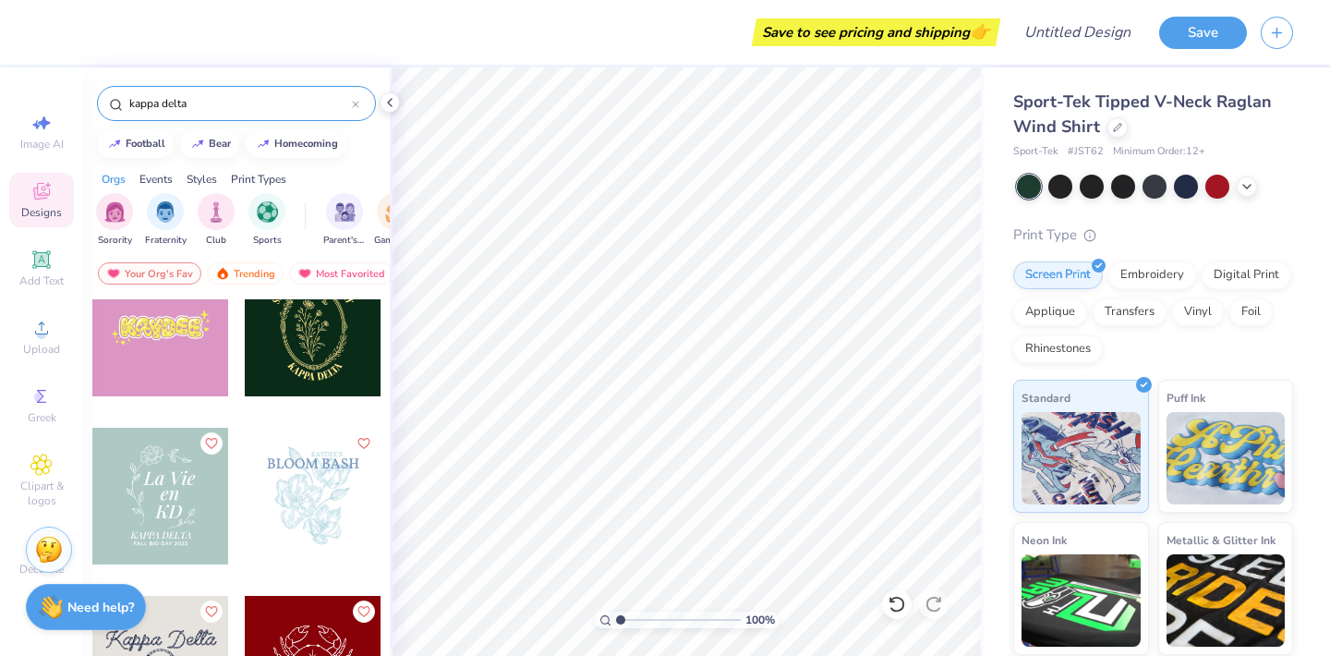
scroll to position [2415, 0]
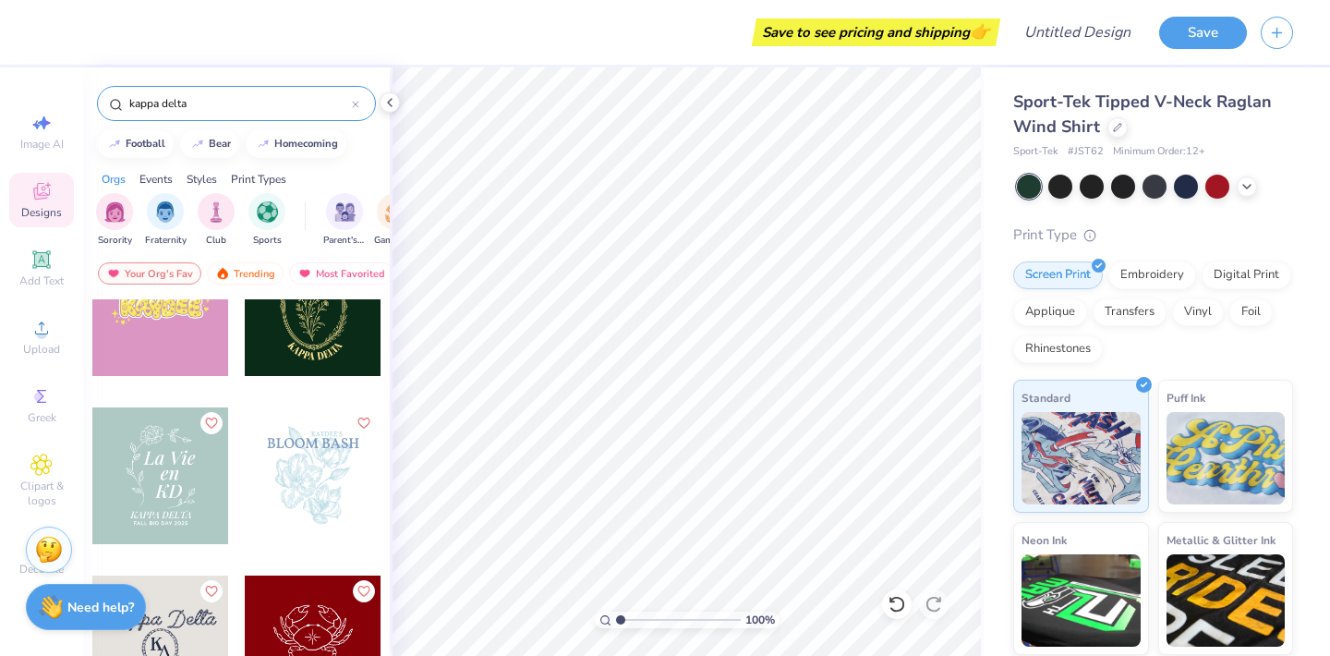
click at [186, 499] on div at bounding box center [160, 475] width 137 height 137
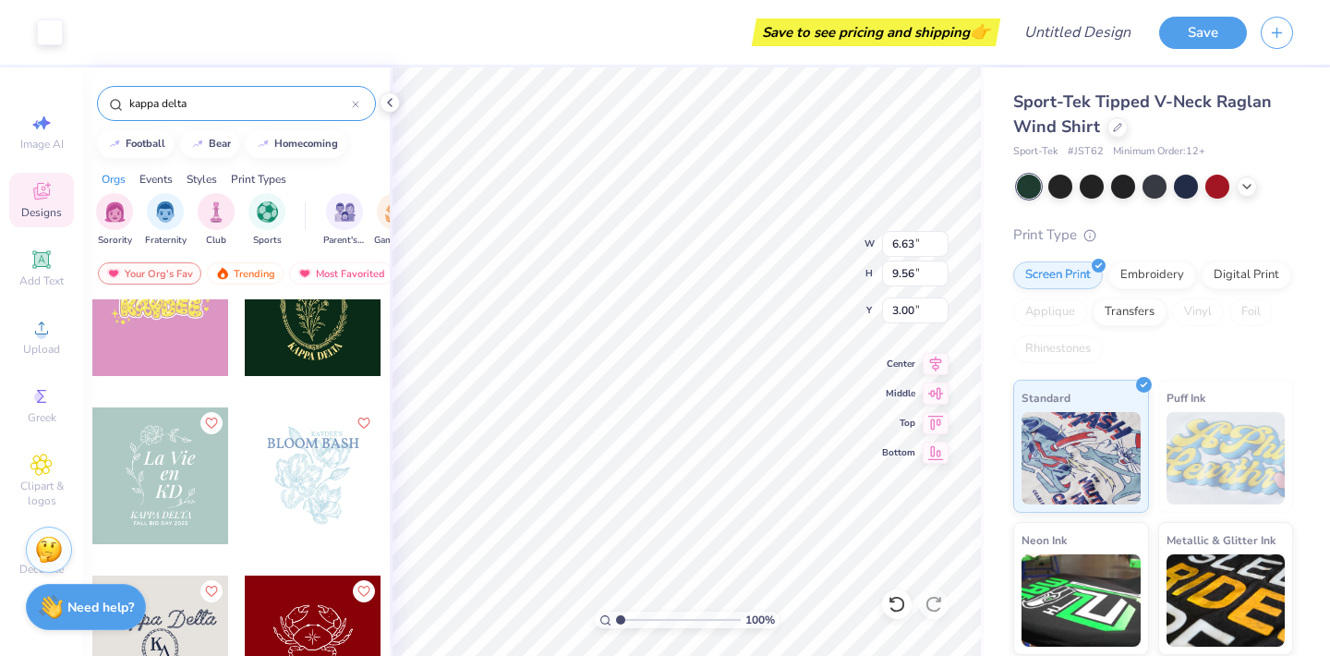
type input "3.07"
type input "4.43"
type input "0.78"
type input "1.10"
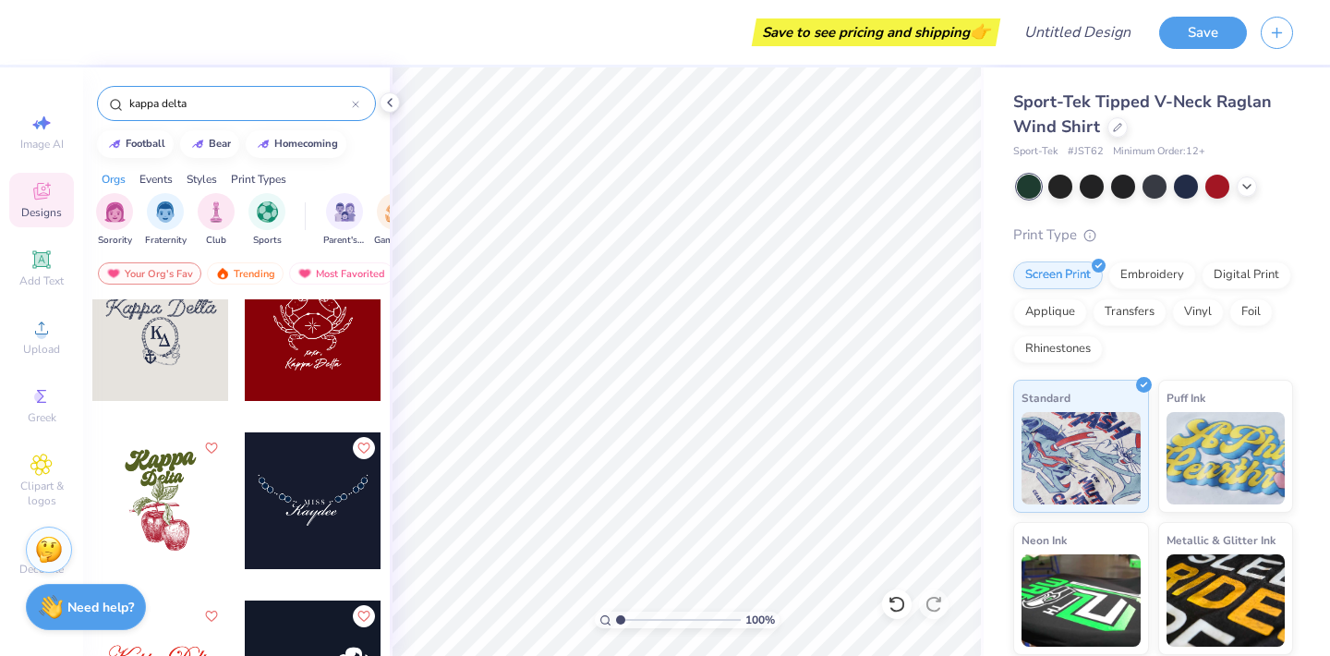
scroll to position [2771, 0]
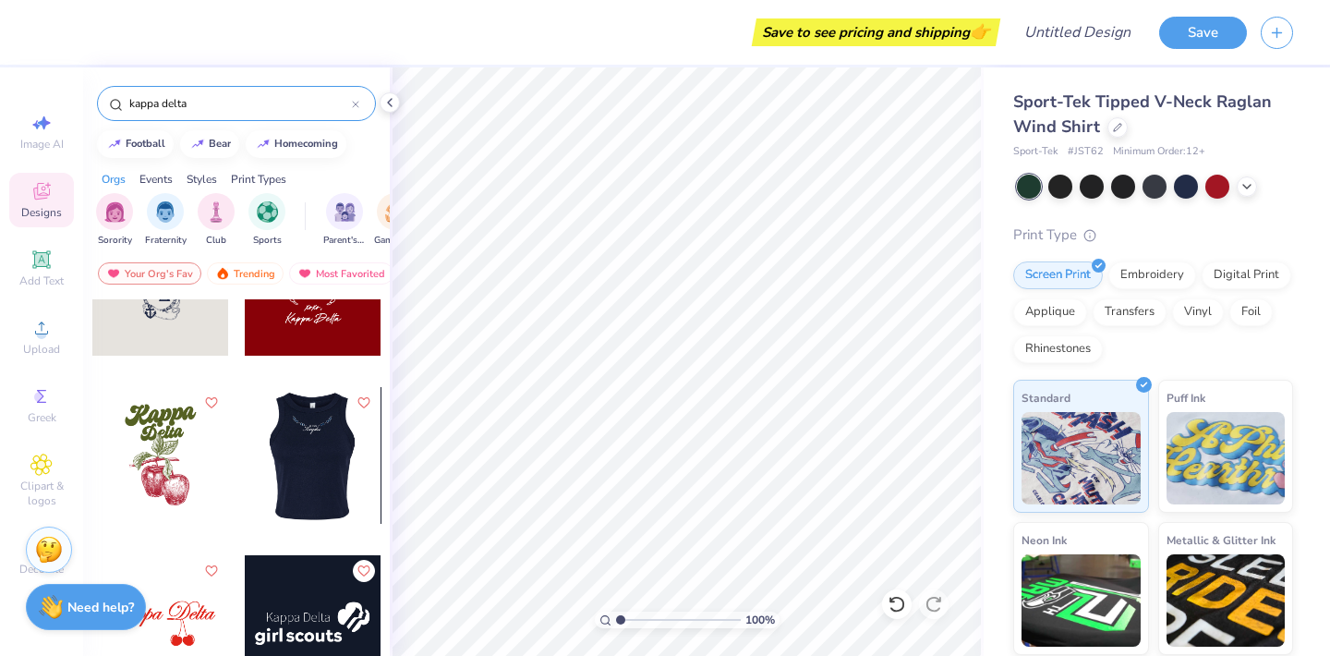
click at [305, 474] on div at bounding box center [313, 455] width 410 height 137
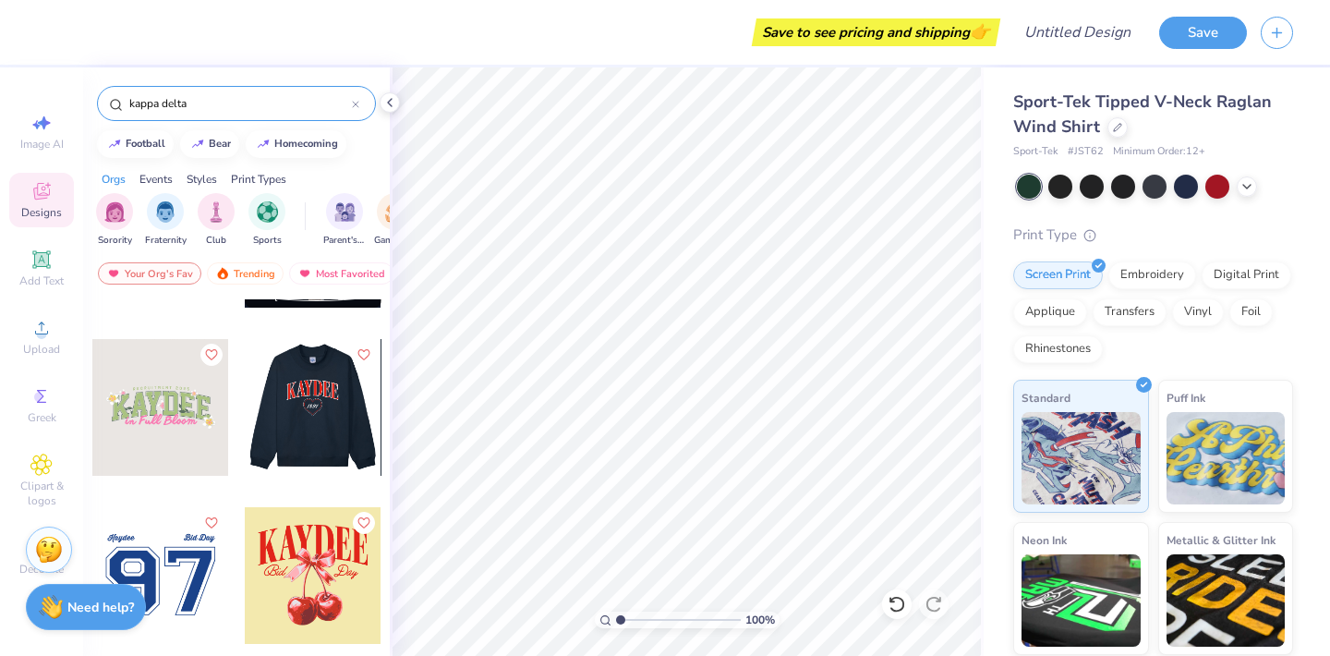
scroll to position [3212, 0]
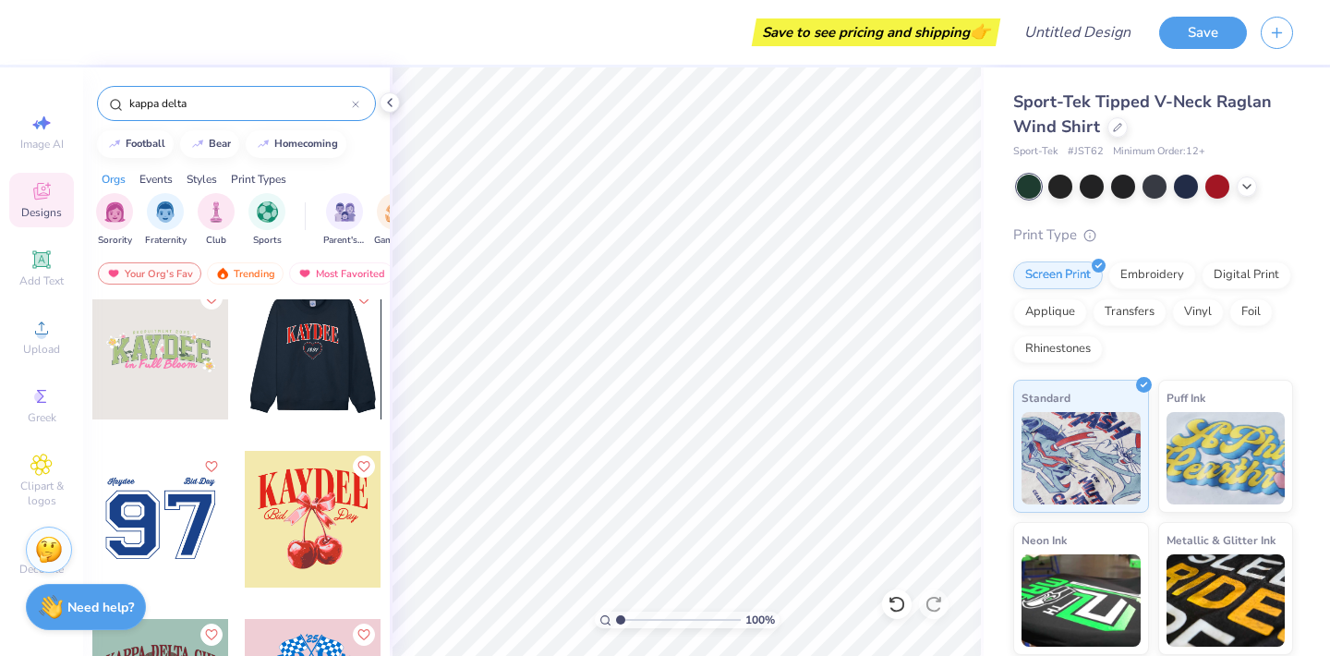
click at [201, 503] on div at bounding box center [160, 519] width 137 height 137
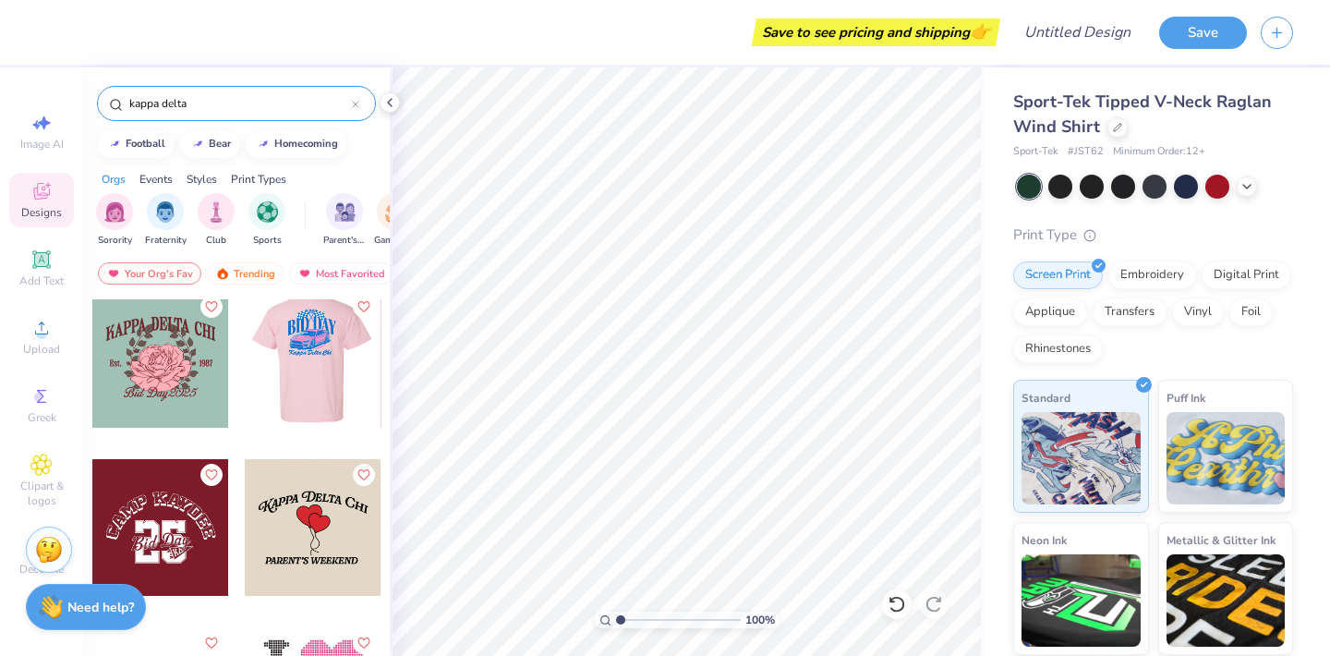
scroll to position [3541, 0]
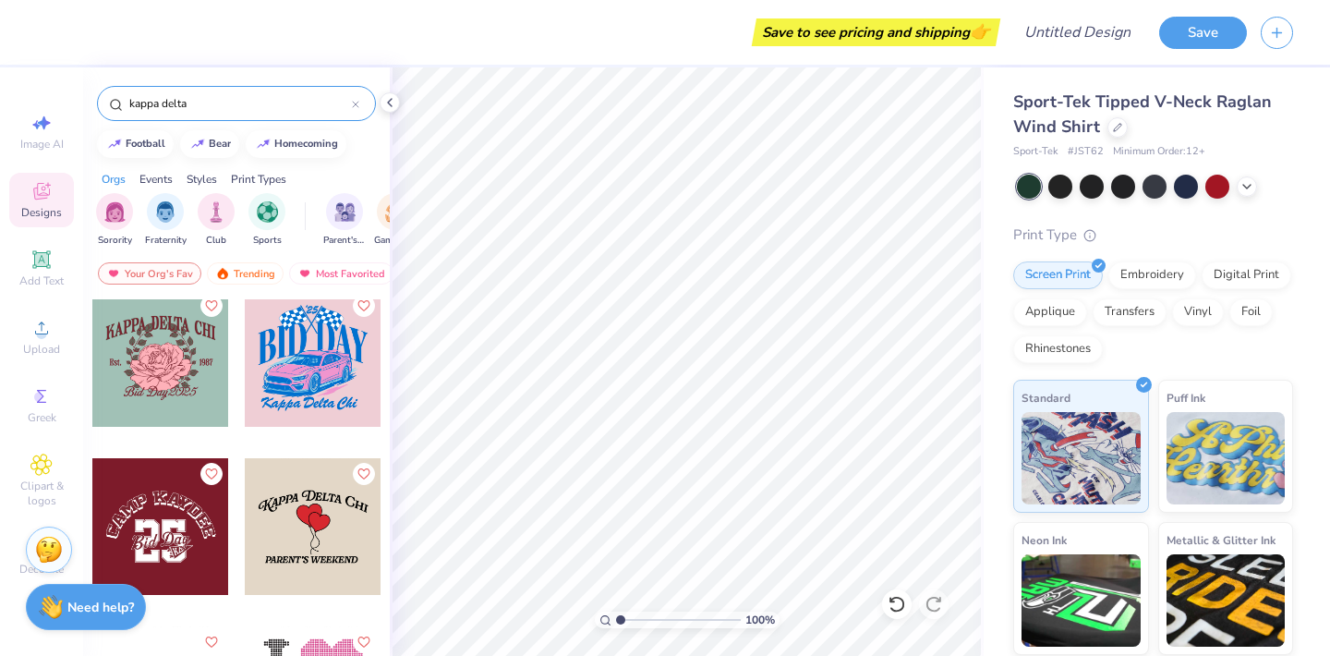
click at [147, 561] on div at bounding box center [160, 526] width 137 height 137
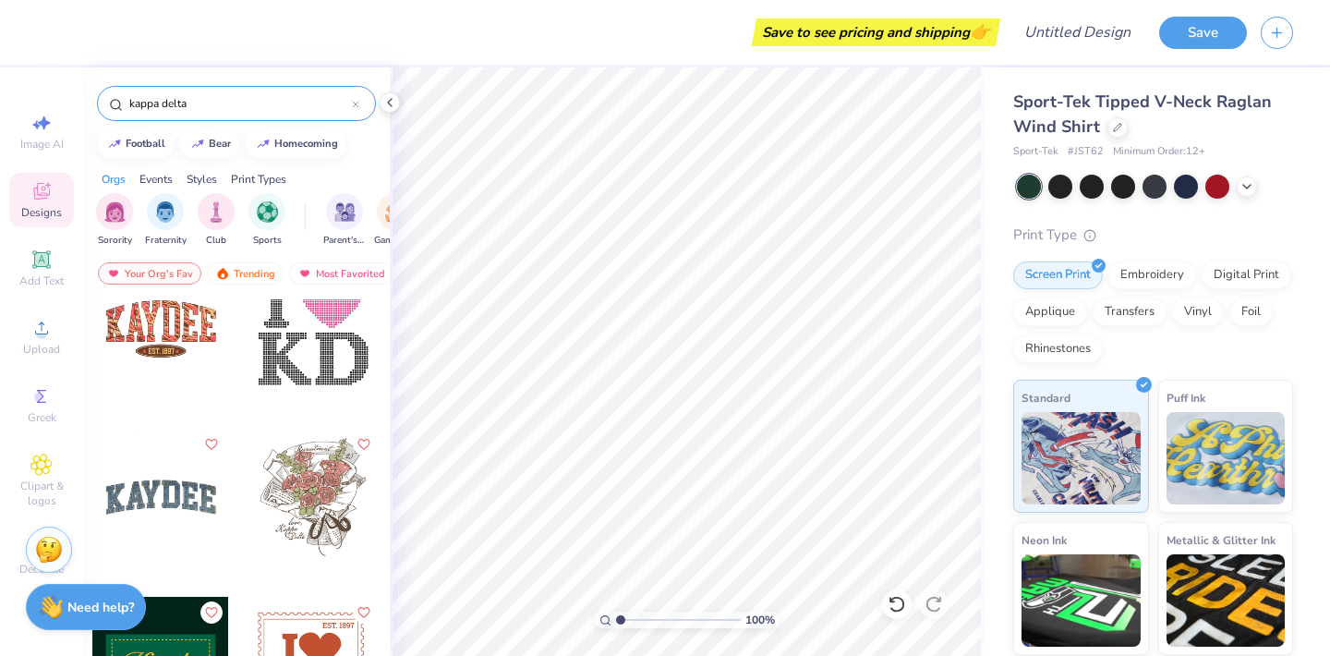
scroll to position [3909, 0]
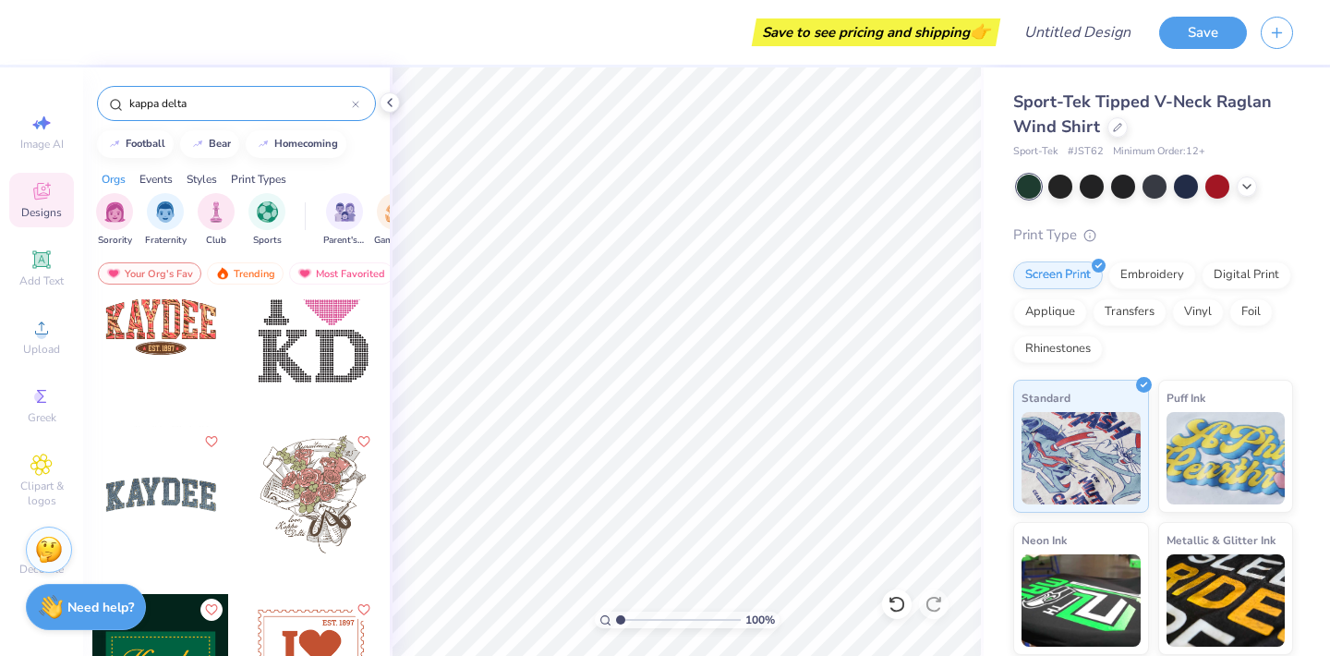
click at [176, 502] on div at bounding box center [160, 494] width 137 height 137
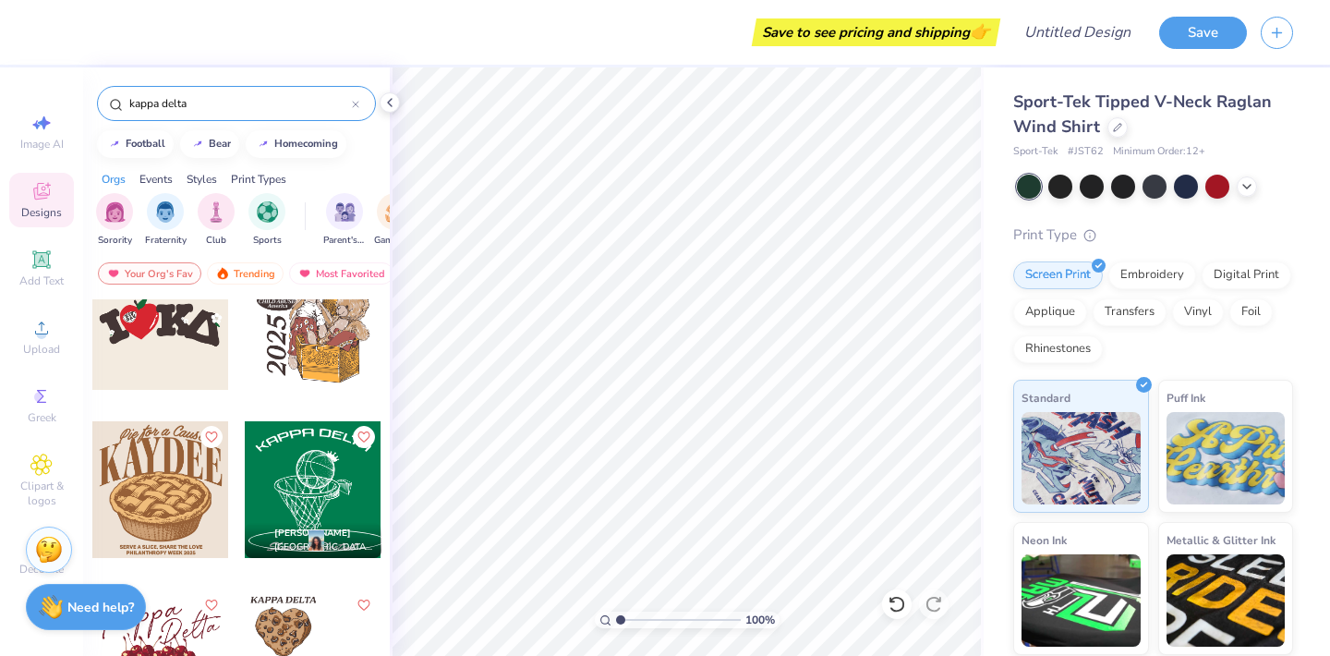
scroll to position [4802, 0]
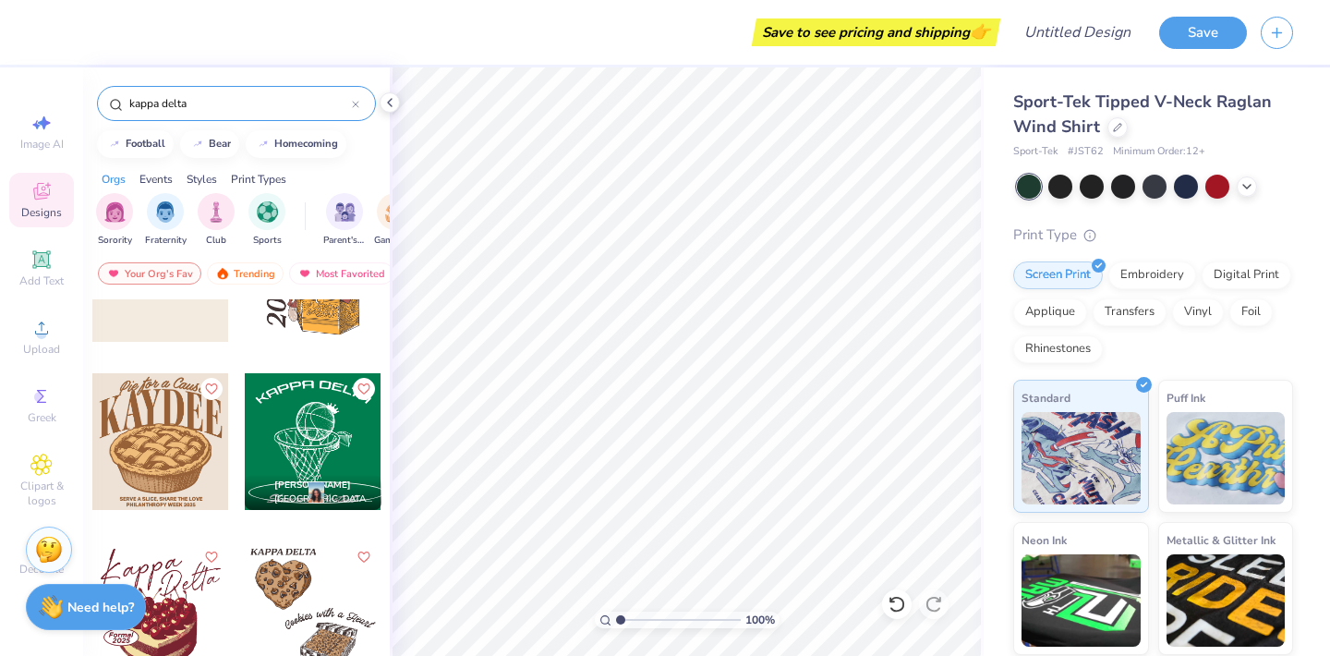
click at [297, 449] on div at bounding box center [313, 441] width 137 height 137
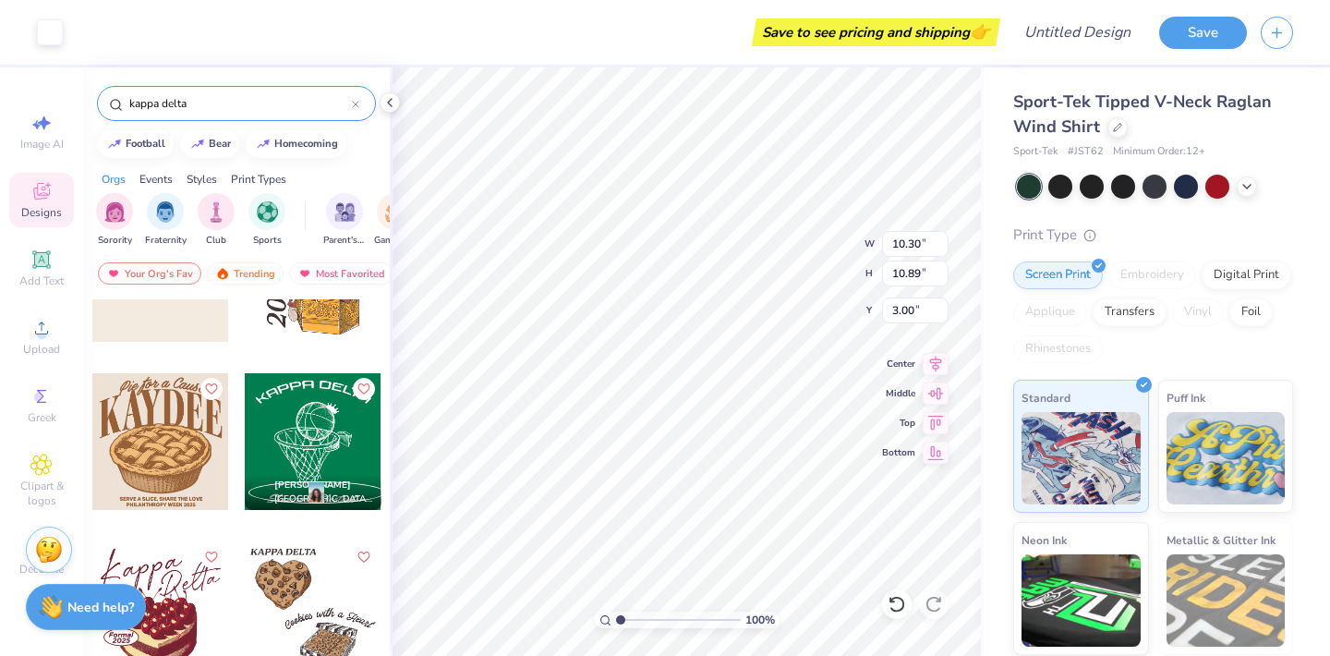
type input "11.16"
type input "11.80"
type input "2.09"
type input "12.04"
type input "12.73"
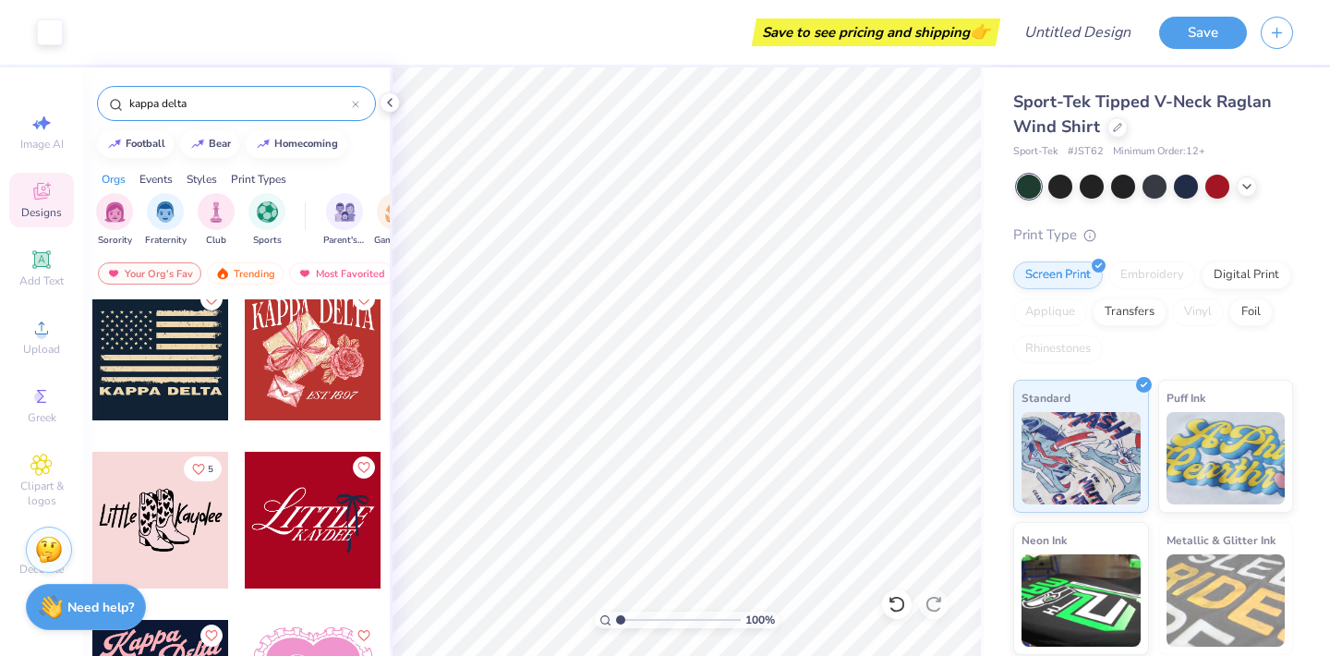
scroll to position [6552, 0]
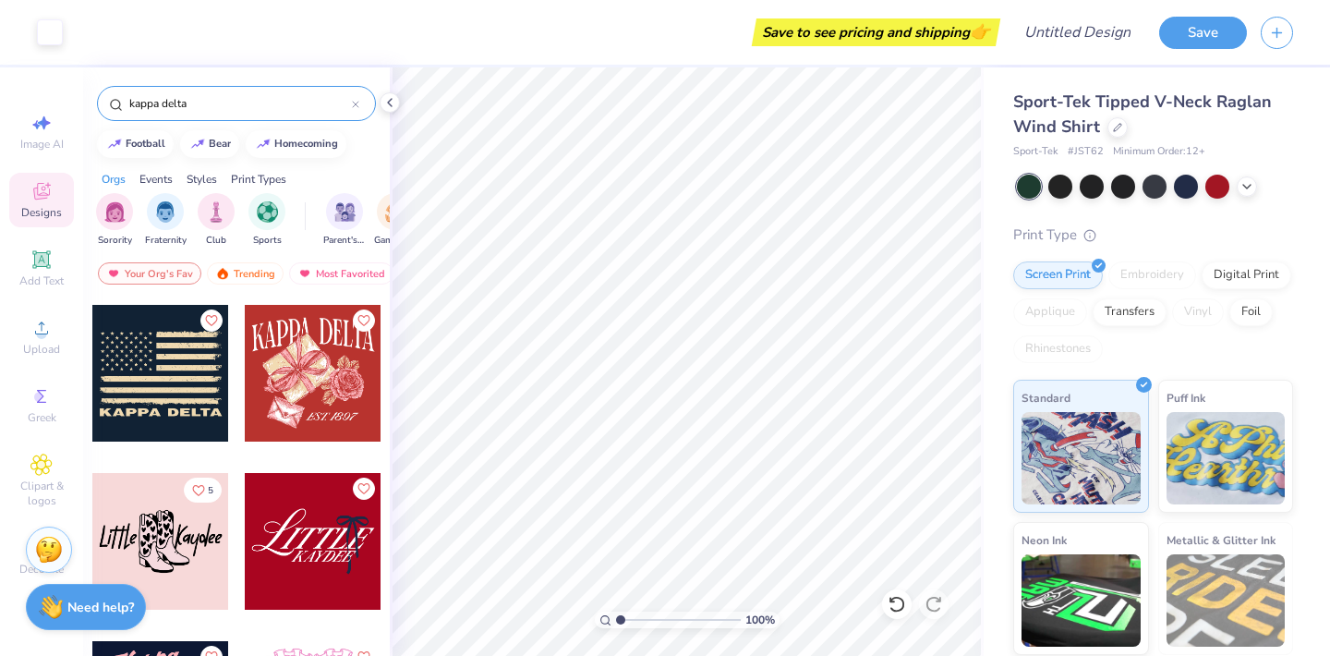
click at [165, 407] on div at bounding box center [160, 373] width 137 height 137
type input "12.34"
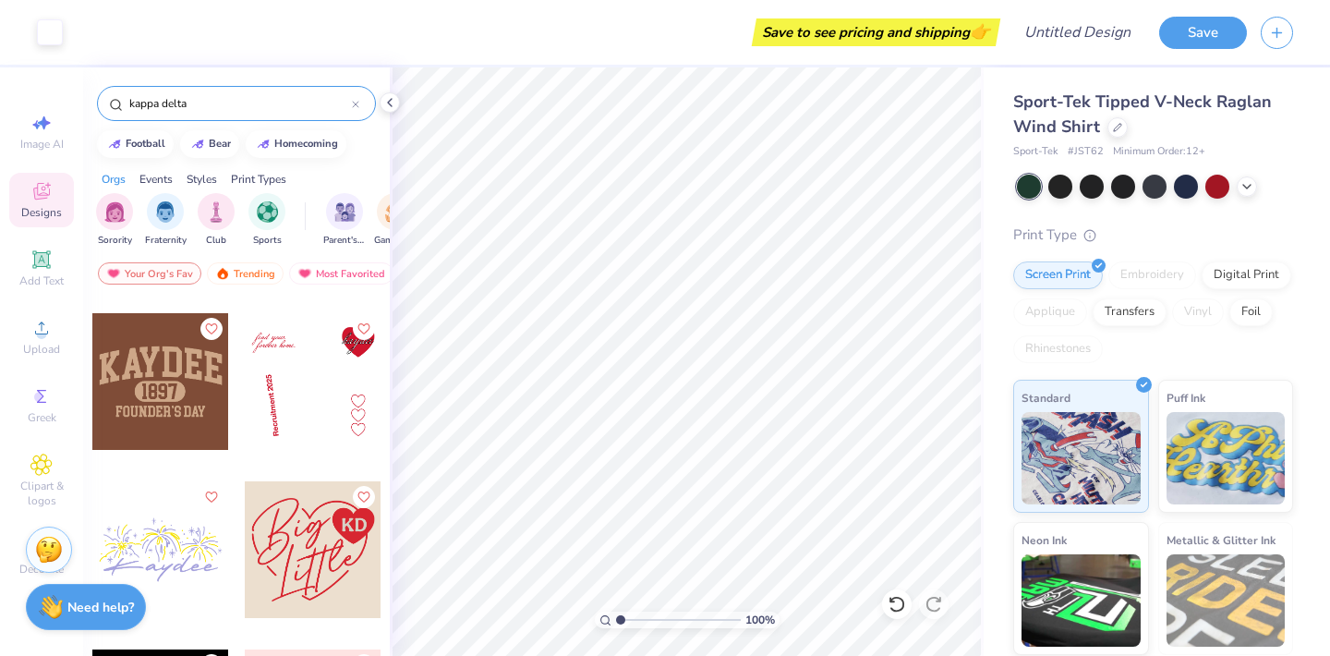
scroll to position [7390, 0]
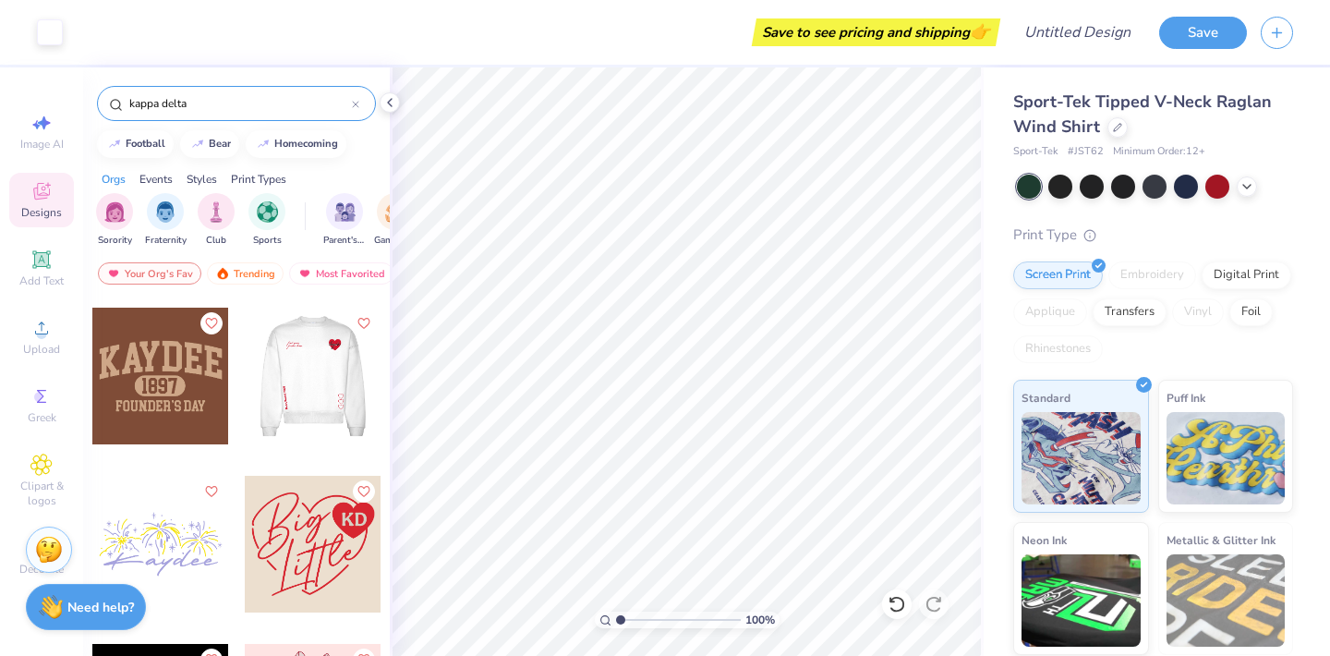
click at [179, 397] on div at bounding box center [160, 376] width 137 height 137
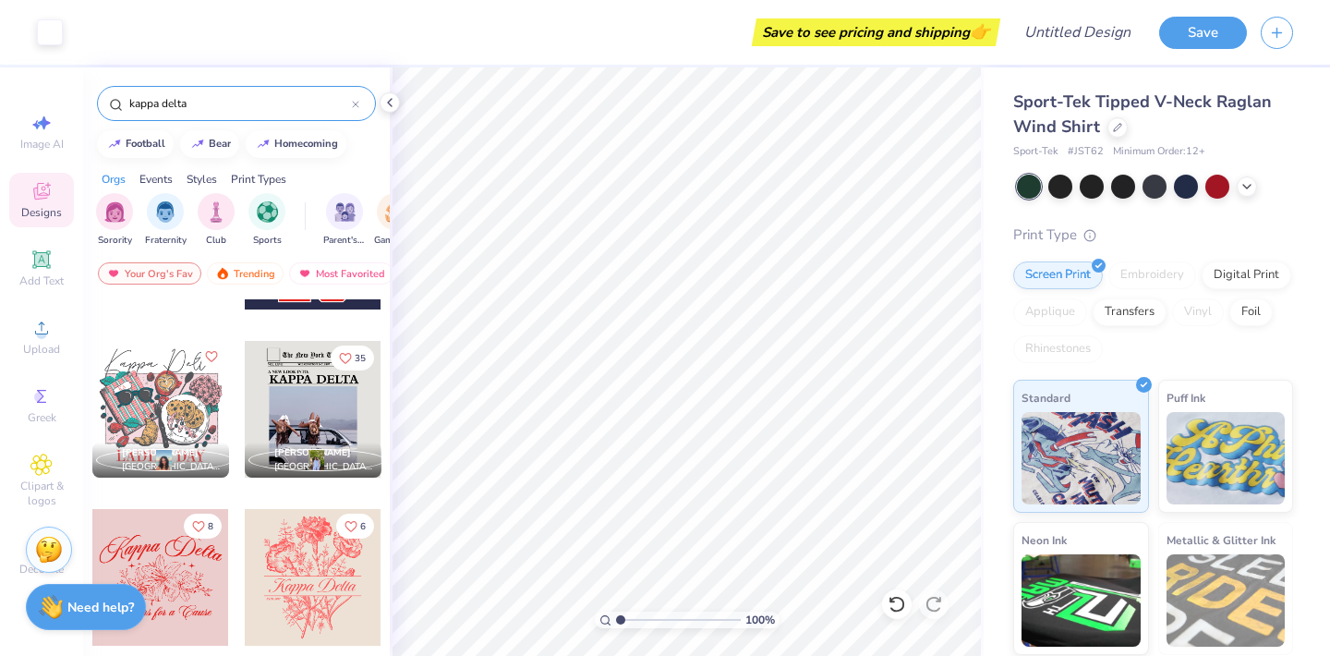
scroll to position [8200, 0]
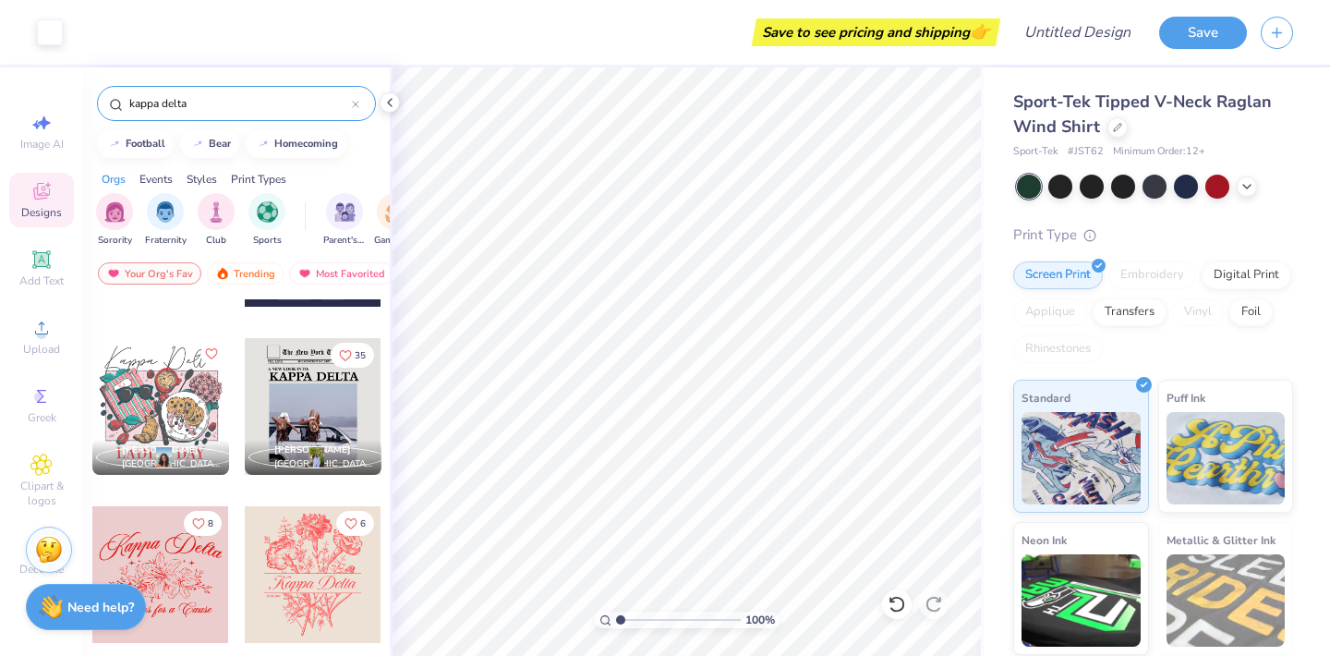
click at [304, 393] on div at bounding box center [313, 406] width 137 height 137
click at [343, 410] on div at bounding box center [313, 406] width 137 height 137
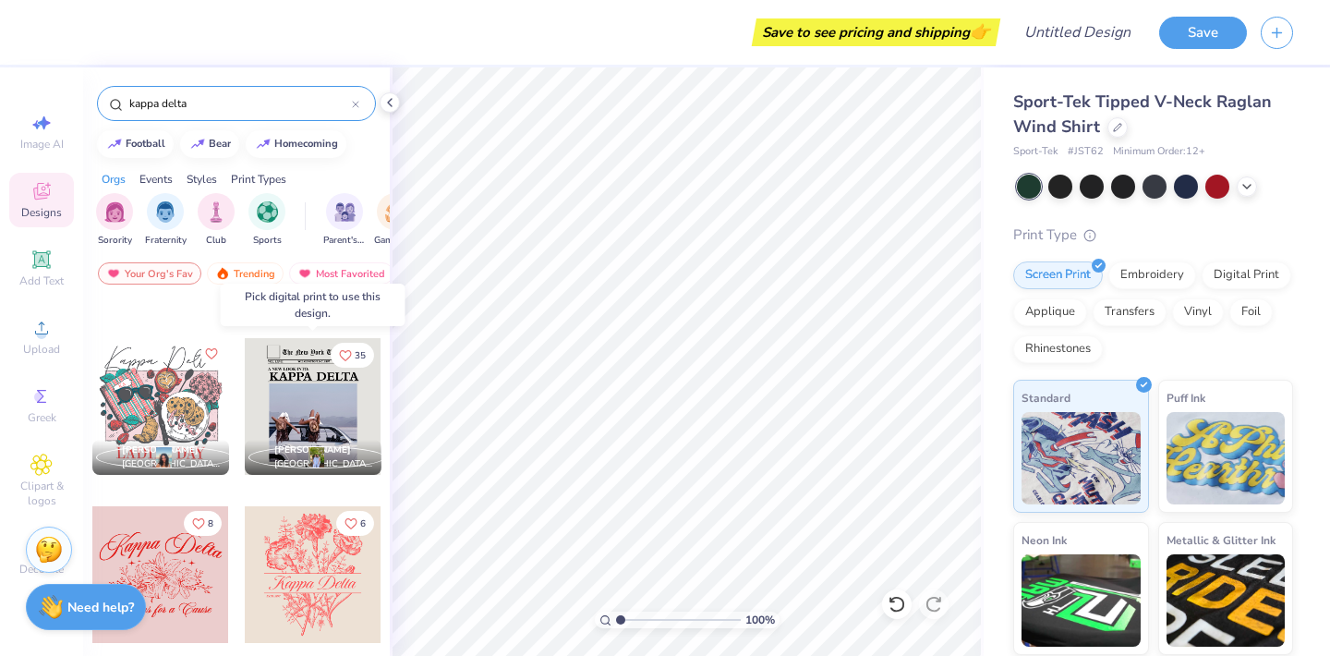
click at [330, 404] on div at bounding box center [313, 406] width 137 height 137
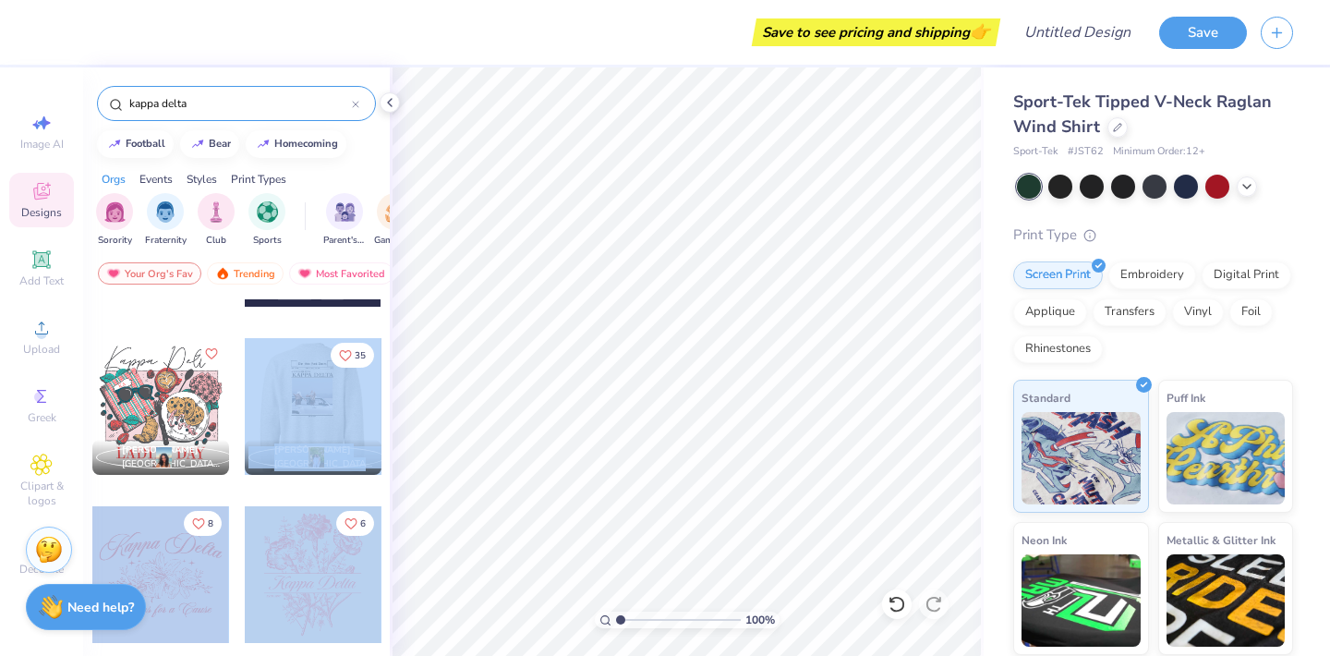
click at [454, 383] on div "Save to see pricing and shipping 👉 Design Title Save Image AI Designs Add Text …" at bounding box center [665, 328] width 1330 height 656
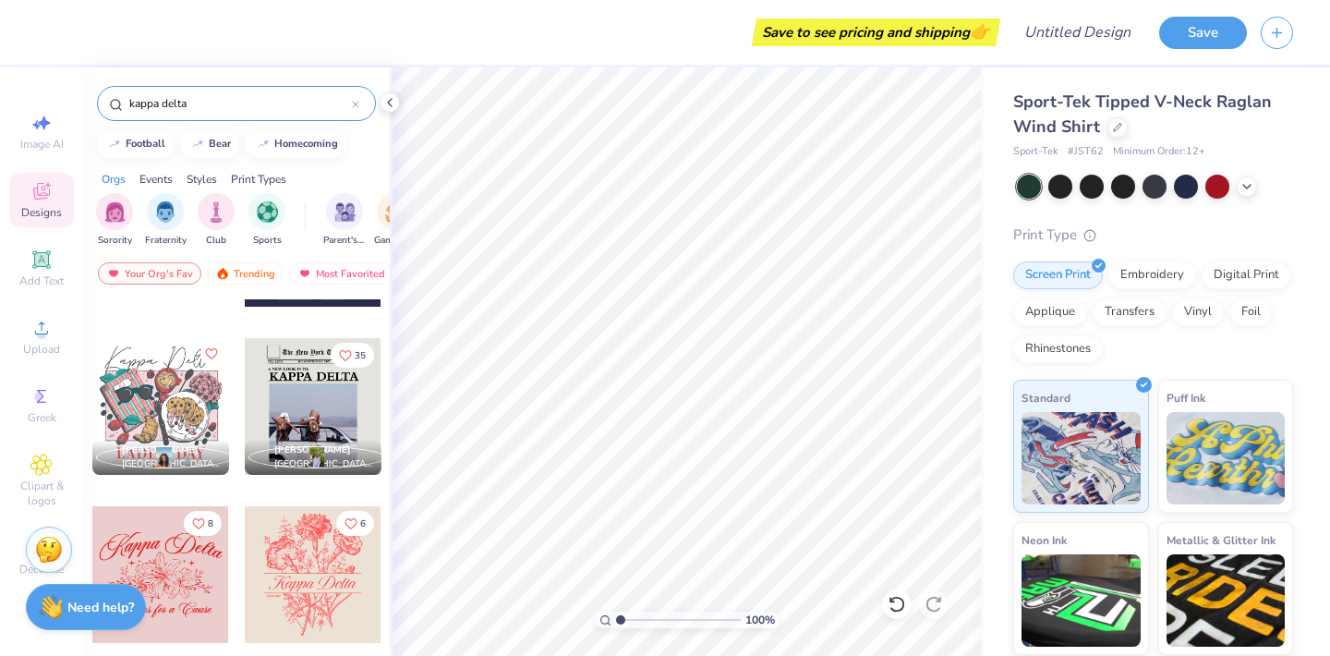
click at [305, 409] on div at bounding box center [313, 406] width 137 height 137
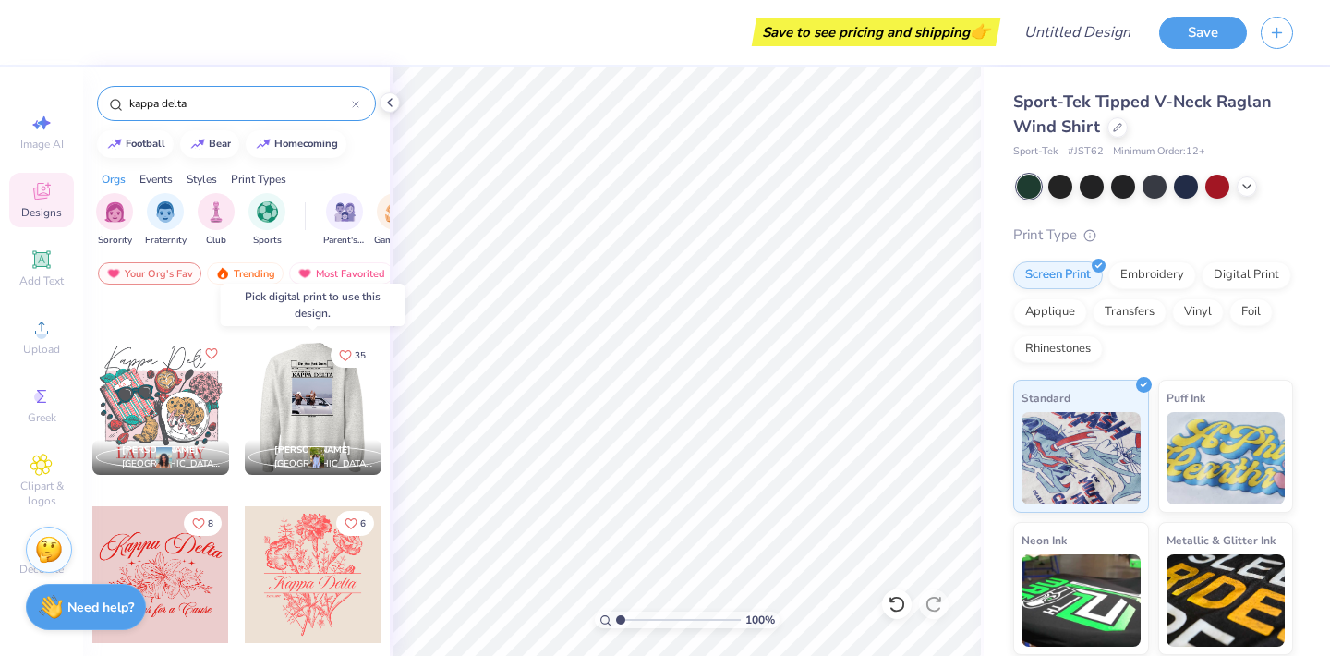
click at [305, 409] on div at bounding box center [312, 406] width 137 height 137
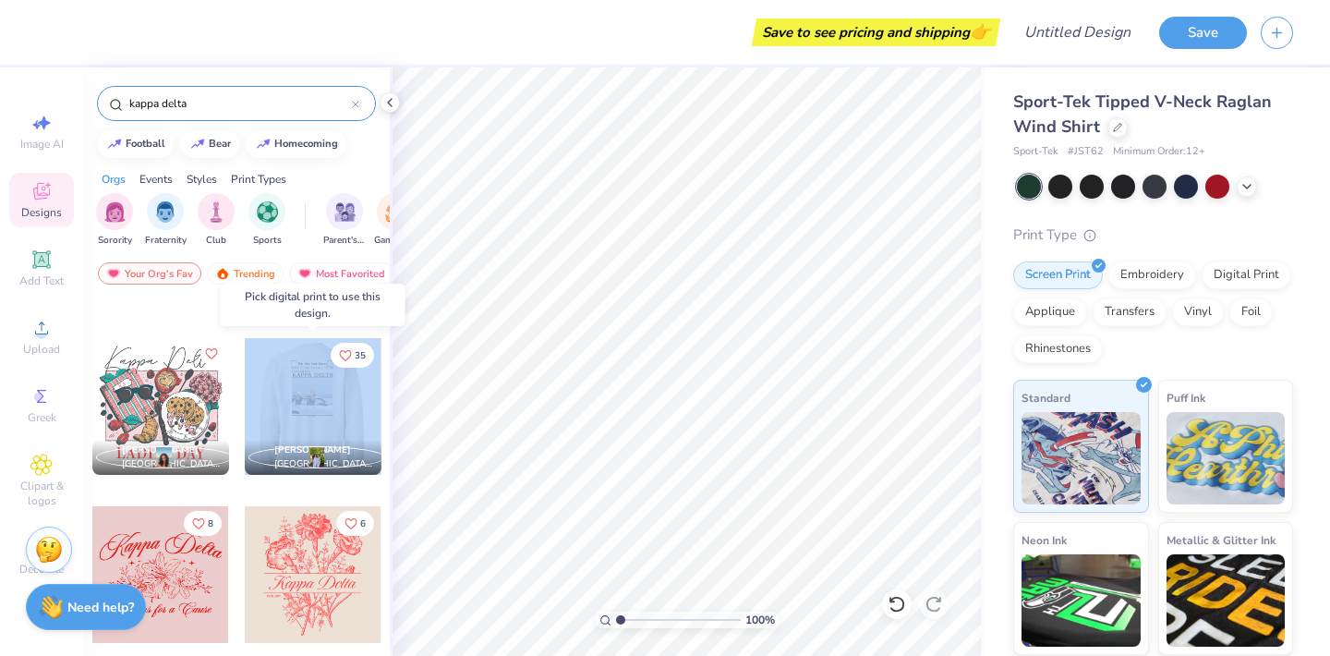
click at [305, 409] on div at bounding box center [312, 406] width 137 height 137
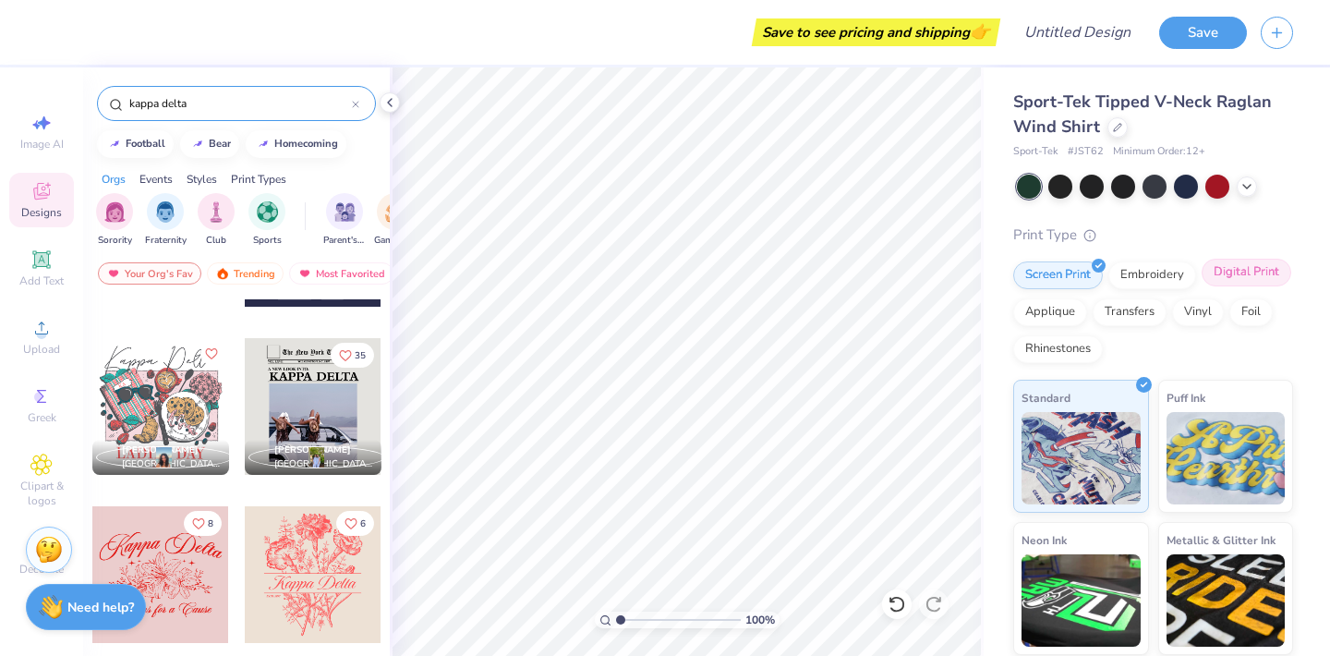
click at [1244, 273] on div "Digital Print" at bounding box center [1247, 273] width 90 height 28
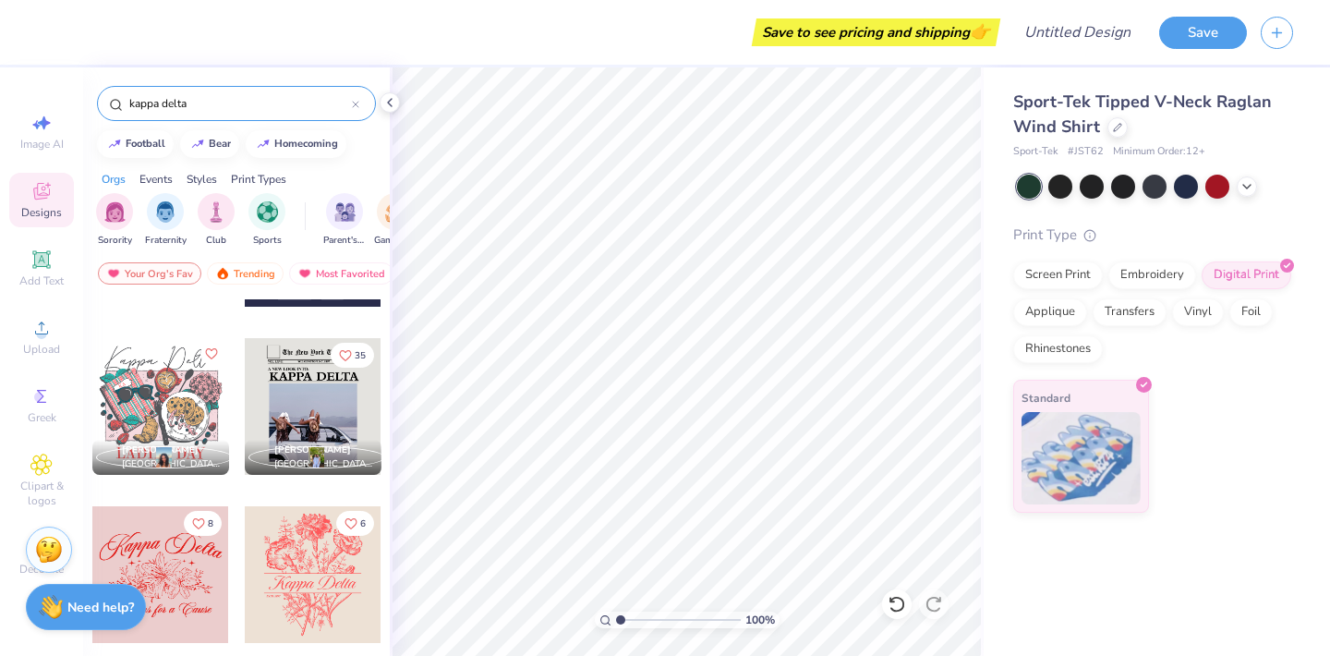
click at [353, 433] on div at bounding box center [313, 406] width 137 height 137
type input "11.18"
type input "14.85"
type input "1.99"
click at [1112, 130] on div at bounding box center [1118, 125] width 20 height 20
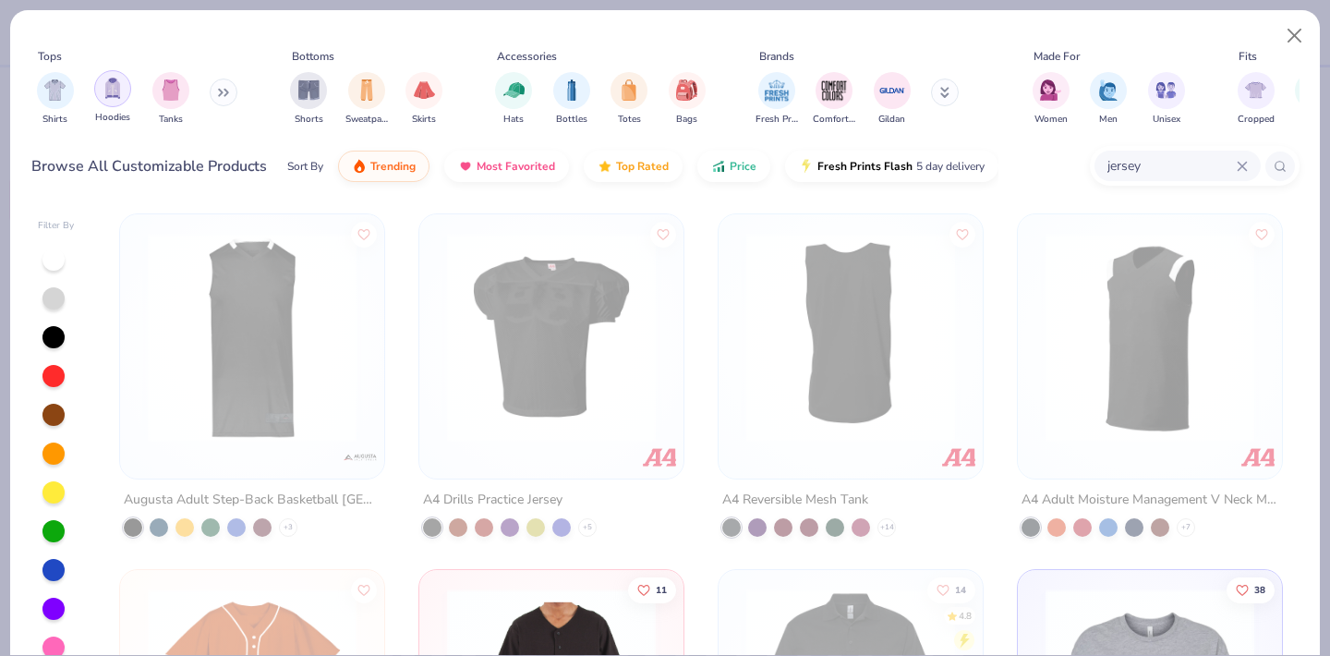
click at [104, 99] on img "filter for Hoodies" at bounding box center [113, 88] width 20 height 21
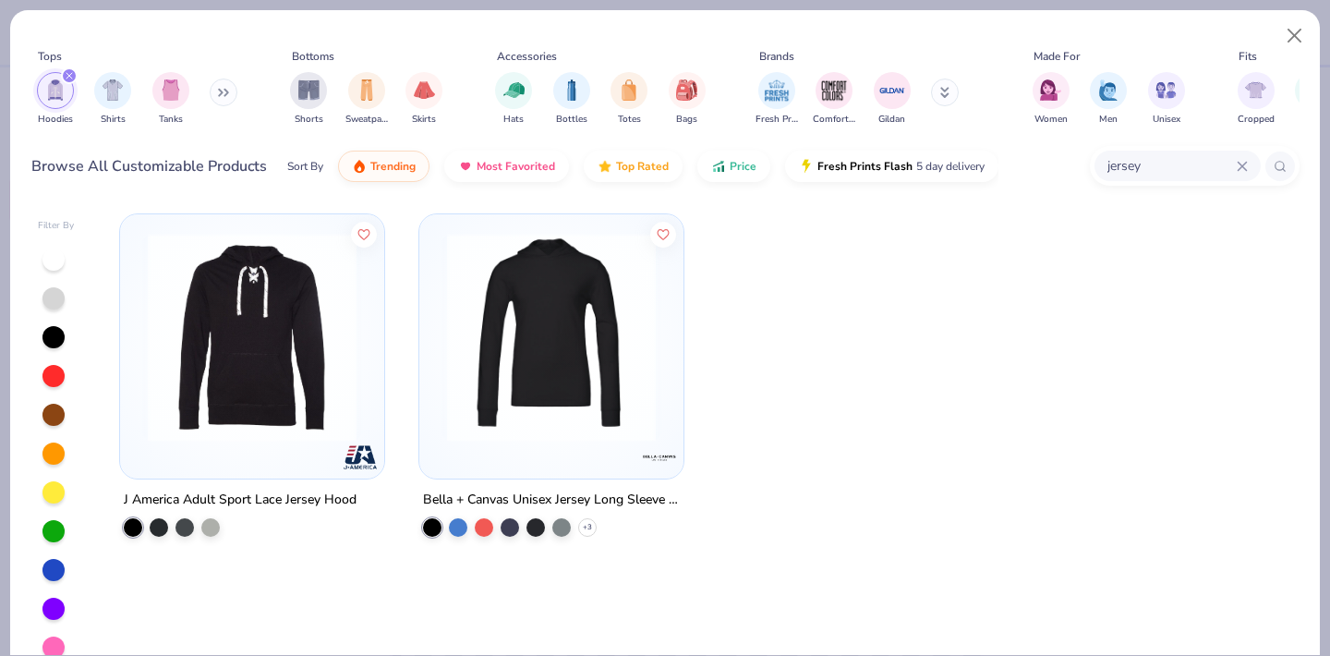
click at [71, 78] on icon "filter for Hoodies" at bounding box center [70, 76] width 6 height 6
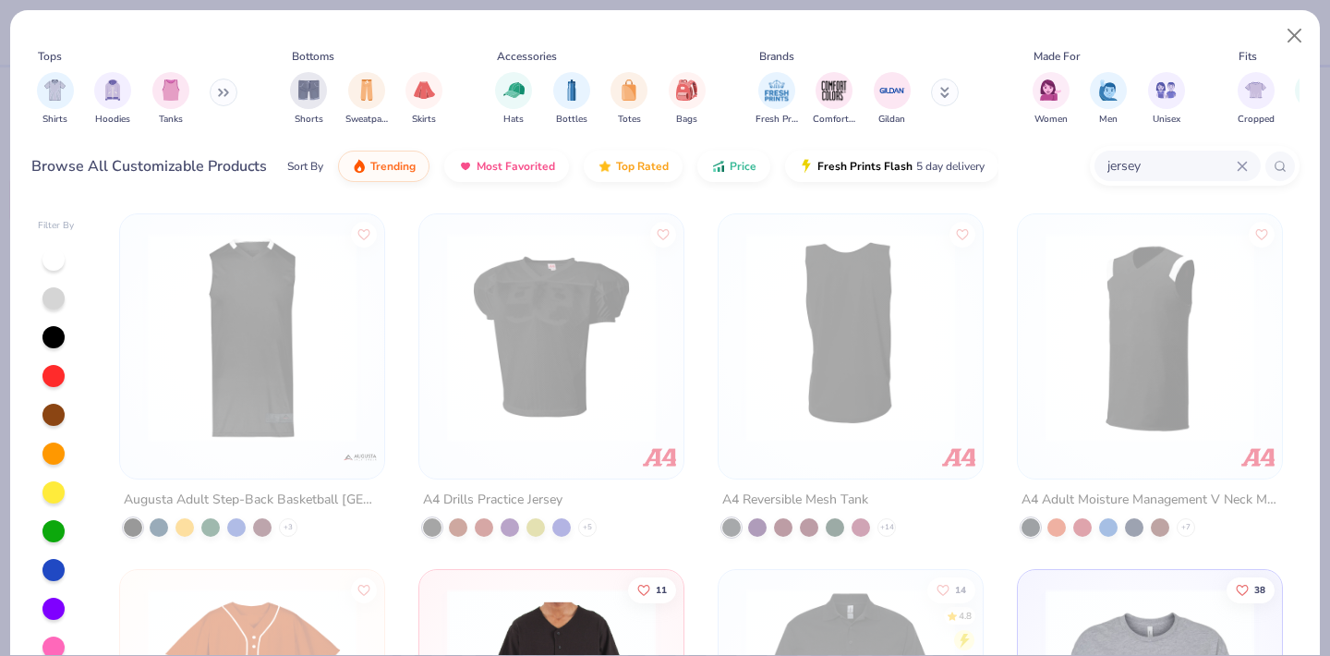
click at [1243, 166] on icon at bounding box center [1242, 166] width 11 height 11
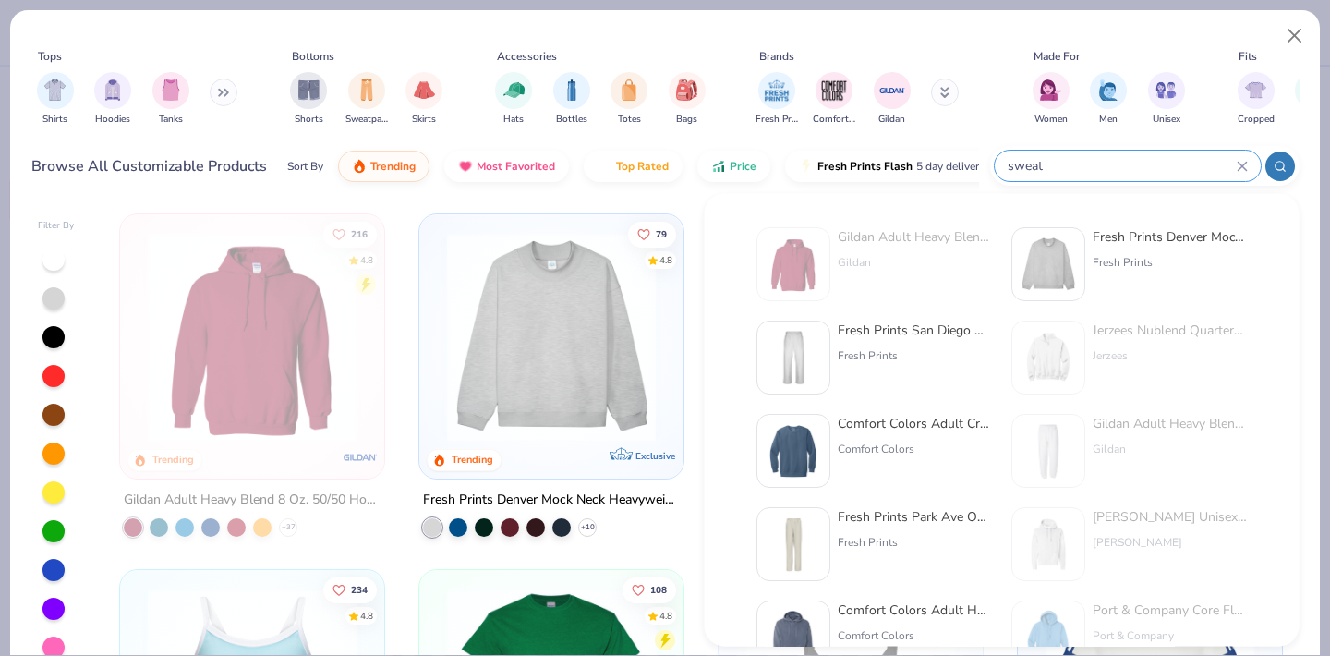
type input "sweat"
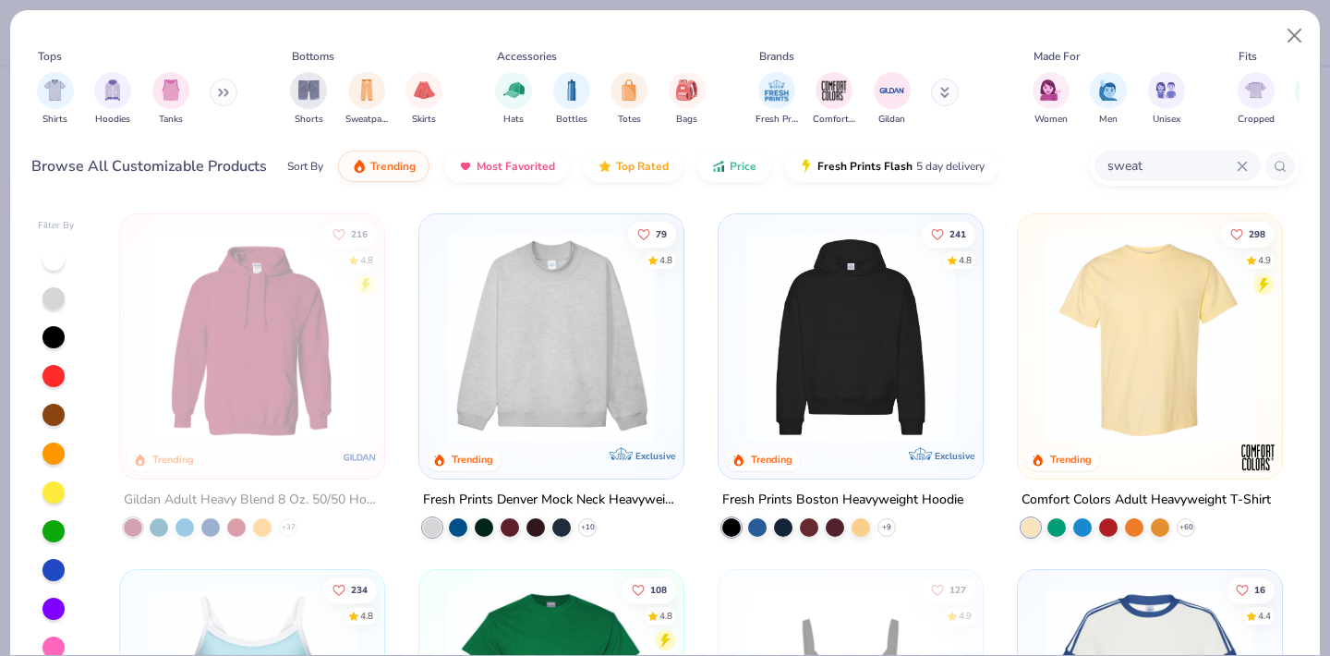
click at [527, 368] on img at bounding box center [551, 337] width 227 height 209
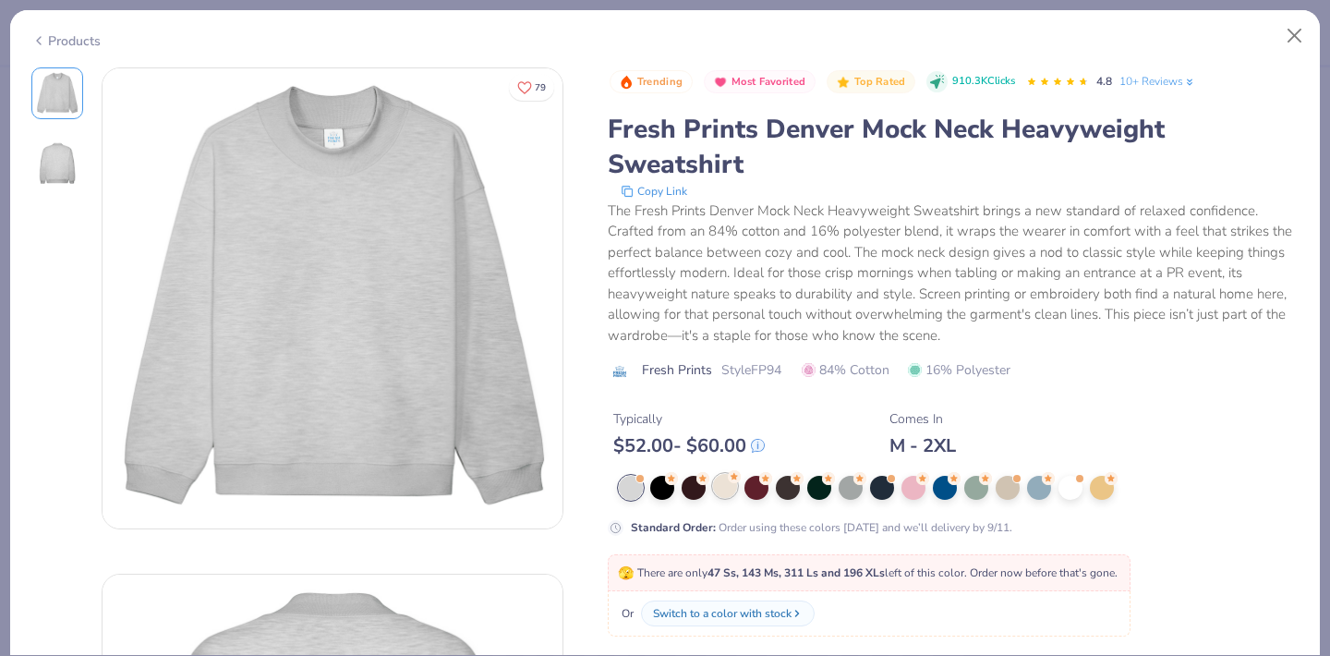
click at [725, 495] on div at bounding box center [725, 486] width 24 height 24
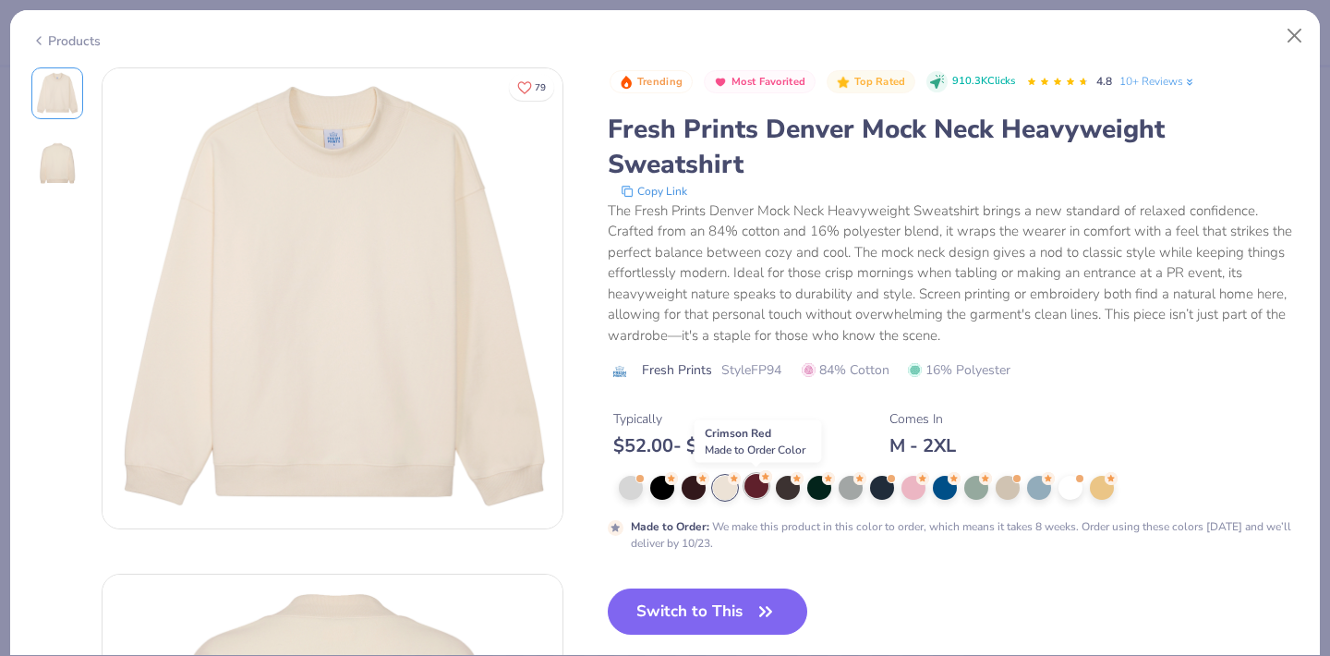
click at [757, 493] on div at bounding box center [756, 486] width 24 height 24
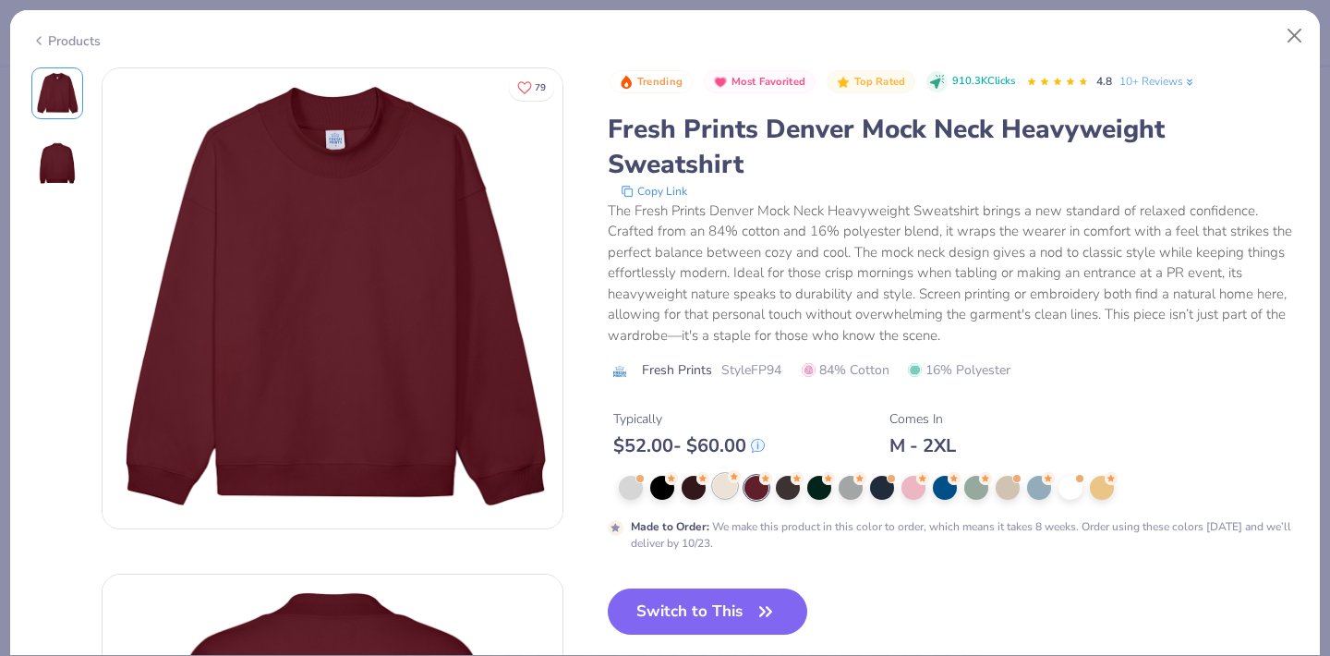
click at [733, 487] on div at bounding box center [725, 486] width 24 height 24
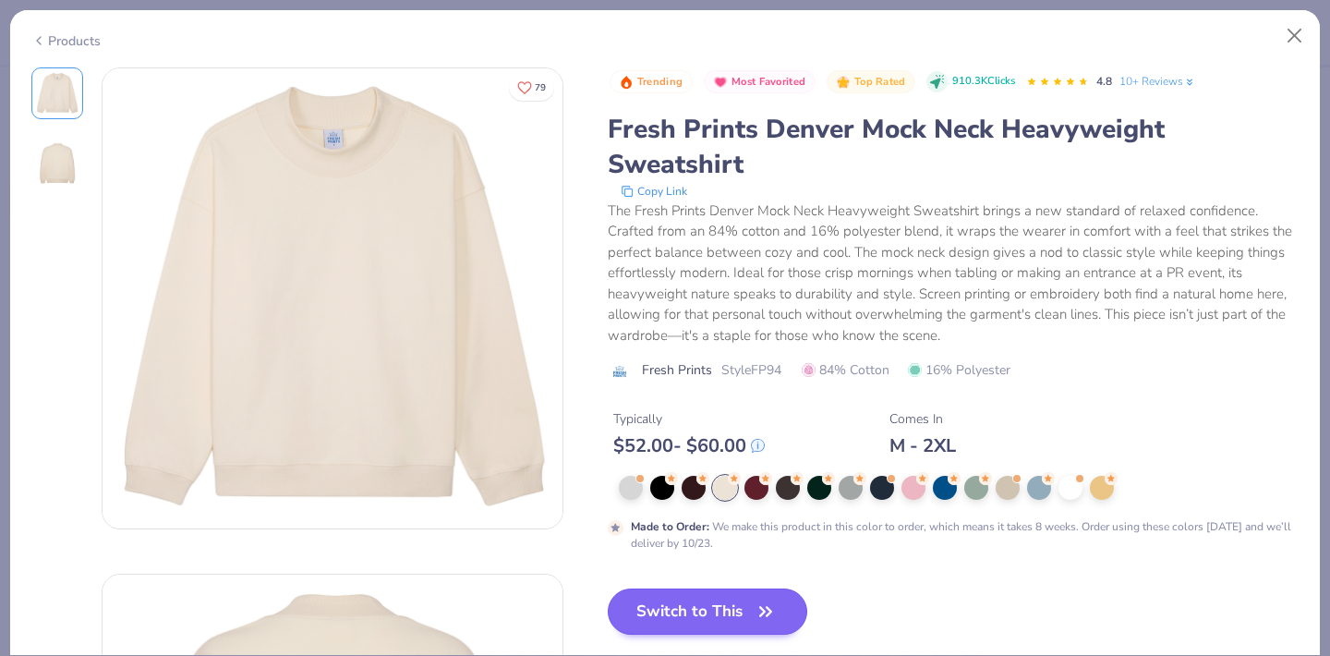
click at [724, 625] on button "Switch to This" at bounding box center [708, 611] width 200 height 46
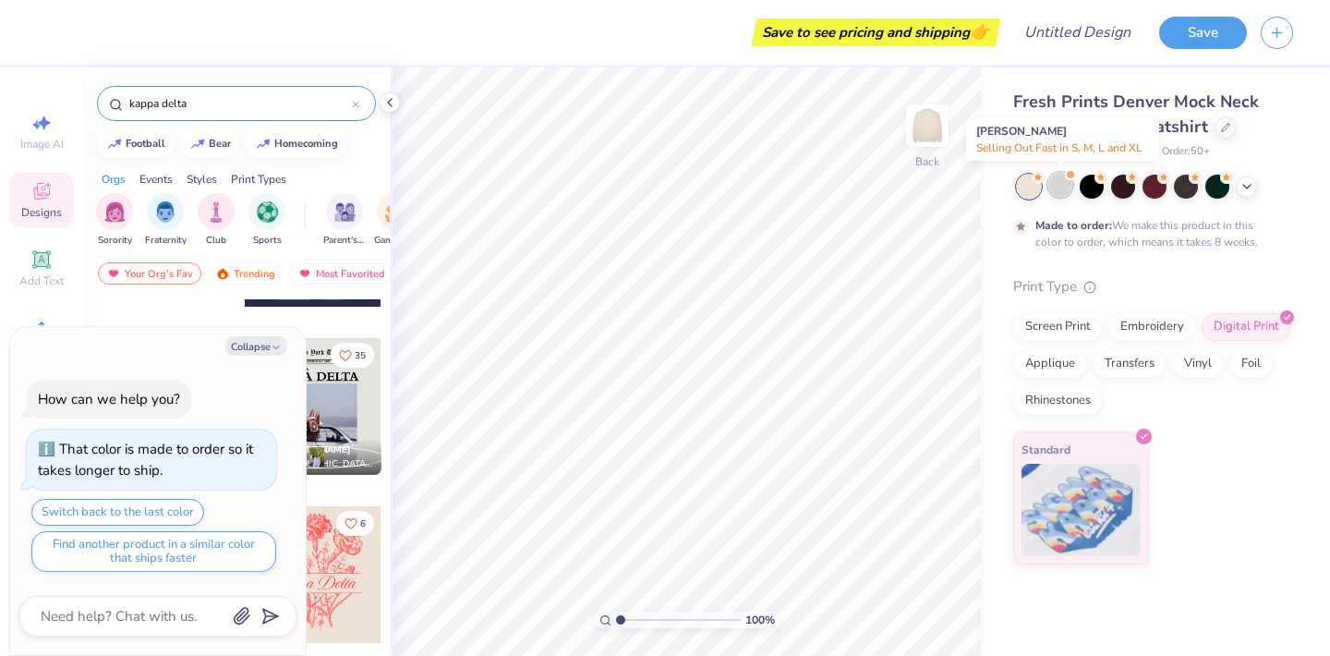
click at [1052, 184] on div at bounding box center [1060, 185] width 24 height 24
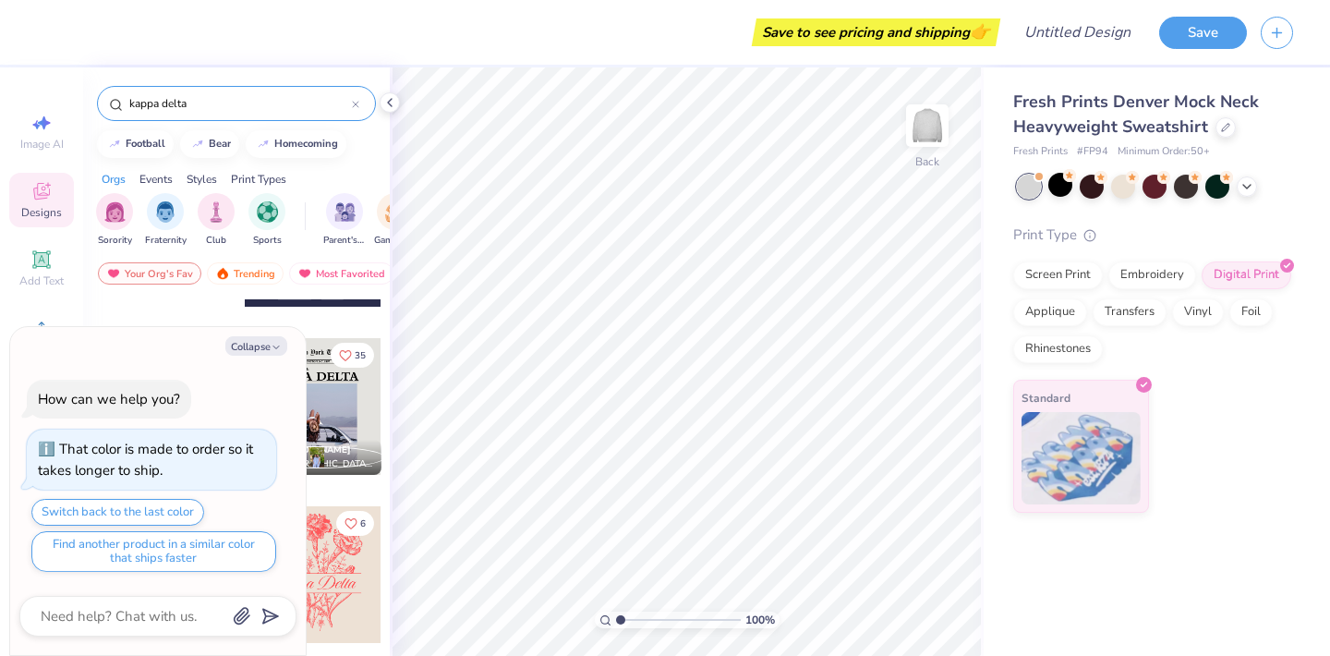
scroll to position [340, 0]
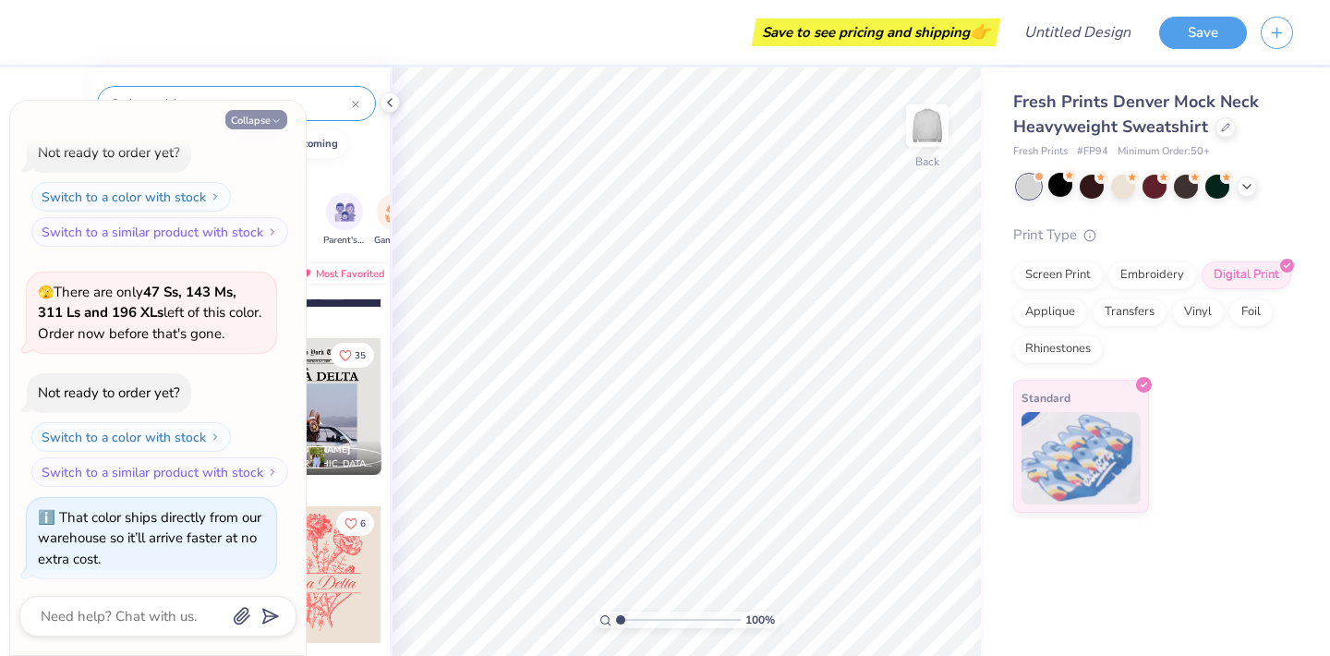
click at [273, 122] on icon "button" at bounding box center [276, 120] width 11 height 11
type textarea "x"
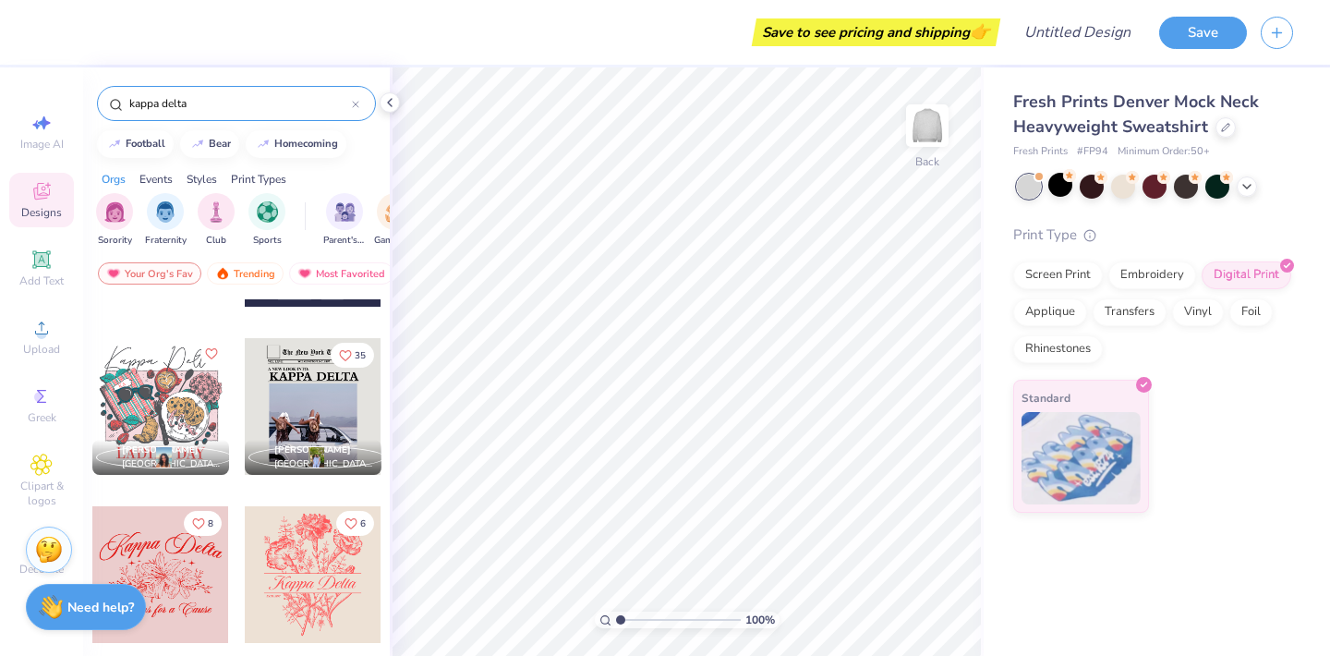
click at [319, 405] on div at bounding box center [313, 406] width 137 height 137
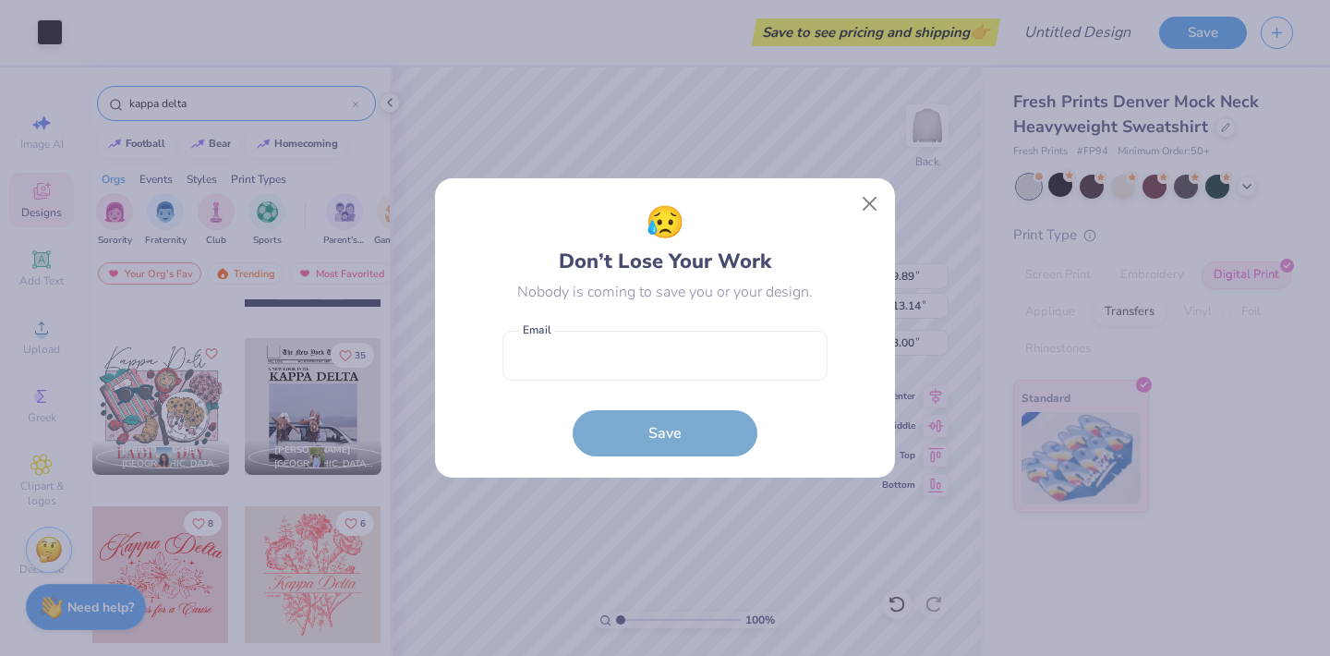
click at [599, 259] on div "😥 Don’t Lose Your Work Nobody is coming to save you or your design." at bounding box center [664, 251] width 325 height 103
click at [863, 210] on button "Close" at bounding box center [870, 204] width 35 height 35
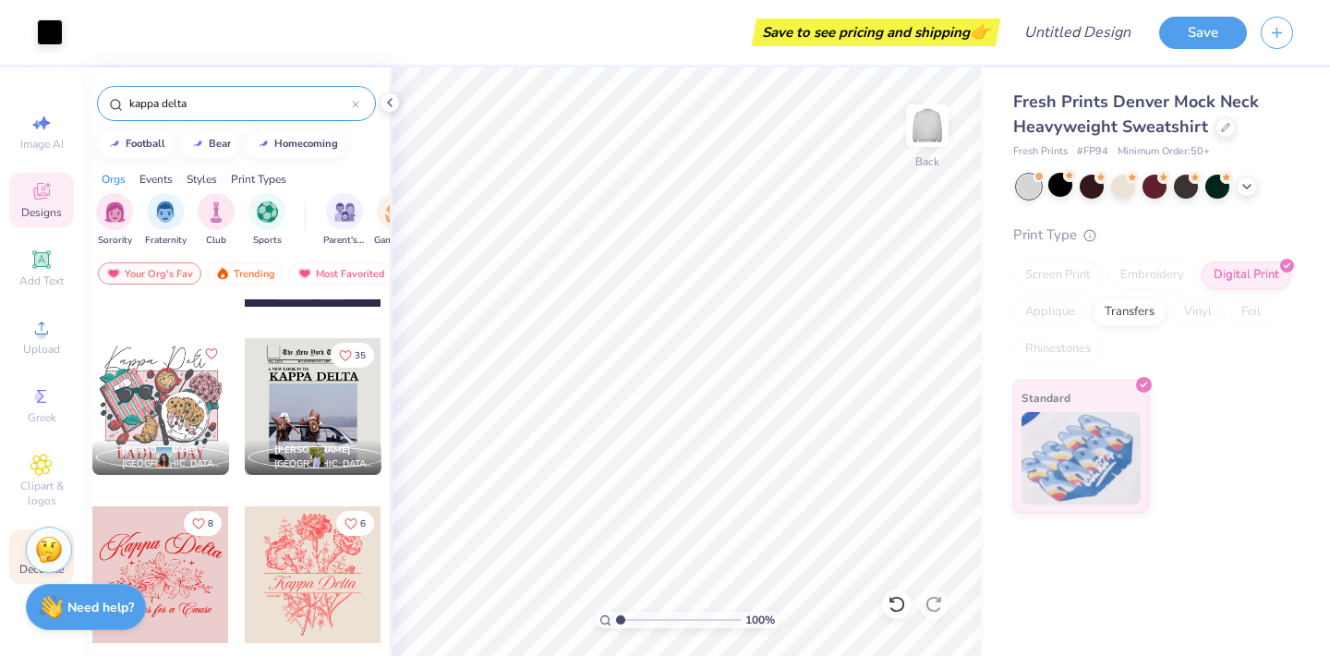
click at [29, 577] on div "Decorate" at bounding box center [41, 556] width 65 height 54
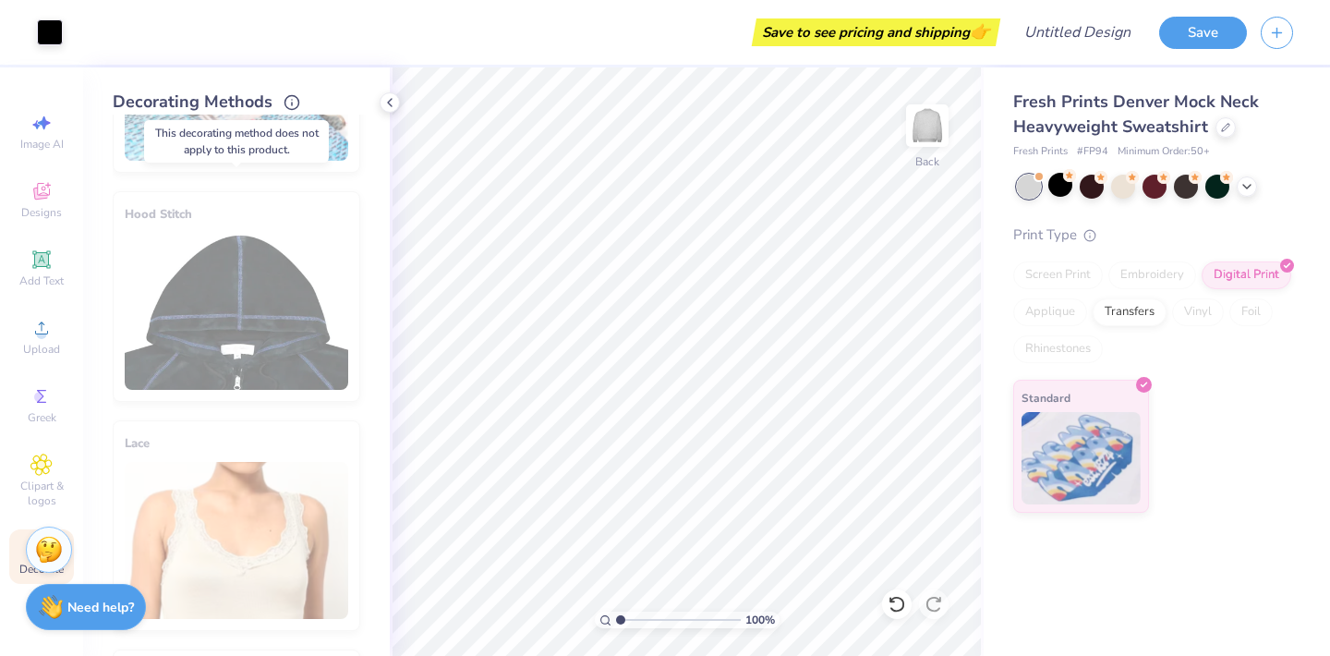
scroll to position [186, 0]
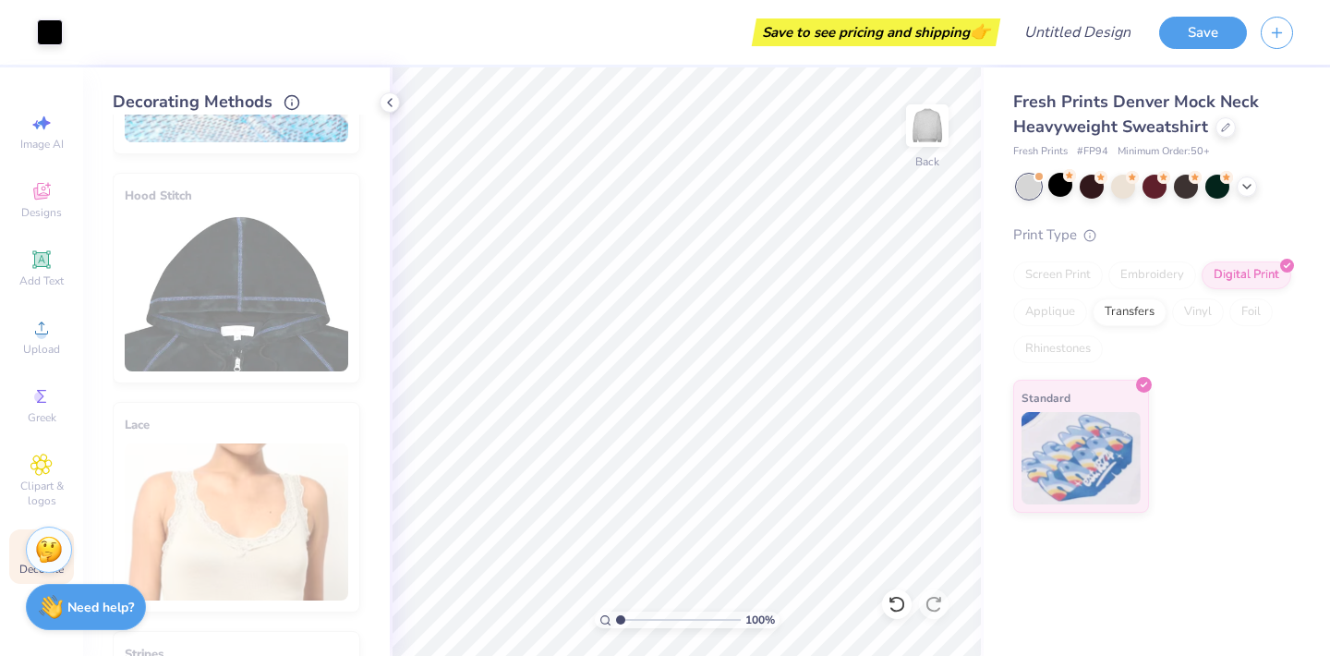
click at [283, 331] on div "Hood Stitch" at bounding box center [237, 278] width 248 height 211
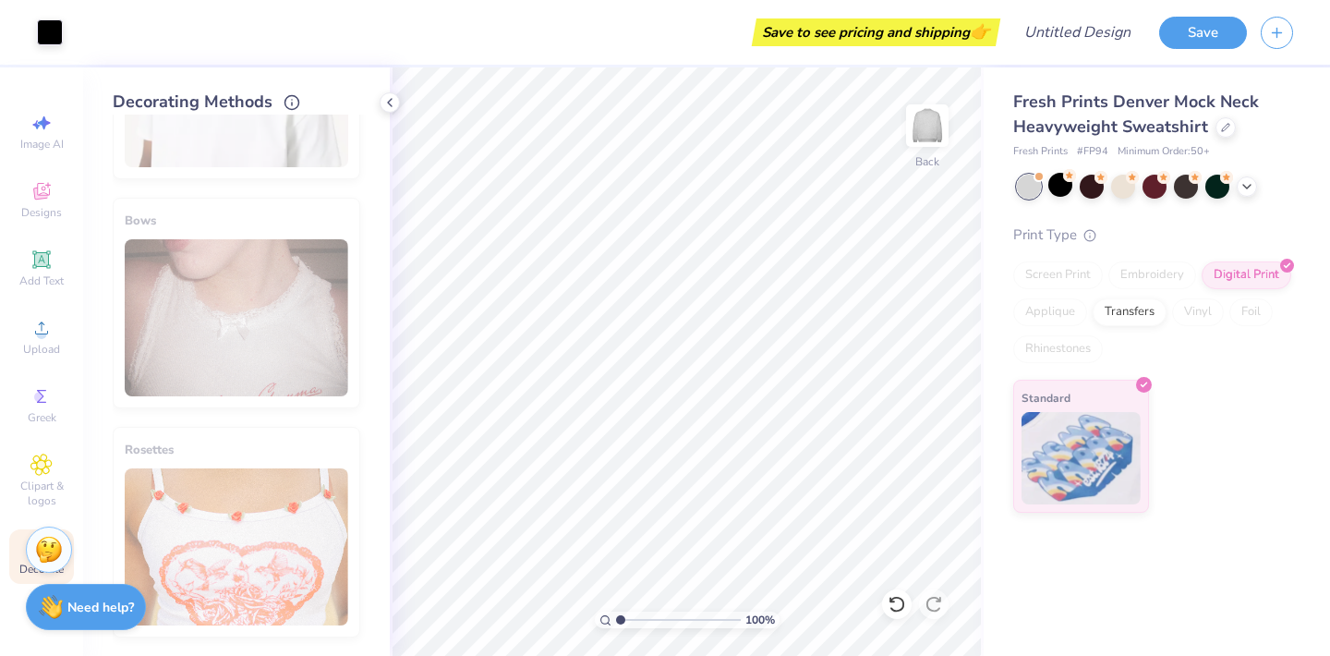
scroll to position [1217, 0]
click at [386, 103] on icon at bounding box center [389, 102] width 15 height 15
